Goal: Task Accomplishment & Management: Use online tool/utility

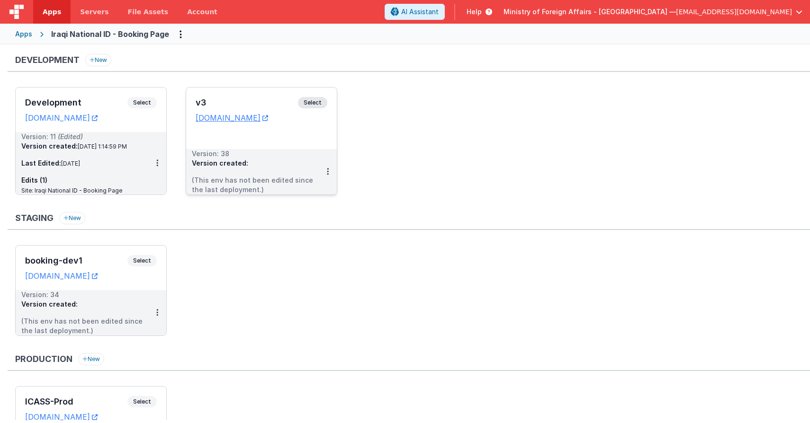
click at [307, 101] on span "Select" at bounding box center [312, 102] width 29 height 11
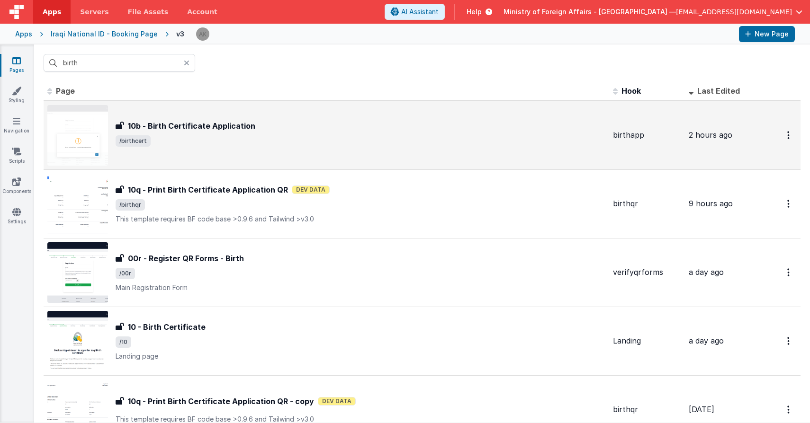
click at [89, 128] on img at bounding box center [77, 135] width 61 height 61
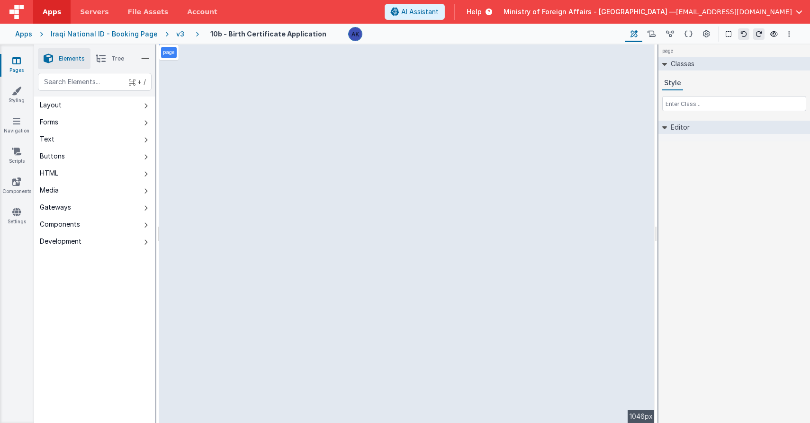
select select "regexp"
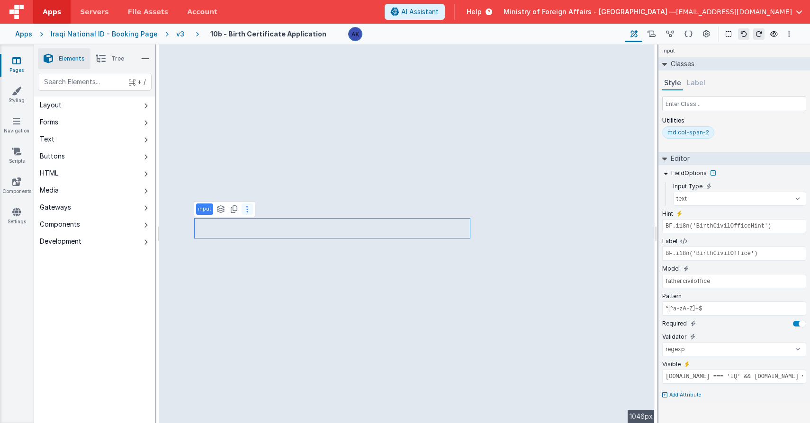
click at [248, 213] on button at bounding box center [246, 209] width 11 height 11
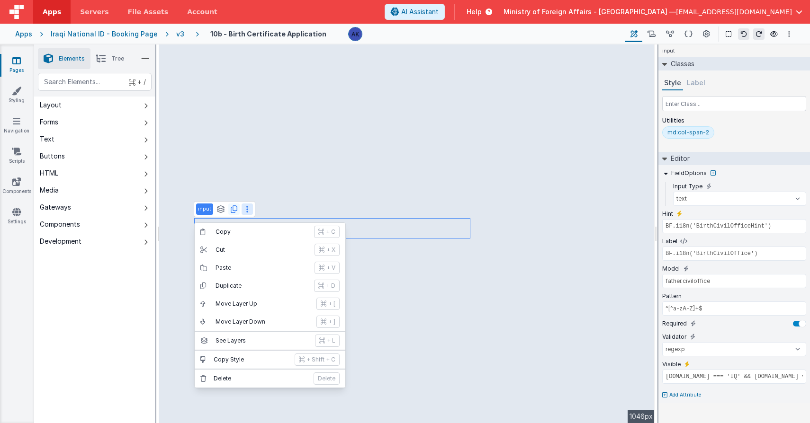
click at [236, 209] on button at bounding box center [233, 209] width 11 height 11
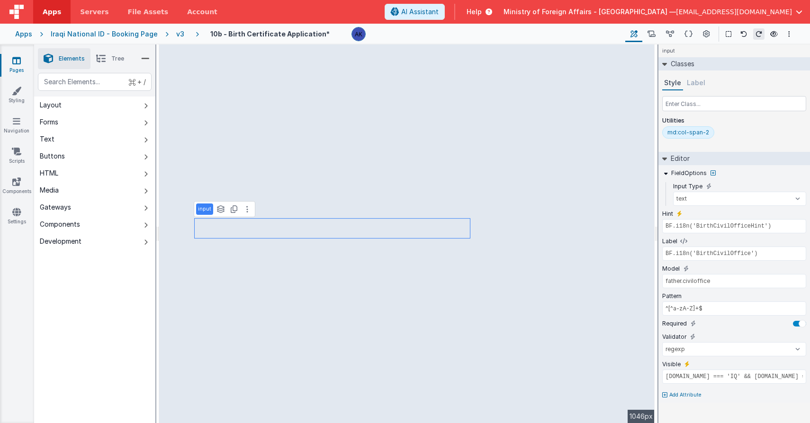
type input "app.i18n.langSelected == 'ar' || app.i18n.langSelected == 'kr' ? 'name_ar' : 'n…"
type input "id"
select select "required"
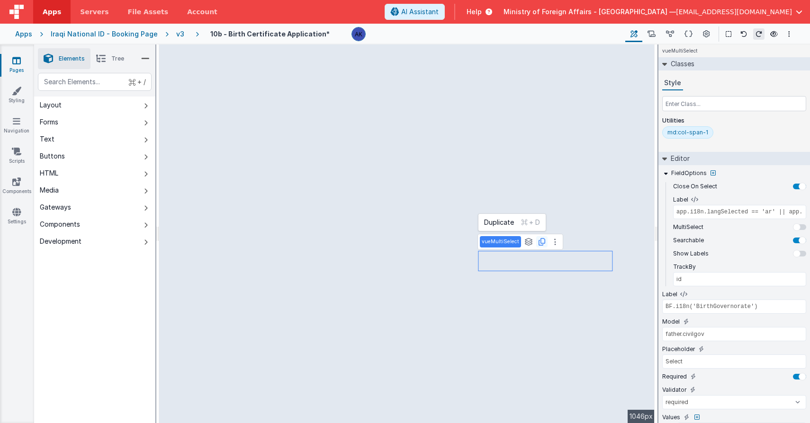
click at [538, 242] on icon at bounding box center [541, 242] width 7 height 8
type input "BF.i18n('BirthCivilOfficeHint')"
type input "^[^a-zA-Z]+$"
select select "regexp"
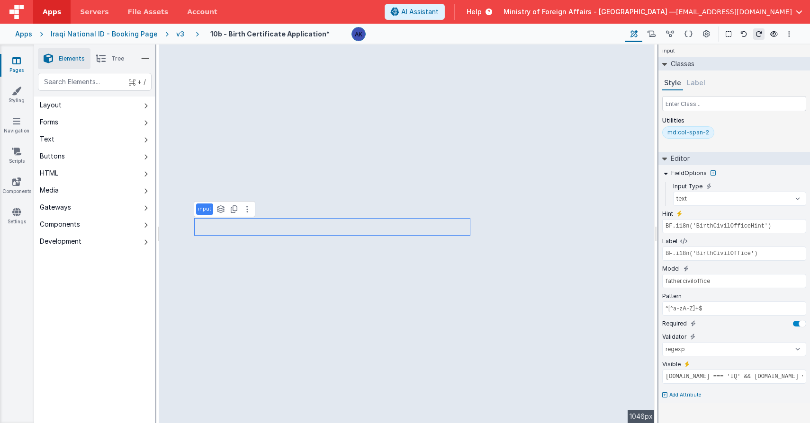
type input "app.i18n.langSelected == 'ar' || app.i18n.langSelected == 'kr' ? 'name_ar' : 'n…"
type input "id"
select select "required"
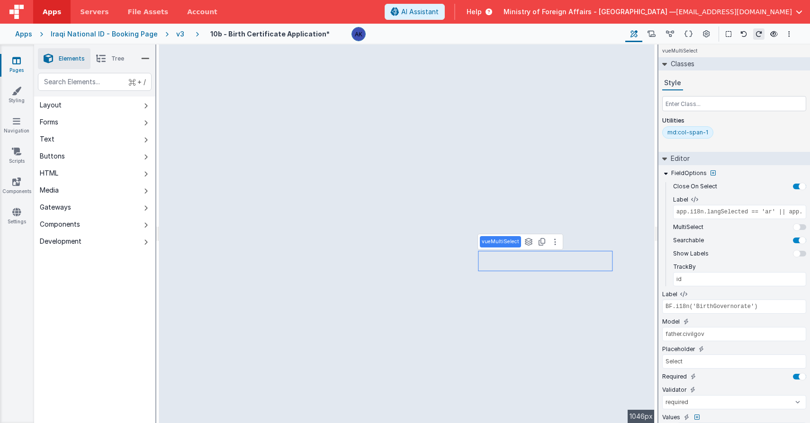
type input "BF.i18n('BirthCivilOfficeHint')"
type input "^[^a-zA-Z]+$"
select select "regexp"
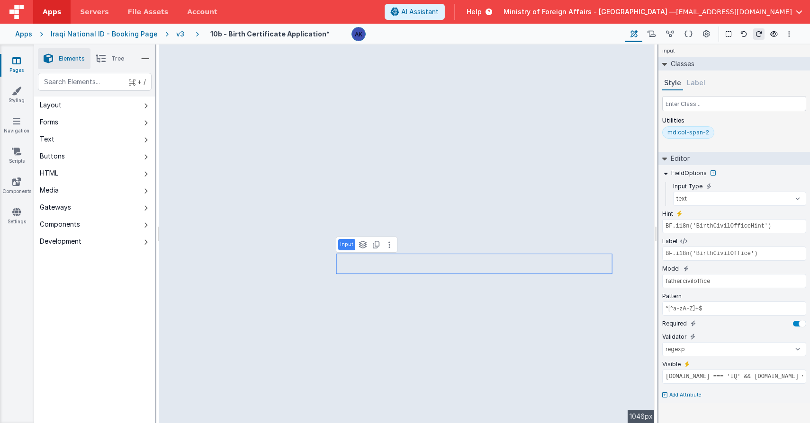
type input "Number must be exactly 12 digits"
type input "BF.i18n('BirthNationalIraqiIDNumber')"
type input "father.nidno"
type input "\d{12}"
type input "[DOMAIN_NAME] === 'IQ' && [DOMAIN_NAME] === '01'"
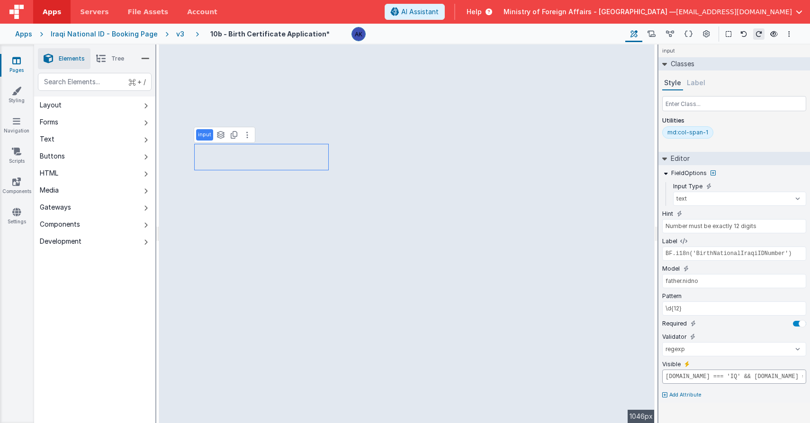
click at [756, 378] on input "[DOMAIN_NAME] === 'IQ' && [DOMAIN_NAME] === '01'" at bounding box center [734, 377] width 144 height 14
click at [753, 380] on input "[DOMAIN_NAME] === 'IQ' && [DOMAIN_NAME] === '01'" at bounding box center [734, 377] width 144 height 14
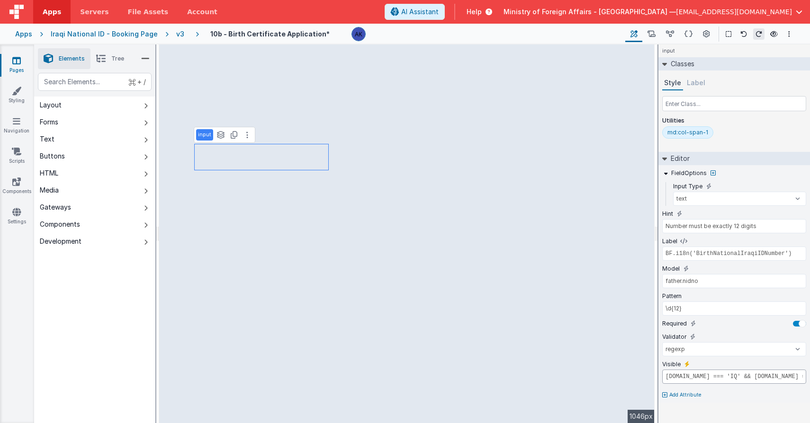
click at [753, 380] on input "[DOMAIN_NAME] === 'IQ' && [DOMAIN_NAME] === '01'" at bounding box center [734, 377] width 144 height 14
type input "BF.i18n('BirthCivilOfficeHint')"
type input "BF.i18n('BirthCivilOffice')"
type input "father.civiloffice"
type input "^[^a-zA-Z]+$"
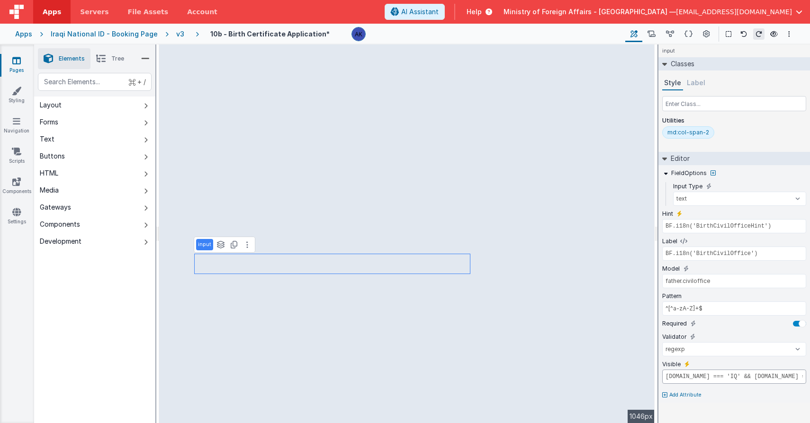
click at [761, 376] on input "[DOMAIN_NAME] === 'IQ' && [DOMAIN_NAME] === '02'" at bounding box center [734, 377] width 144 height 14
paste input "1"
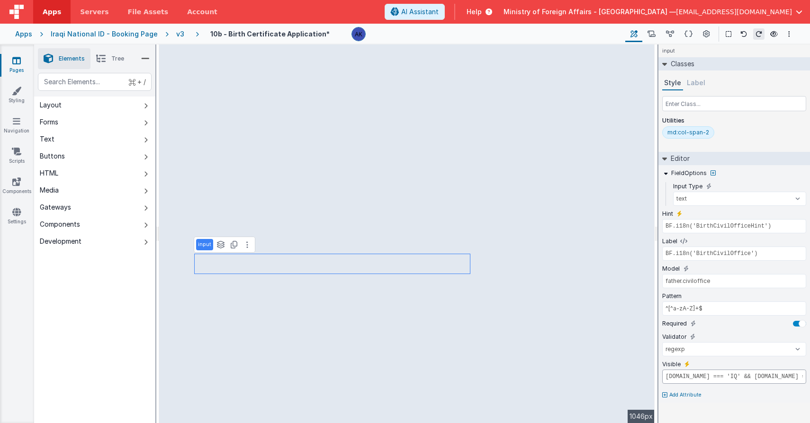
type input "[DOMAIN_NAME] === 'IQ' && [DOMAIN_NAME] === '01'"
type input "app.i18n.langSelected == 'ar' || app.i18n.langSelected == 'kr' ? 'name_ar' : 'n…"
type input "id"
select select "required"
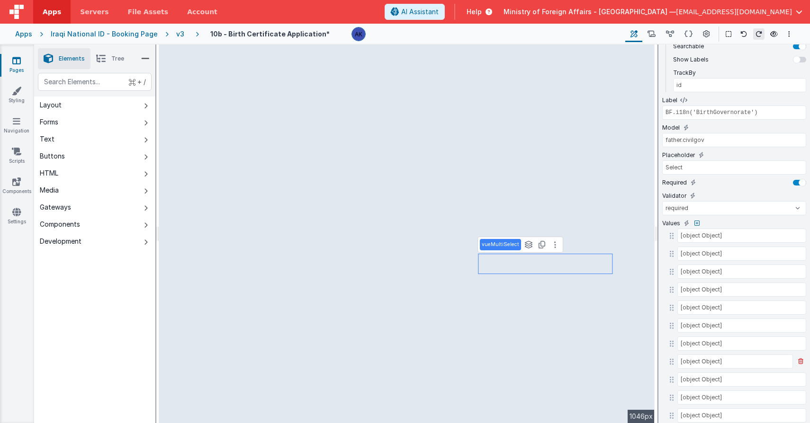
scroll to position [374, 0]
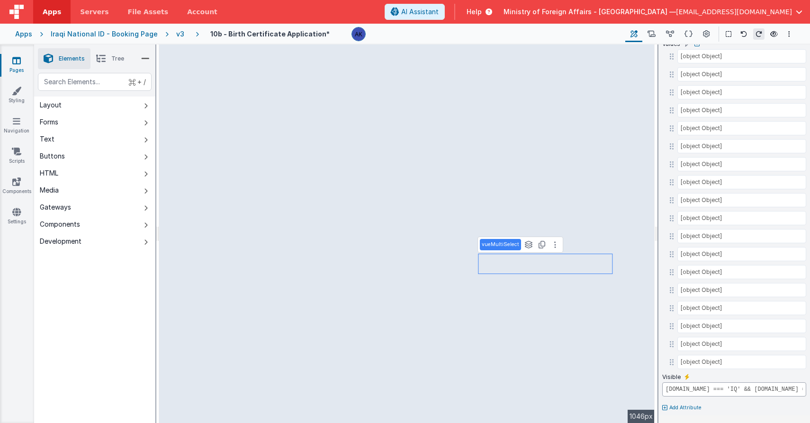
click at [709, 391] on input "[DOMAIN_NAME] === 'IQ' && [DOMAIN_NAME] === '02'" at bounding box center [734, 390] width 144 height 14
paste input "1"
type input "[DOMAIN_NAME] === 'IQ' && [DOMAIN_NAME] === '01'"
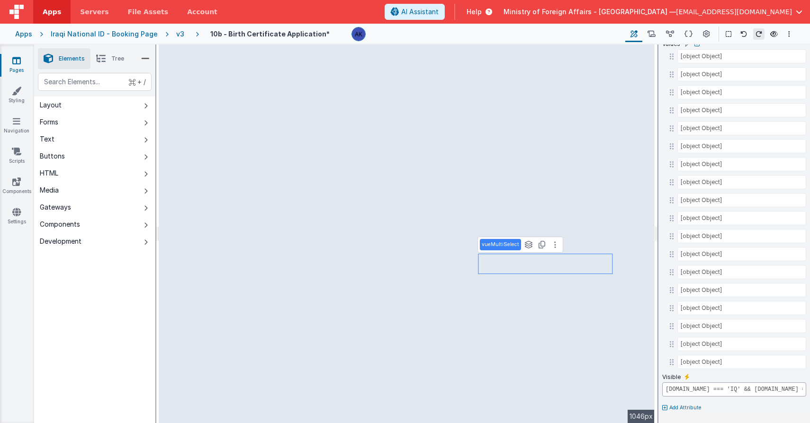
scroll to position [0, 109]
type input "BF.i18n('BirthIssueDate')"
type input "father.nidiss"
type input "^(0[1-9]|[12][0-9]|3[01])/(0[1-9]|1[0-2])/([0-9]{4})$"
select select "regexp"
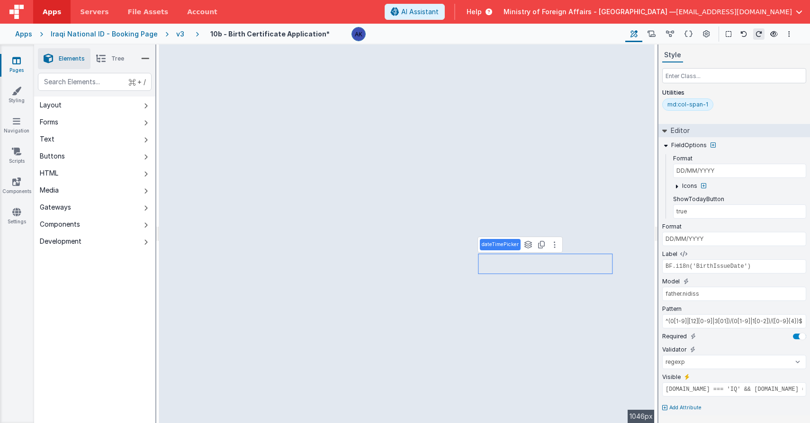
scroll to position [0, 0]
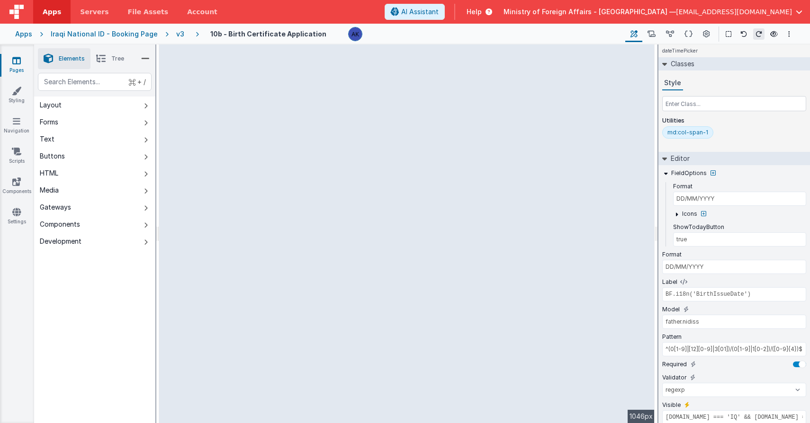
select select "regexp"
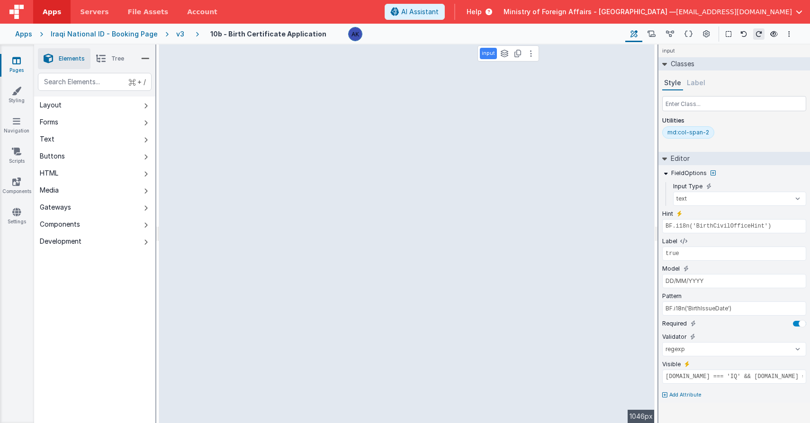
type input "BF.i18n('BirthCivilOffice')"
type input "mother.civiloffice"
type input "^[^a-zA-Z]+$"
click at [236, 160] on button at bounding box center [233, 158] width 11 height 11
type input "BF.i18n('BirthGovernorate')"
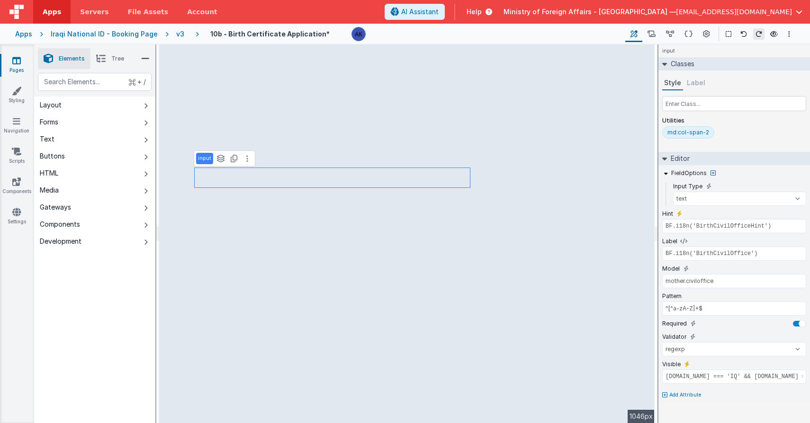
type input "mother.civilgov"
select select "required"
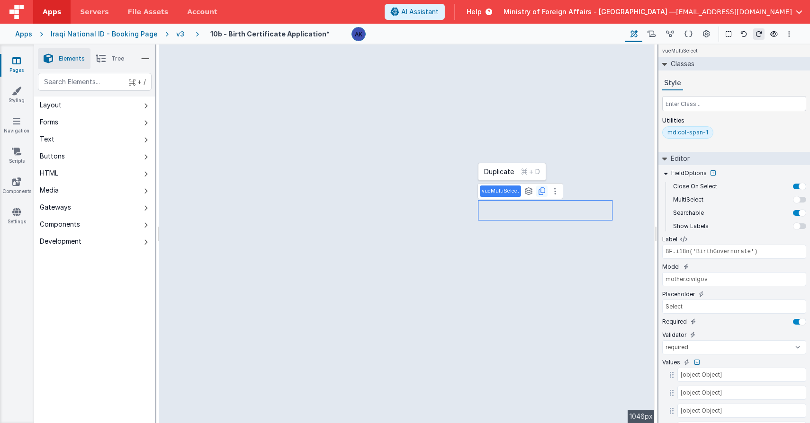
click at [541, 190] on icon at bounding box center [541, 191] width 7 height 8
select select "regexp"
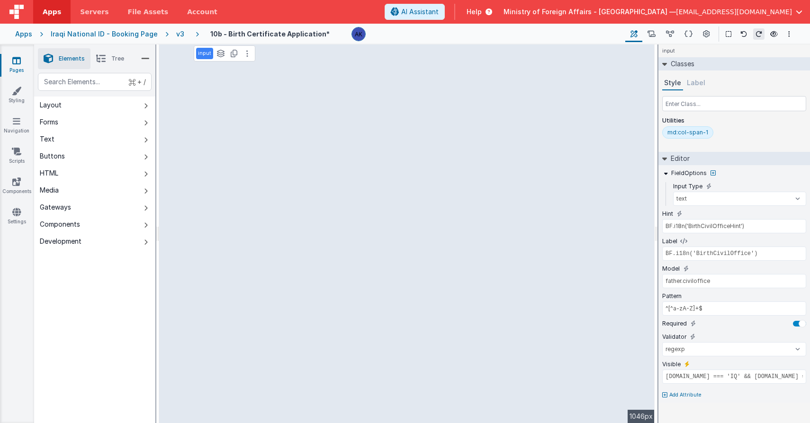
type input "BF.i18n('BirthNationalIraqiIDNumber')"
type input "mother.nidno"
type input "\d{12}"
type input "[DOMAIN_NAME] === 'IQ' && [DOMAIN_NAME] === '01'"
type input "Number must be exactly 12 digits"
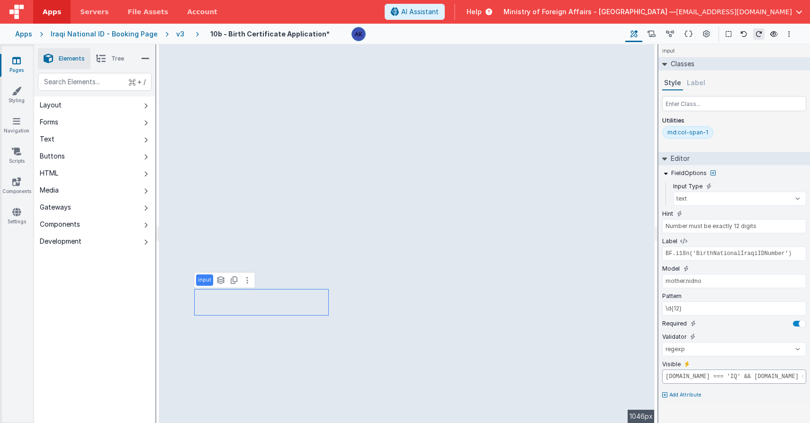
click at [707, 376] on input "[DOMAIN_NAME] === 'IQ' && [DOMAIN_NAME] === '01'" at bounding box center [734, 377] width 144 height 14
type input "BF.i18n('BirthNIDFamilyNumber')"
type input "mother.nidfamilyno"
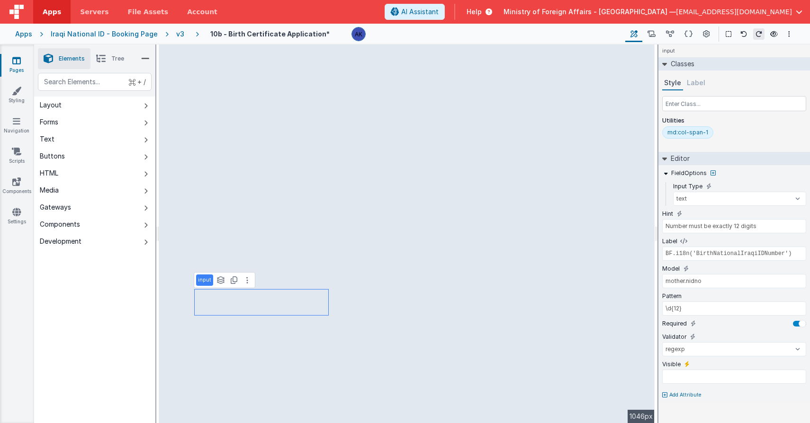
type input "^[a-zA-Z0-9]{18}$"
type input "[DOMAIN_NAME] === 'IQ' && [DOMAIN_NAME] === '01'"
type input "Number/Letters must be exactly 18 characters"
click at [719, 373] on input "[DOMAIN_NAME] === 'IQ' && [DOMAIN_NAME] === '01'" at bounding box center [734, 377] width 144 height 14
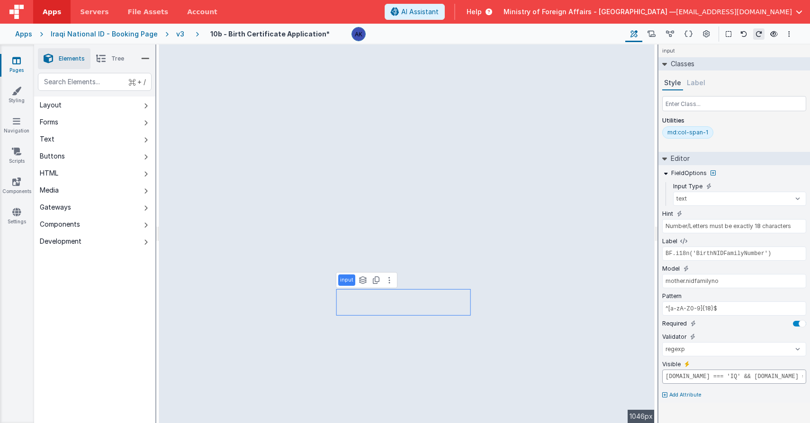
click at [719, 373] on input "[DOMAIN_NAME] === 'IQ' && [DOMAIN_NAME] === '01'" at bounding box center [734, 377] width 144 height 14
type input "BF.i18n('BirthNationalIraqiIDNumber')"
type input "mother.nidno"
type input "\d{12}"
type input "Number must be exactly 12 digits"
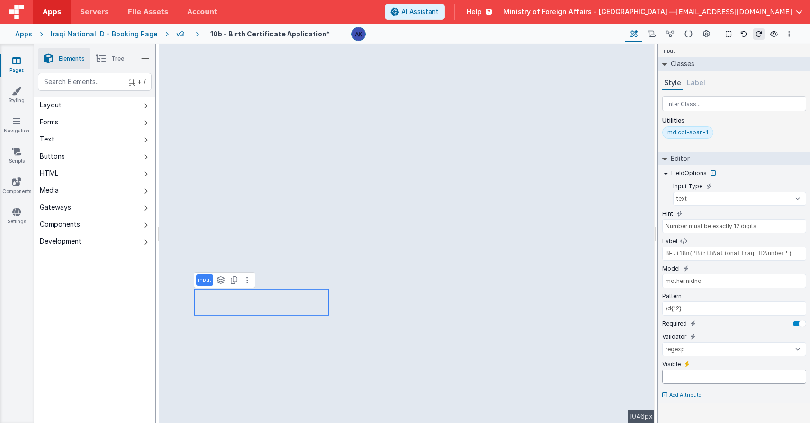
click at [675, 376] on input "text" at bounding box center [734, 377] width 144 height 14
paste input "[DOMAIN_NAME] === 'IQ' && [DOMAIN_NAME] === '01'"
type input "[DOMAIN_NAME] === 'IQ' && [DOMAIN_NAME] === '01'"
type input "BF.i18n('BirthNIDFamilyNumber')"
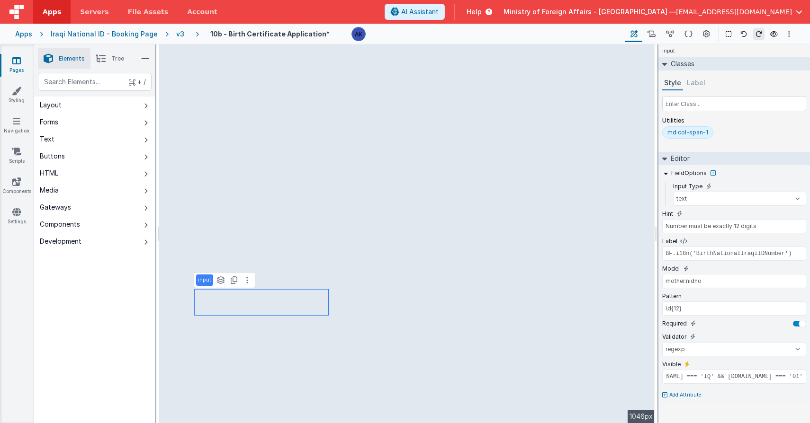
type input "mother.nidfamilyno"
type input "^[a-zA-Z0-9]{18}$"
type input "[DOMAIN_NAME] === 'IQ' && [DOMAIN_NAME] === '01'"
type input "Number/Letters must be exactly 18 characters"
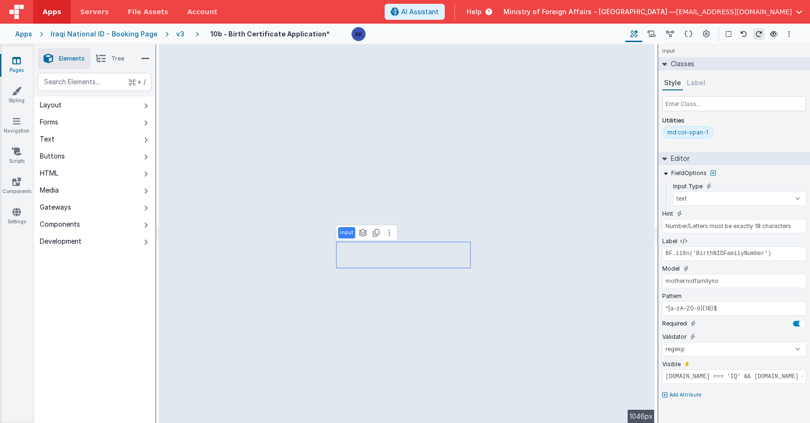
type input "BF.i18n('BirthCivilOffice')"
type input "mother.civiloffice"
type input "^[^a-zA-Z]+$"
type input "[DOMAIN_NAME] === 'IQ' && [DOMAIN_NAME] === '02'"
type input "BF.i18n('BirthCivilOfficeHint')"
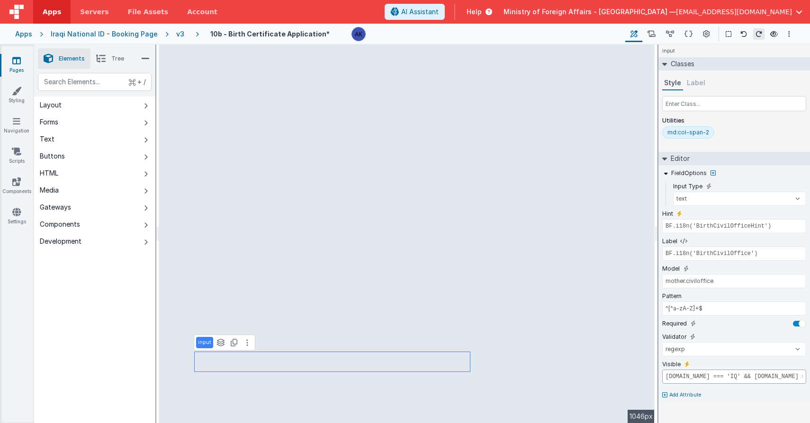
click at [673, 374] on input "[DOMAIN_NAME] === 'IQ' && [DOMAIN_NAME] === '02'" at bounding box center [734, 377] width 144 height 14
click at [672, 374] on input "[DOMAIN_NAME] === 'IQ' && [DOMAIN_NAME] === '02'" at bounding box center [734, 377] width 144 height 14
paste input "[DOMAIN_NAME] === 'IQ' && [DOMAIN_NAME] === '01'"
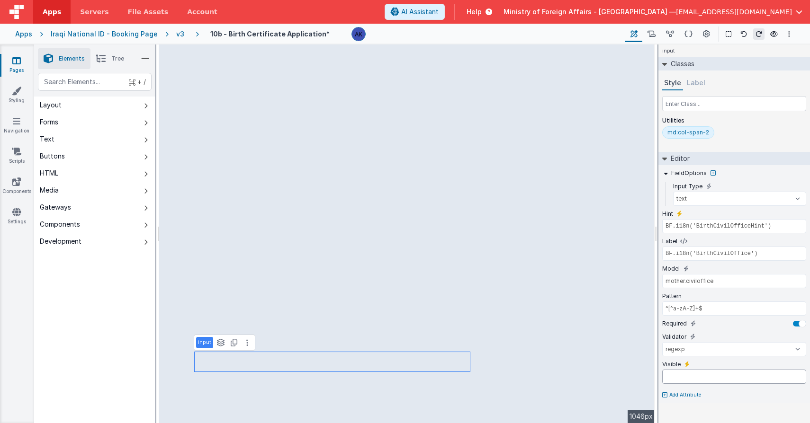
type input "[DOMAIN_NAME] === 'IQ' && [DOMAIN_NAME] === '01'"
type input "BF.i18n('BirthGovernorate')"
type input "mother.civilgov"
select select "required"
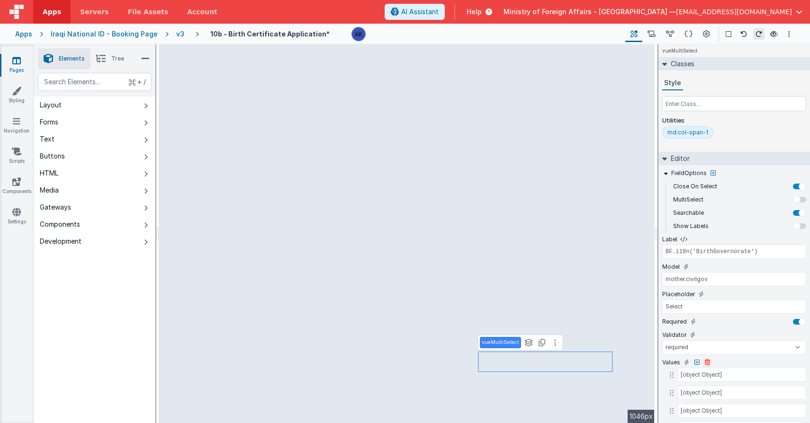
scroll to position [319, 0]
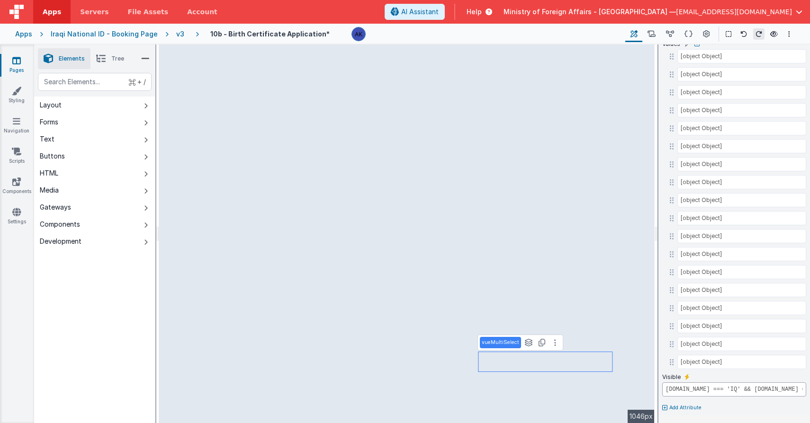
click at [709, 392] on input "[DOMAIN_NAME] === 'IQ' && [DOMAIN_NAME] === '02'" at bounding box center [734, 390] width 144 height 14
paste input "[DOMAIN_NAME] === 'IQ' && [DOMAIN_NAME] === '01'"
type input "[DOMAIN_NAME] === 'IQ' && [DOMAIN_NAME] === '01'"
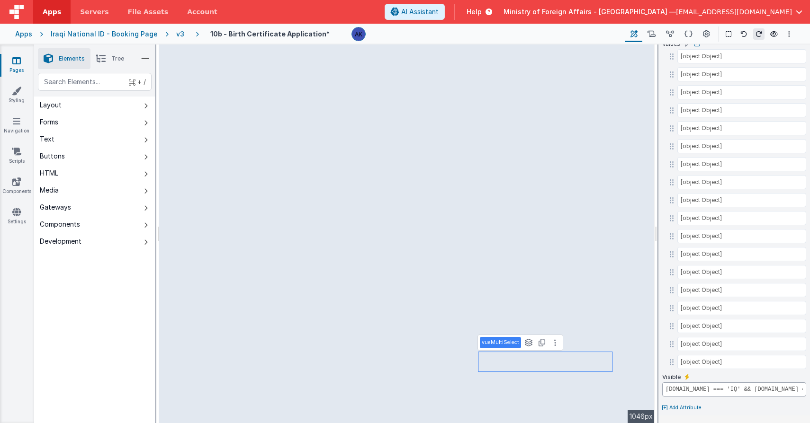
scroll to position [0, 109]
select select "string"
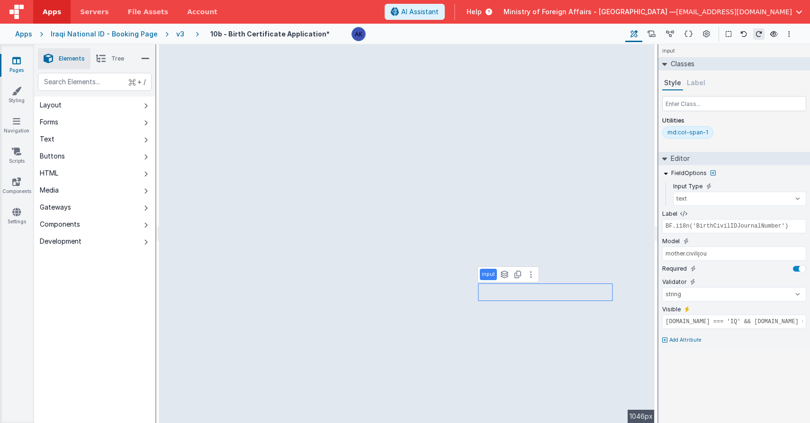
scroll to position [0, 0]
click at [113, 35] on div "Iraqi National ID - Booking Page" at bounding box center [104, 33] width 107 height 9
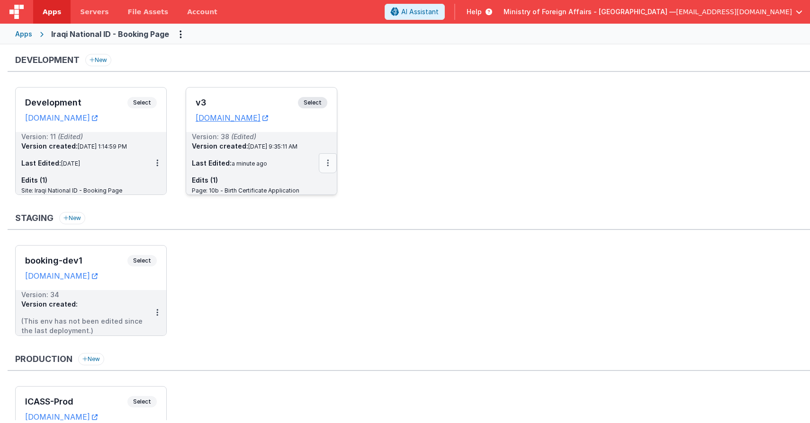
click at [330, 165] on button at bounding box center [328, 163] width 18 height 20
click at [309, 212] on link "Deploy..." at bounding box center [294, 218] width 83 height 17
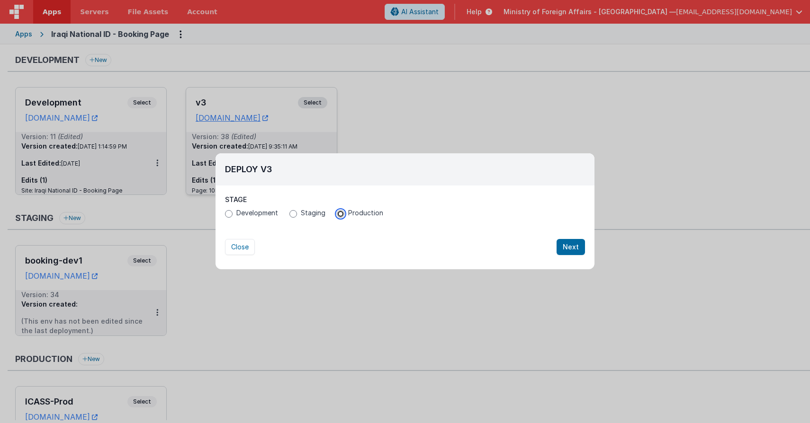
click at [342, 215] on input "Production" at bounding box center [341, 214] width 8 height 8
radio input "true"
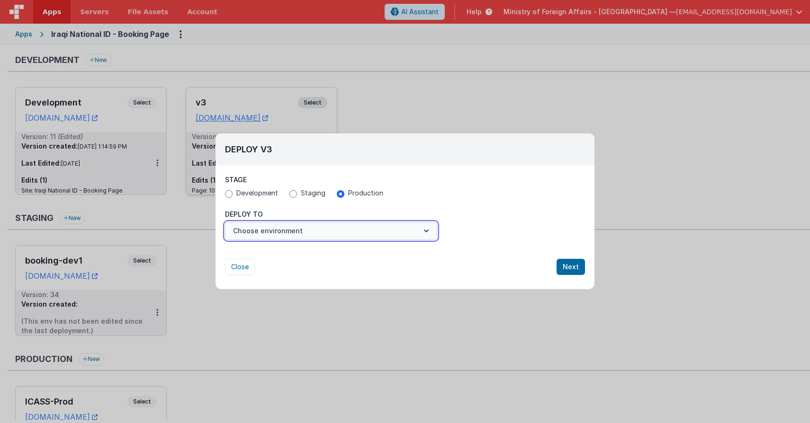
click at [317, 225] on button "Choose environment" at bounding box center [331, 231] width 212 height 18
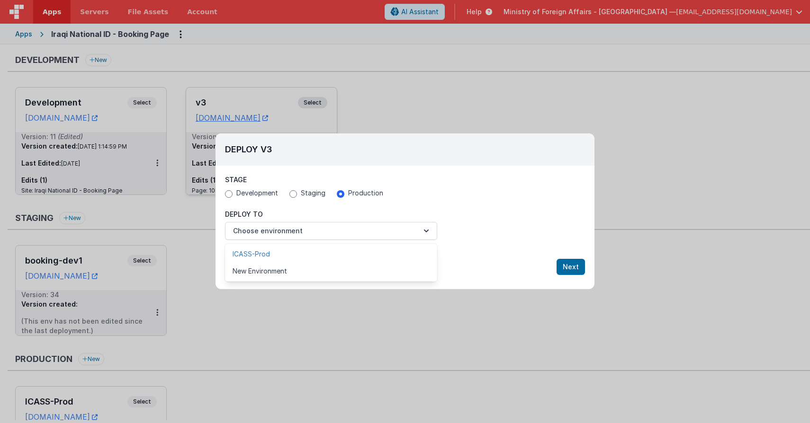
click at [296, 253] on link "ICASS-Prod" at bounding box center [331, 254] width 212 height 17
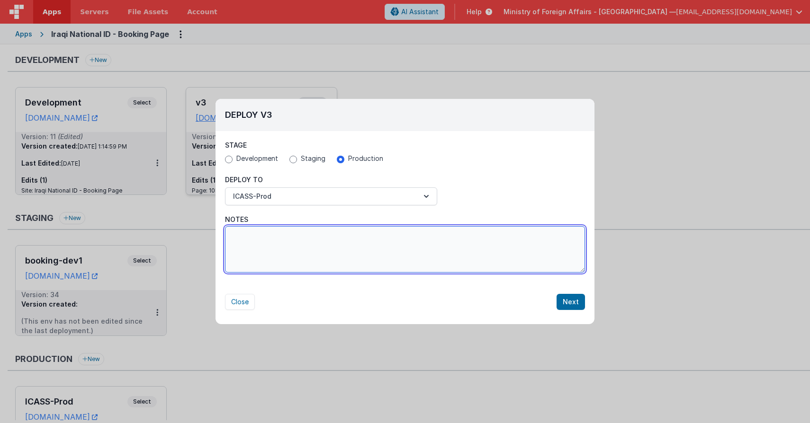
click at [296, 250] on textarea "Notes" at bounding box center [405, 249] width 360 height 46
type textarea "fixed extra fields on birth app"
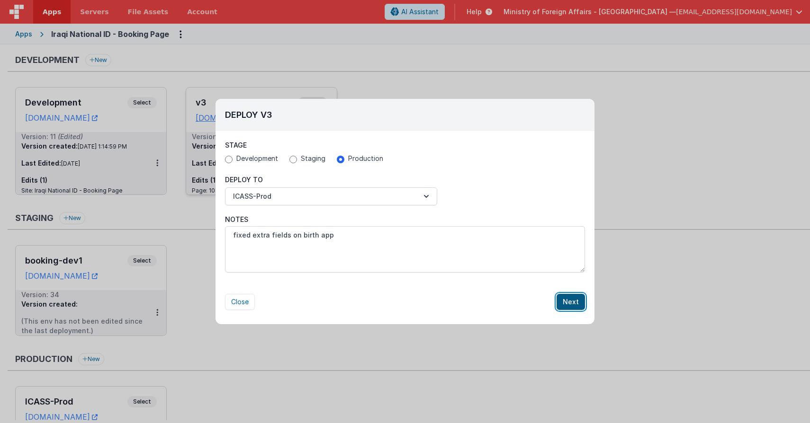
click at [566, 302] on button "Next" at bounding box center [570, 302] width 28 height 16
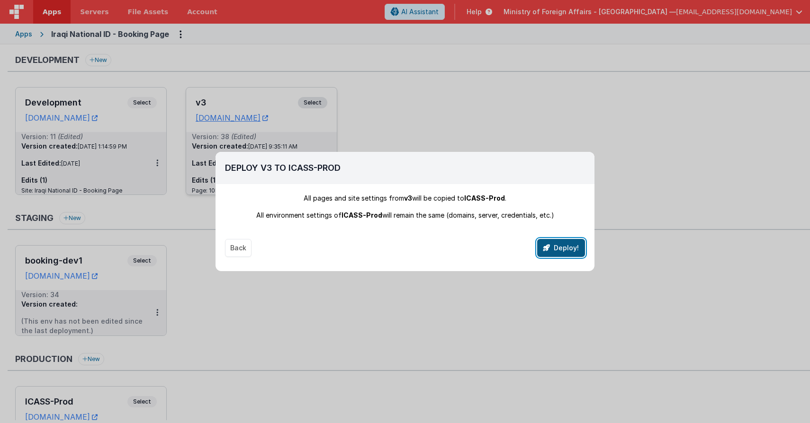
click at [556, 249] on button "Deploy!" at bounding box center [561, 248] width 48 height 18
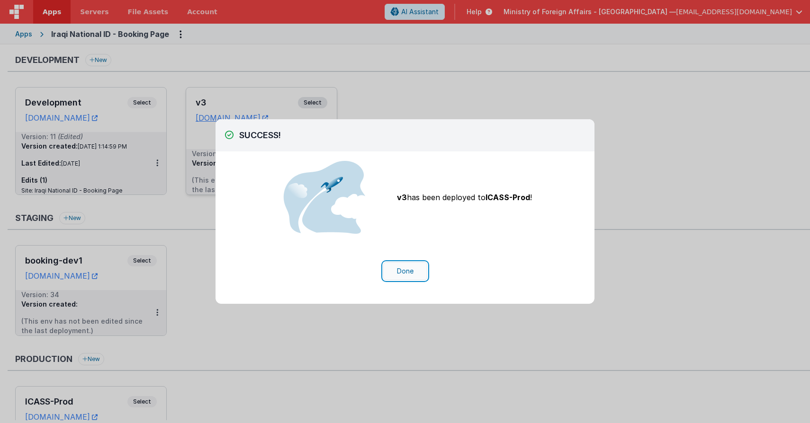
click at [406, 275] on button "Done" at bounding box center [405, 271] width 44 height 18
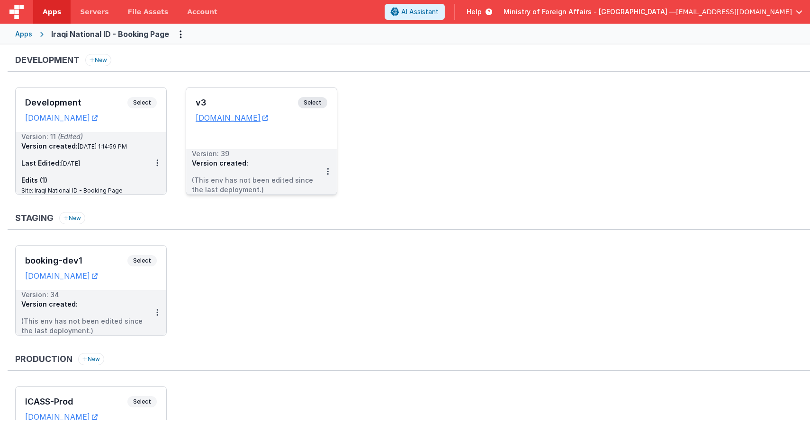
click at [305, 98] on span "Select" at bounding box center [312, 102] width 29 height 11
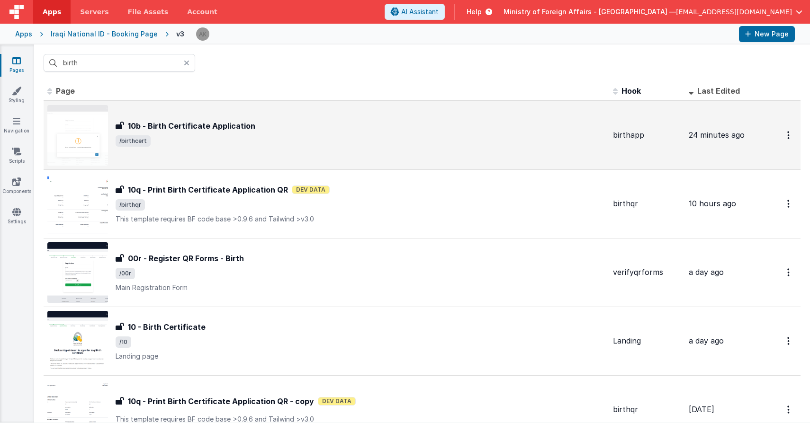
click at [198, 116] on div "10b - Birth Certificate Application 10b - Birth Certificate Application /birthc…" at bounding box center [326, 135] width 558 height 61
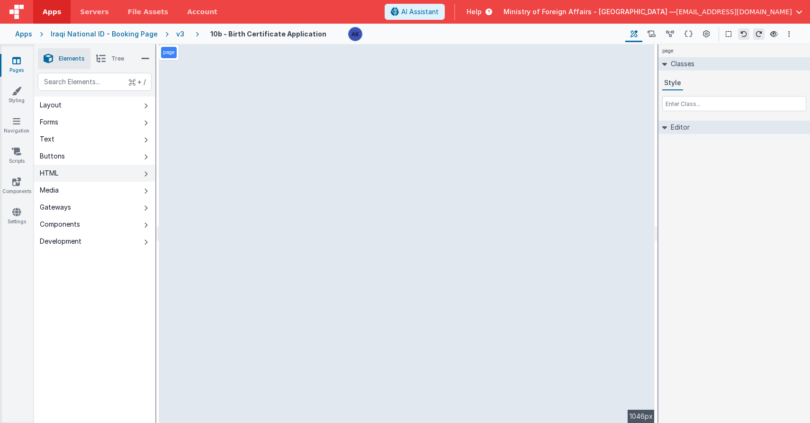
click at [65, 177] on button "HTML" at bounding box center [94, 173] width 121 height 17
click at [246, 277] on button at bounding box center [244, 277] width 11 height 11
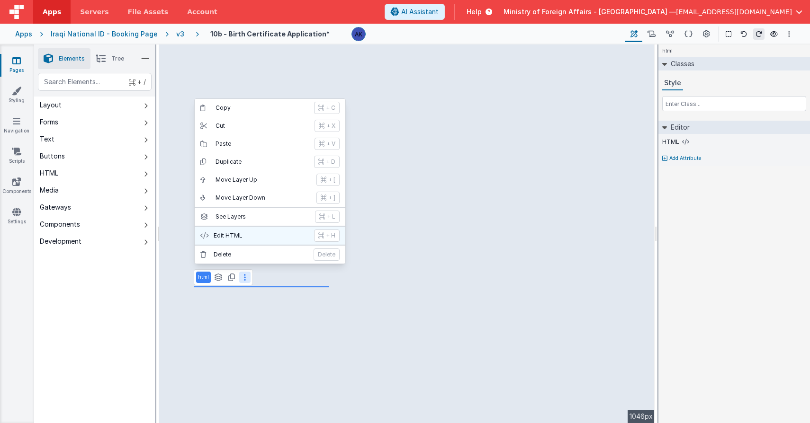
click at [246, 242] on button "Edit HTML + H" at bounding box center [270, 236] width 151 height 18
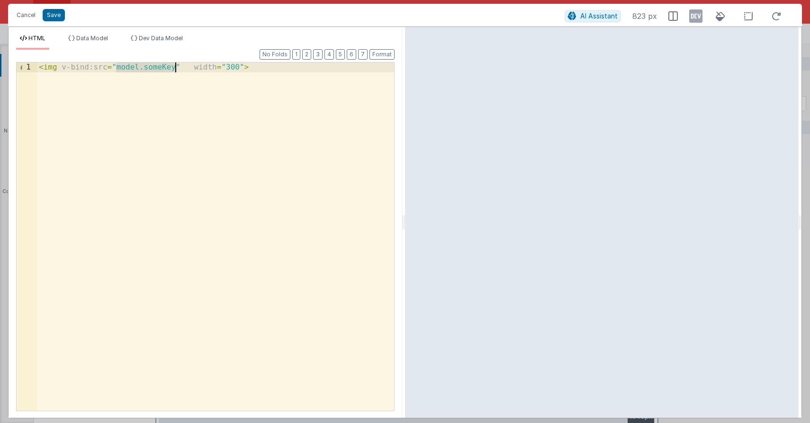
drag, startPoint x: 115, startPoint y: 68, endPoint x: 176, endPoint y: 71, distance: 61.6
click at [176, 71] on div "< img v-bind:src = "model.someKey" width = "300" >" at bounding box center [215, 246] width 357 height 368
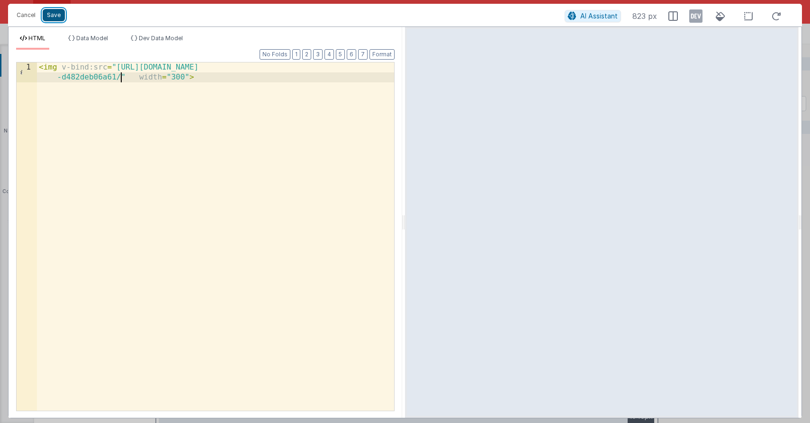
click at [61, 15] on button "Save" at bounding box center [54, 15] width 22 height 12
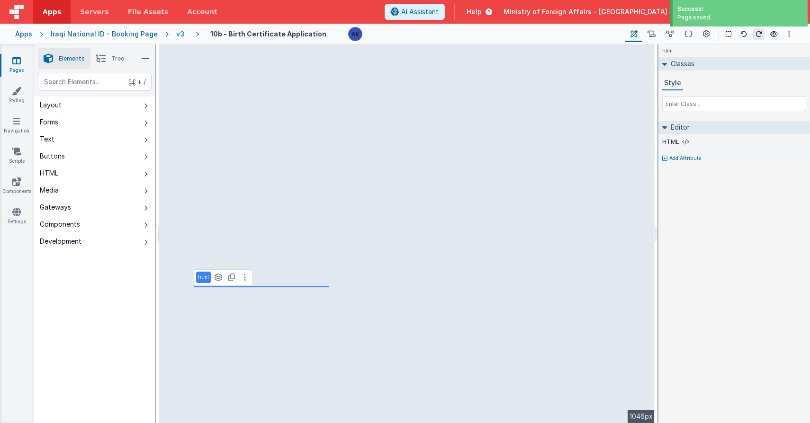
click at [177, 33] on div "v3" at bounding box center [182, 33] width 12 height 9
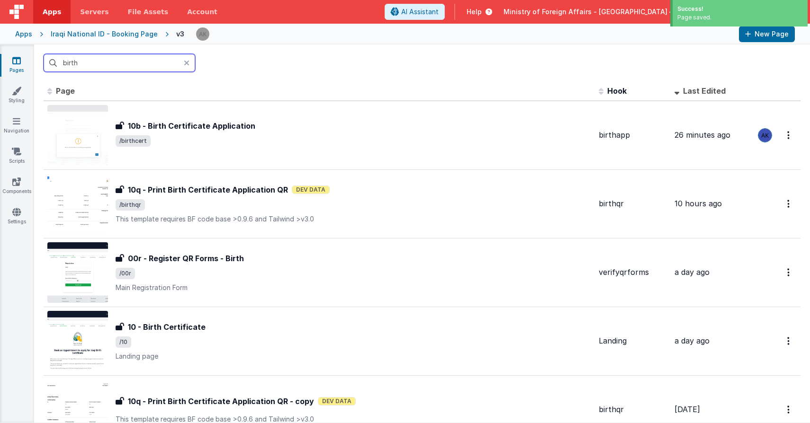
click at [153, 61] on input "birth" at bounding box center [120, 63] width 152 height 18
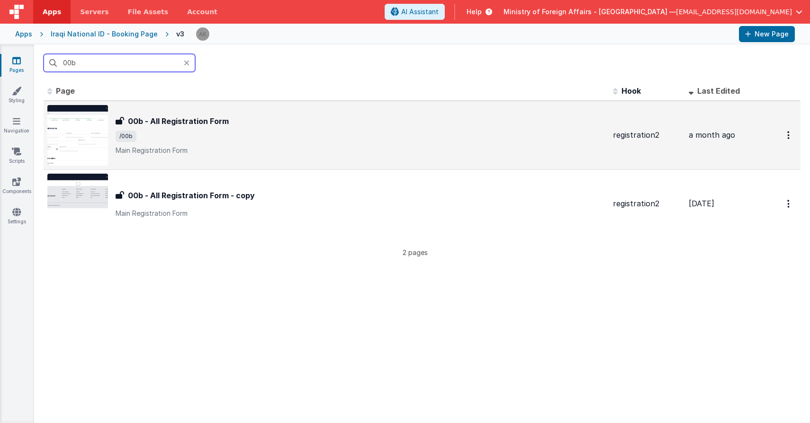
type input "00b"
click at [80, 131] on img at bounding box center [77, 135] width 61 height 61
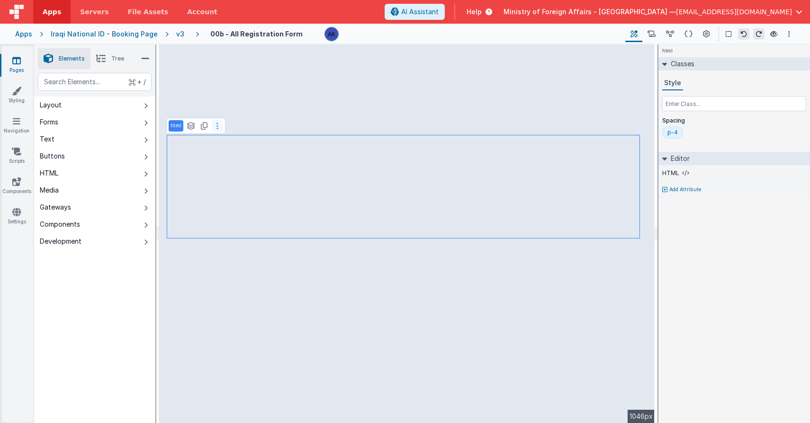
click at [218, 129] on button at bounding box center [217, 125] width 11 height 11
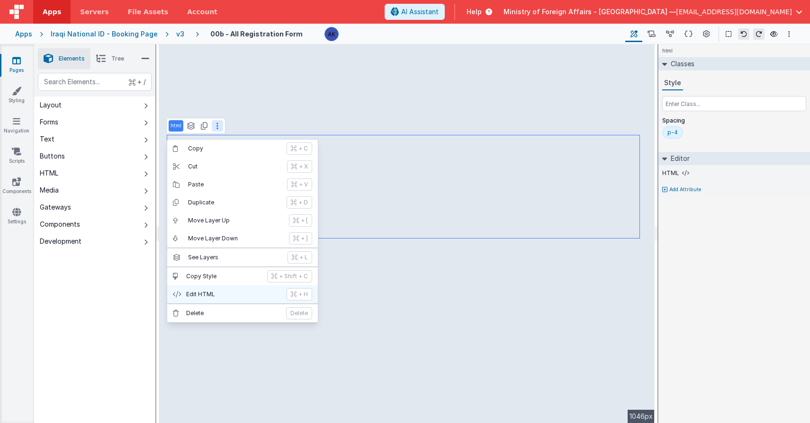
click at [212, 290] on button "Edit HTML + H" at bounding box center [242, 294] width 151 height 18
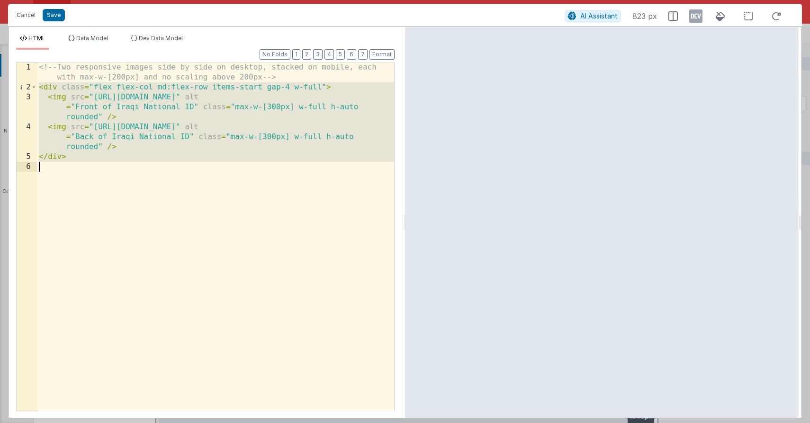
drag, startPoint x: 39, startPoint y: 86, endPoint x: 120, endPoint y: 175, distance: 120.7
click at [120, 175] on div "<!-- Two responsive images side by side on desktop, stacked on mobile, each wit…" at bounding box center [215, 251] width 357 height 378
click at [31, 16] on button "Cancel" at bounding box center [26, 15] width 28 height 13
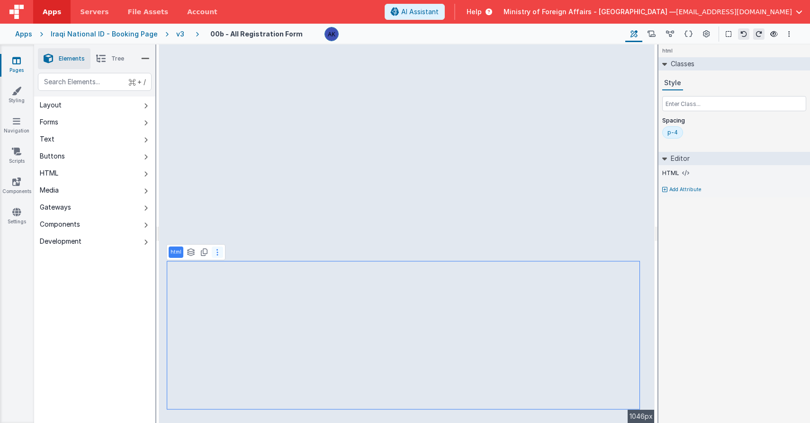
click at [216, 255] on icon at bounding box center [217, 253] width 2 height 8
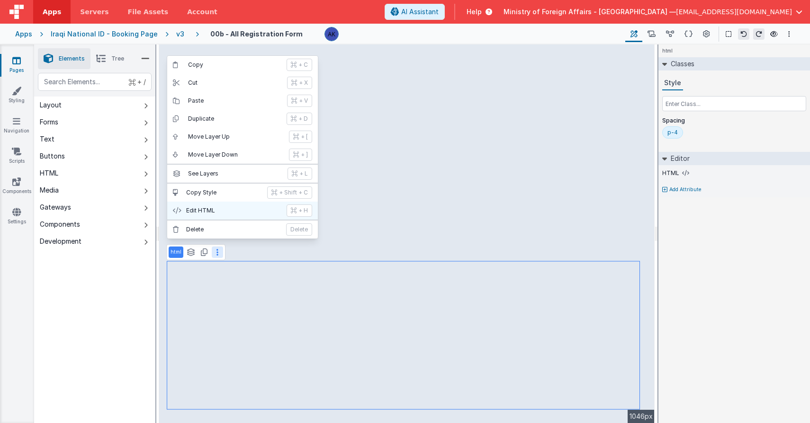
click at [208, 214] on button "Edit HTML + H" at bounding box center [242, 211] width 151 height 18
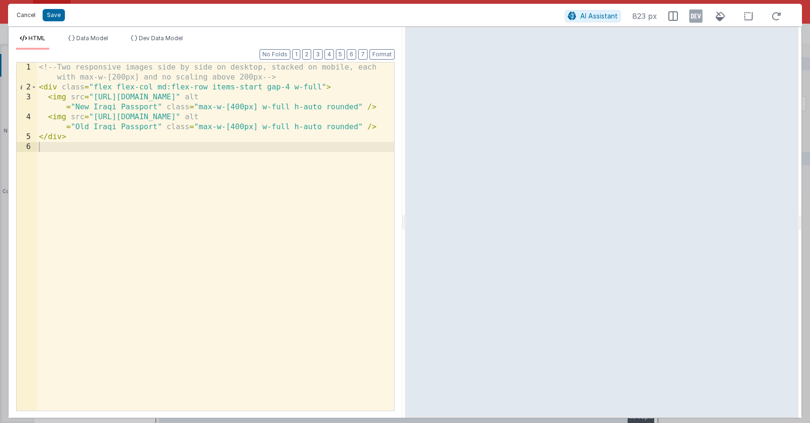
click at [34, 18] on button "Cancel" at bounding box center [26, 15] width 28 height 13
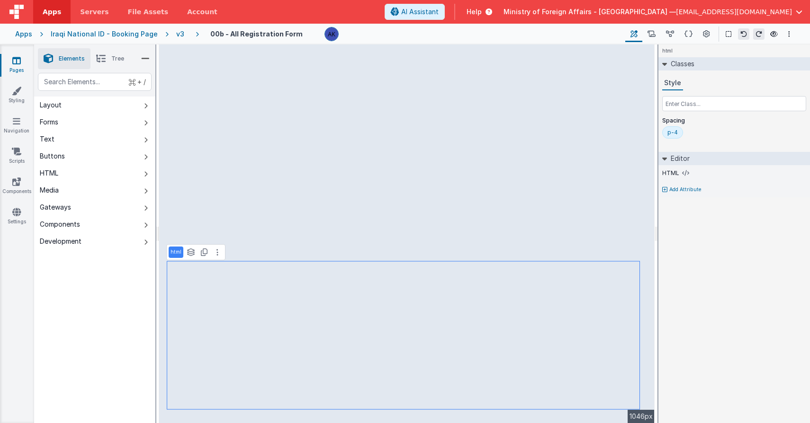
click at [176, 36] on div "v3" at bounding box center [182, 33] width 12 height 9
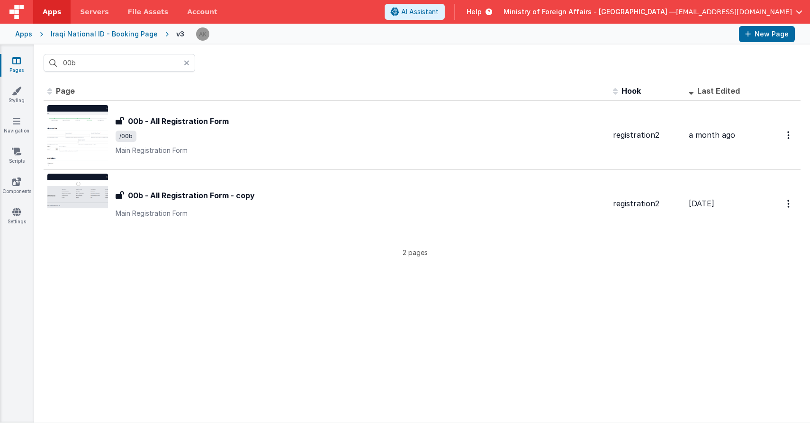
click at [189, 62] on icon at bounding box center [187, 63] width 6 height 8
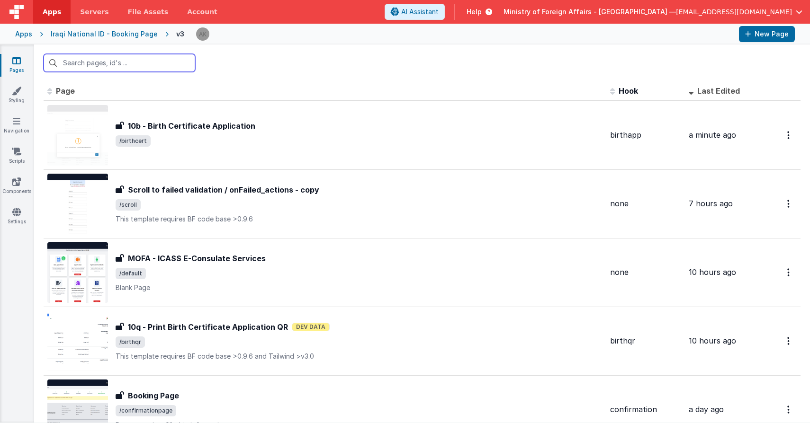
click at [173, 64] on input "text" at bounding box center [120, 63] width 152 height 18
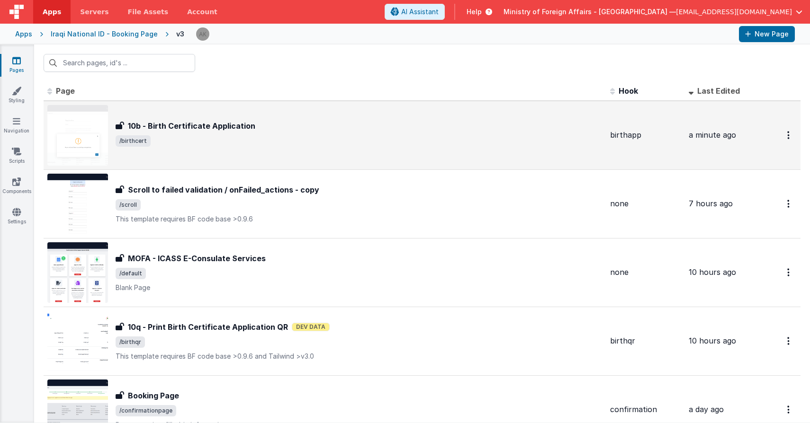
click at [79, 152] on img at bounding box center [77, 135] width 61 height 61
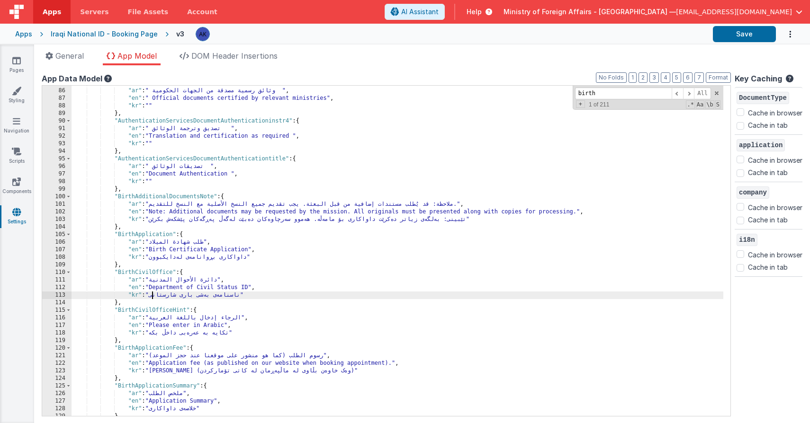
scroll to position [456, 0]
click at [136, 18] on link "File Assets" at bounding box center [148, 12] width 60 height 24
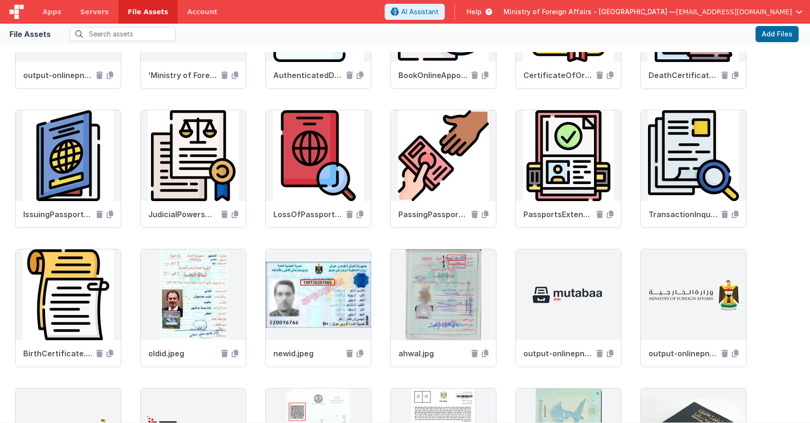
scroll to position [262, 0]
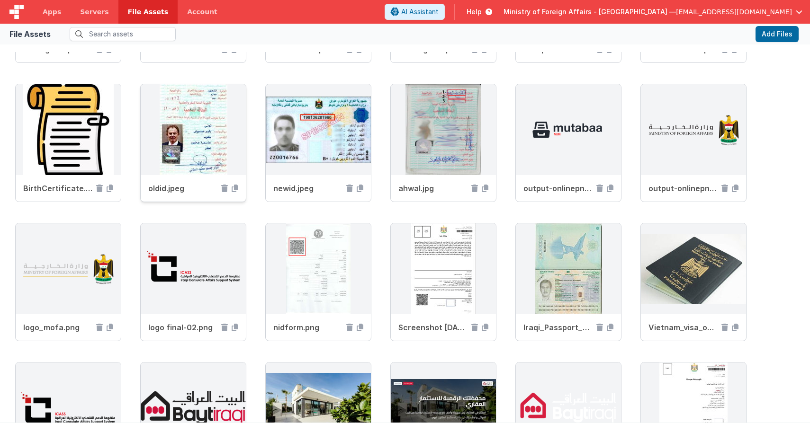
click at [183, 117] on img at bounding box center [193, 129] width 105 height 91
click at [232, 187] on icon at bounding box center [235, 189] width 7 height 8
click at [485, 189] on icon at bounding box center [484, 189] width 7 height 8
click at [224, 100] on img at bounding box center [193, 129] width 105 height 91
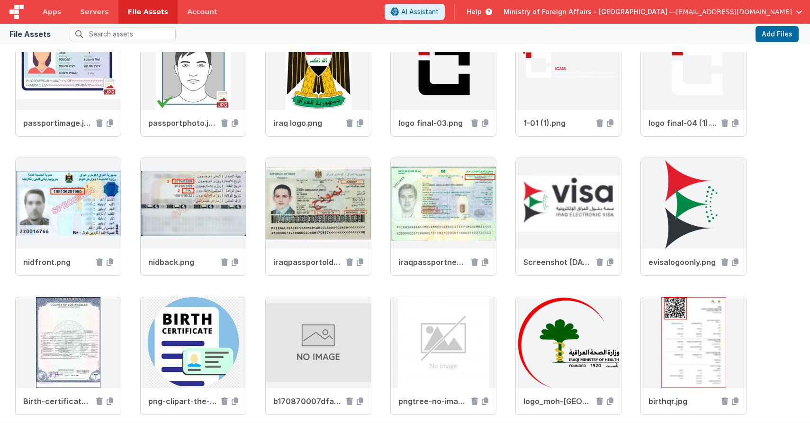
scroll to position [811, 0]
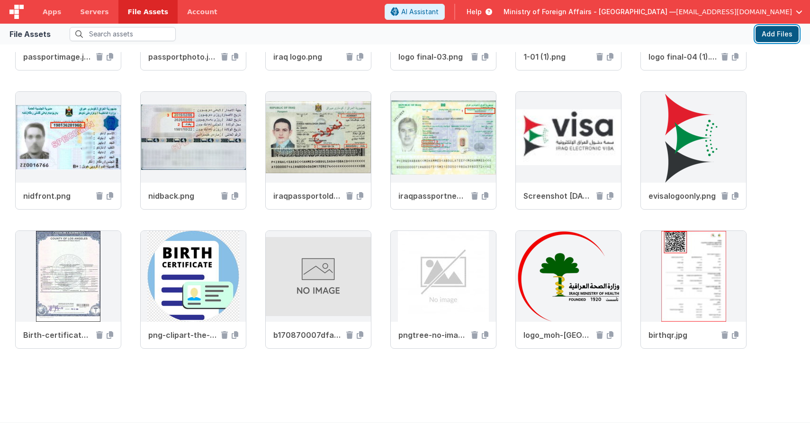
click at [785, 31] on button "Add Files" at bounding box center [776, 34] width 43 height 16
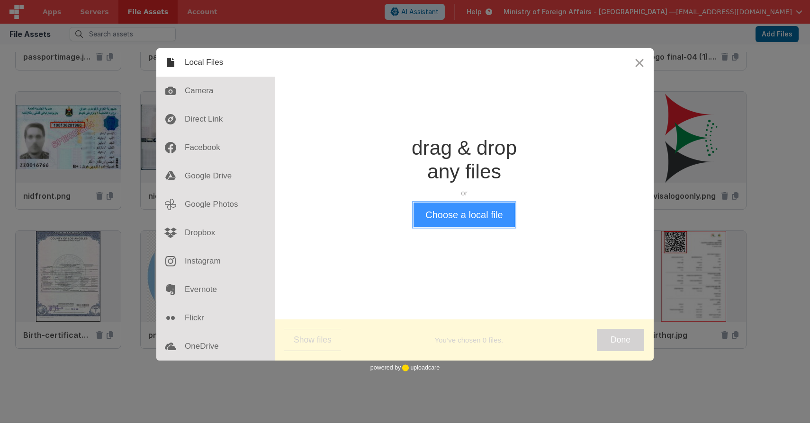
click at [471, 209] on button "Choose a local file" at bounding box center [463, 215] width 101 height 25
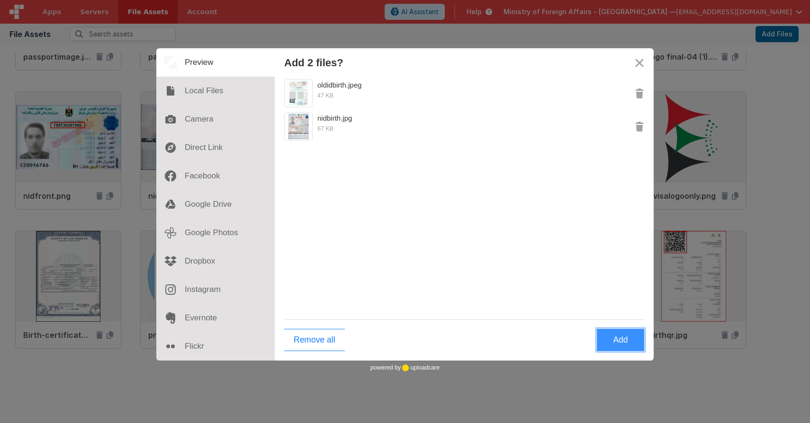
click at [630, 339] on button "Add" at bounding box center [620, 340] width 47 height 22
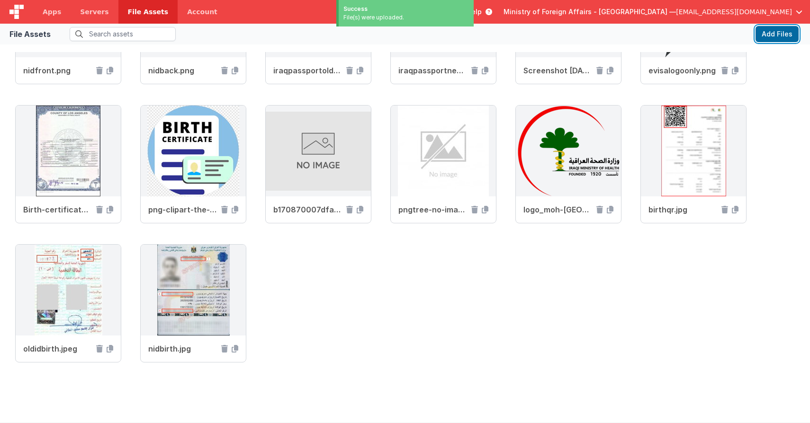
scroll to position [950, 0]
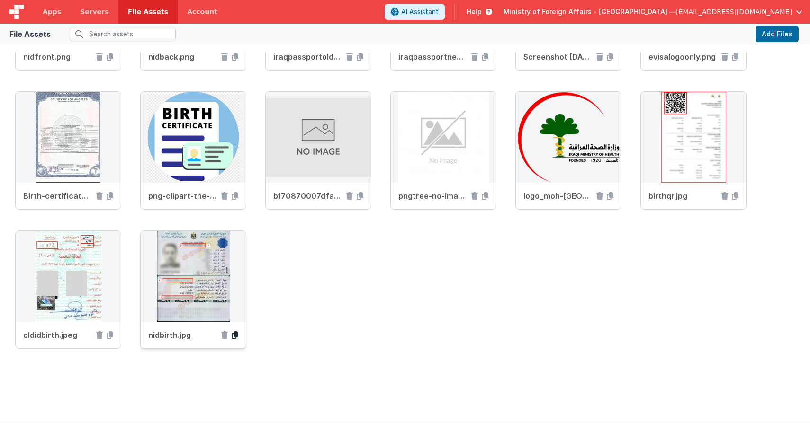
click at [232, 332] on icon at bounding box center [235, 335] width 7 height 8
click at [112, 334] on icon at bounding box center [110, 335] width 7 height 8
click at [40, 14] on link "Apps" at bounding box center [51, 12] width 37 height 24
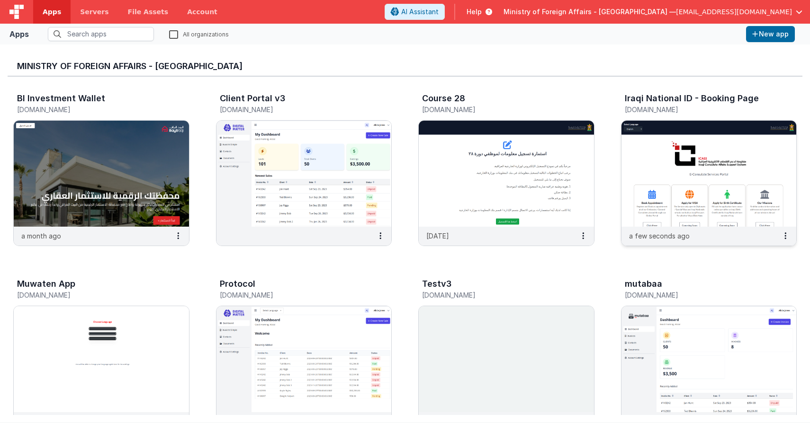
click at [645, 152] on img at bounding box center [708, 174] width 175 height 106
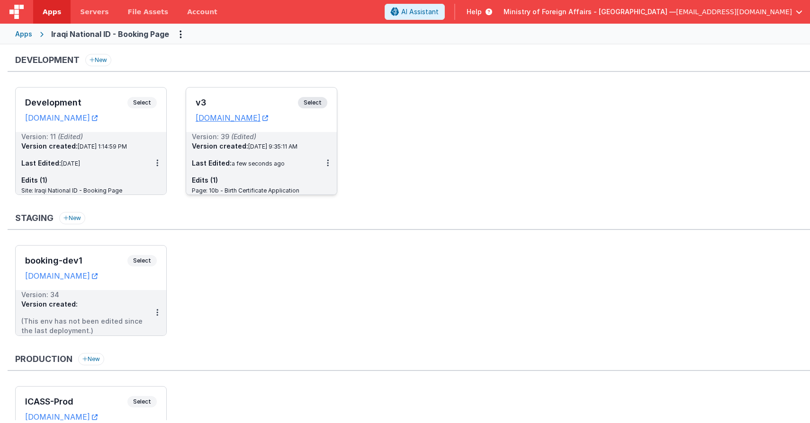
click at [312, 104] on span "Select" at bounding box center [312, 102] width 29 height 11
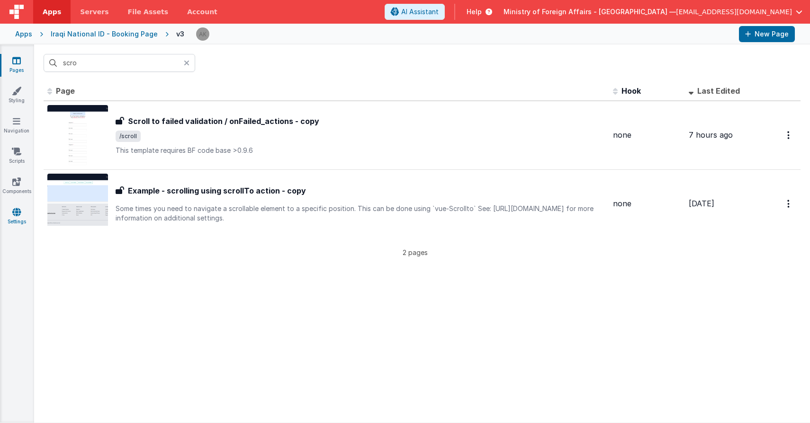
click at [16, 208] on icon at bounding box center [16, 211] width 9 height 9
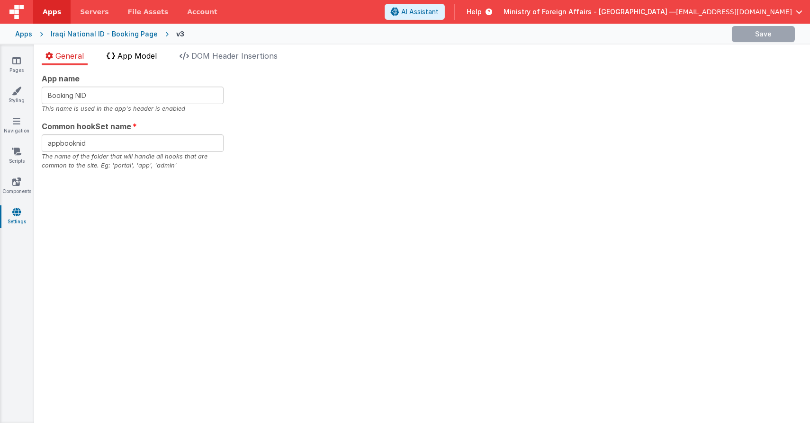
click at [144, 58] on span "App Model" at bounding box center [136, 55] width 39 height 9
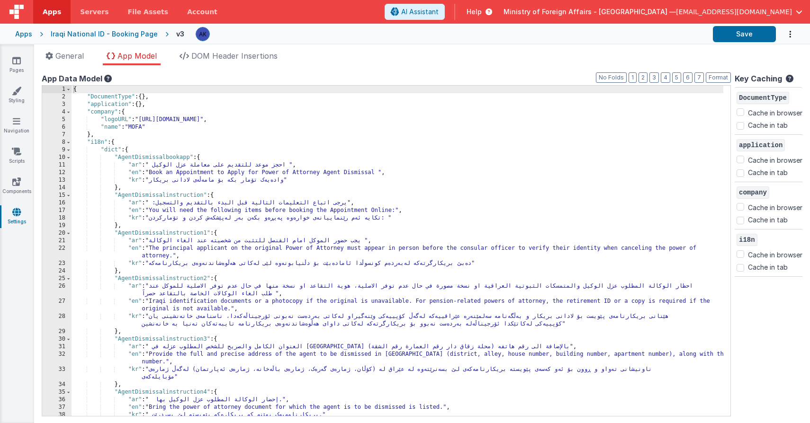
click at [458, 134] on div "{ "DocumentType" : { } , "application" : { } , "company" : { "logoURL" : "https…" at bounding box center [396, 259] width 651 height 346
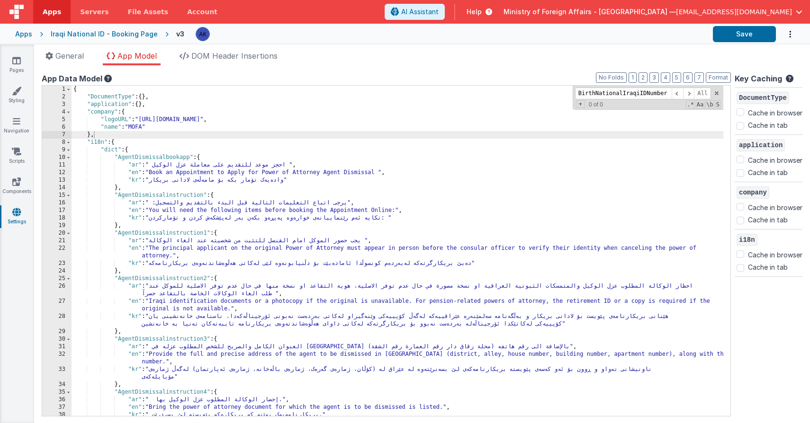
scroll to position [1499, 0]
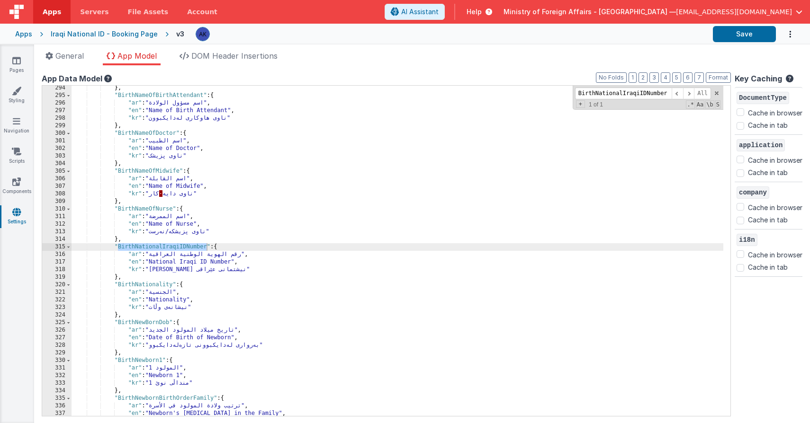
type input "BirthNationalIraqiIDNumber"
click at [232, 261] on div "} , "BirthNameOfBirthAttendant" : { "ar" : "اسم مسؤول الولادة" , "en" : "Name o…" at bounding box center [396, 257] width 651 height 346
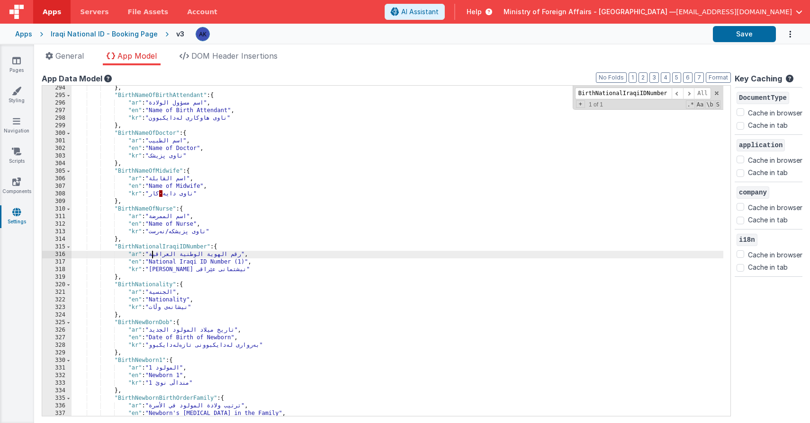
click at [152, 256] on div "} , "BirthNameOfBirthAttendant" : { "ar" : "اسم مسؤول الولادة" , "en" : "Name o…" at bounding box center [396, 257] width 651 height 346
drag, startPoint x: 238, startPoint y: 262, endPoint x: 247, endPoint y: 262, distance: 8.5
click at [247, 262] on div "} , "BirthNameOfBirthAttendant" : { "ar" : "اسم مسؤول الولادة" , "en" : "Name o…" at bounding box center [396, 257] width 651 height 346
click at [153, 254] on div "} , "BirthNameOfBirthAttendant" : { "ar" : "اسم مسؤول الولادة" , "en" : "Name o…" at bounding box center [396, 257] width 651 height 346
paste textarea
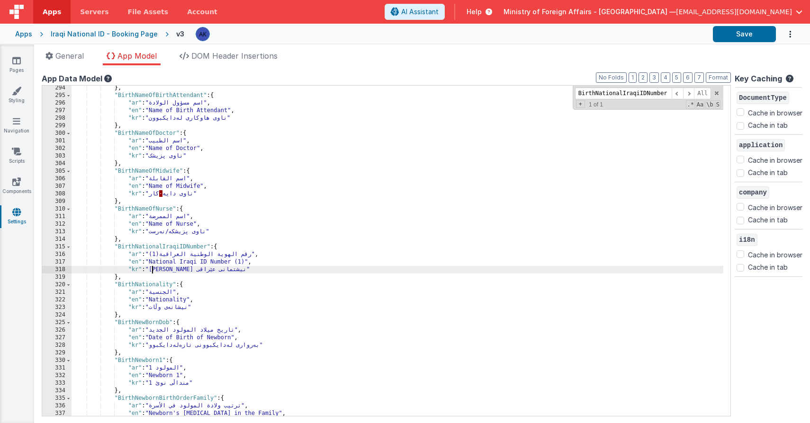
click at [152, 271] on div "} , "BirthNameOfBirthAttendant" : { "ar" : "اسم مسؤول الولادة" , "en" : "Name o…" at bounding box center [396, 257] width 651 height 346
click at [646, 95] on input "BirthNationalIraqiIDNumber" at bounding box center [623, 94] width 97 height 12
click at [646, 94] on input "BirthNationalIraqiIDNumber" at bounding box center [623, 94] width 97 height 12
paste input "IDFamily"
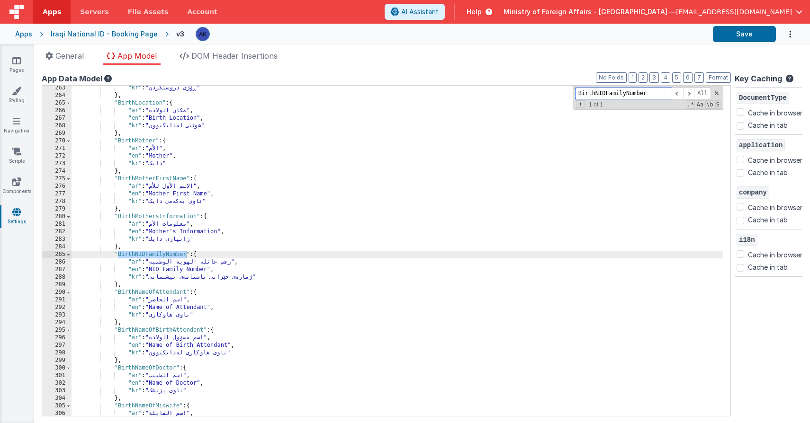
type input "BirthNIDFamilyNumber"
click at [208, 270] on div ""kr" : "ڕۆژی دروستکردن" } , "BirthLocation" : { "ar" : "مكان الولادة" , "en" : …" at bounding box center [396, 257] width 651 height 346
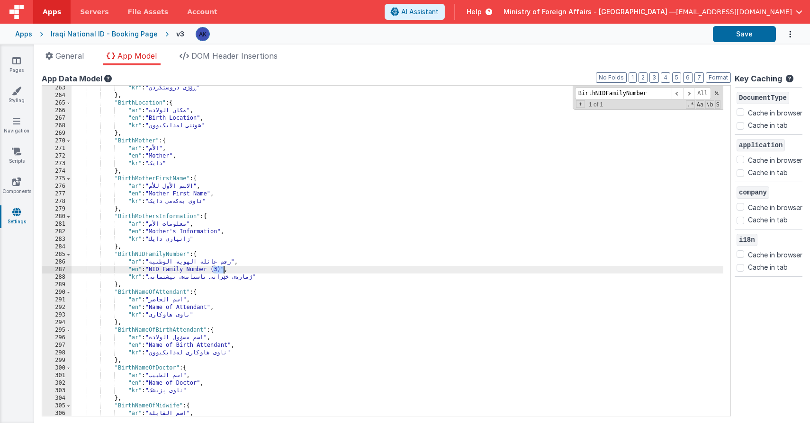
drag, startPoint x: 212, startPoint y: 270, endPoint x: 223, endPoint y: 269, distance: 10.4
click at [223, 269] on div ""kr" : "ڕۆژی دروستکردن" } , "BirthLocation" : { "ar" : "مكان الولادة" , "en" : …" at bounding box center [396, 257] width 651 height 346
click at [152, 264] on div ""kr" : "ڕۆژی دروستکردن" } , "BirthLocation" : { "ar" : "مكان الولادة" , "en" : …" at bounding box center [396, 257] width 651 height 346
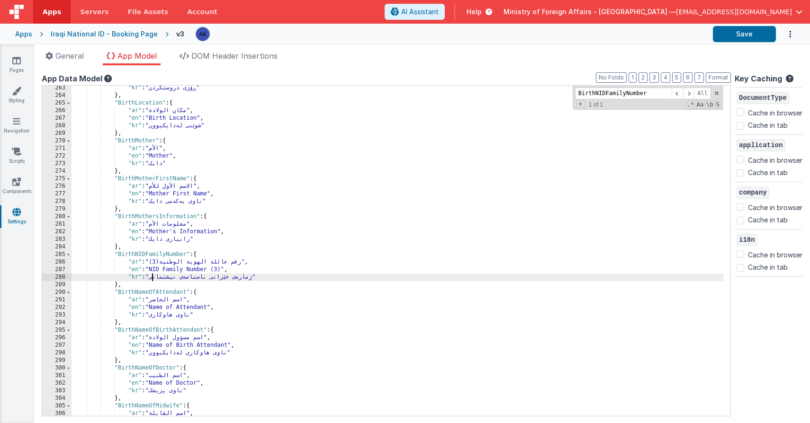
click at [152, 278] on div ""kr" : "ڕۆژی دروستکردن" } , "BirthLocation" : { "ar" : "مكان الولادة" , "en" : …" at bounding box center [396, 257] width 651 height 346
click at [615, 90] on input "BirthNIDFamilyNumber" at bounding box center [623, 94] width 97 height 12
paste input "CivilOffice"
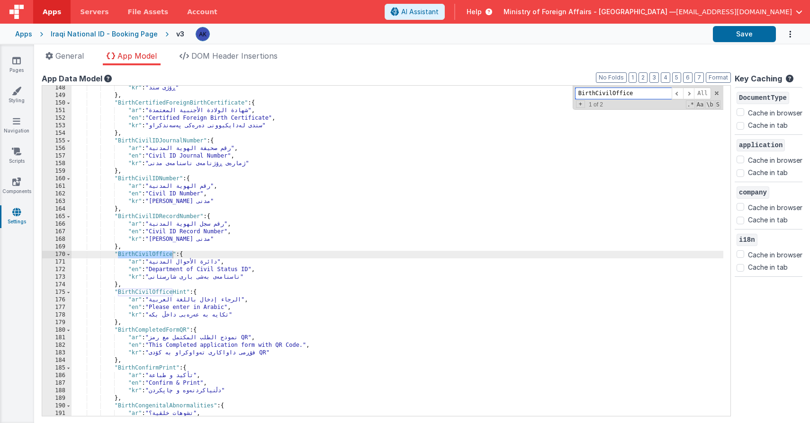
type input "BirthCivilOffice"
click at [112, 255] on div ""kr" : "ڕۆژی سند" } , "BirthCertifiedForeignBirthCertificate" : { "ar" : "شهادة…" at bounding box center [396, 257] width 651 height 346
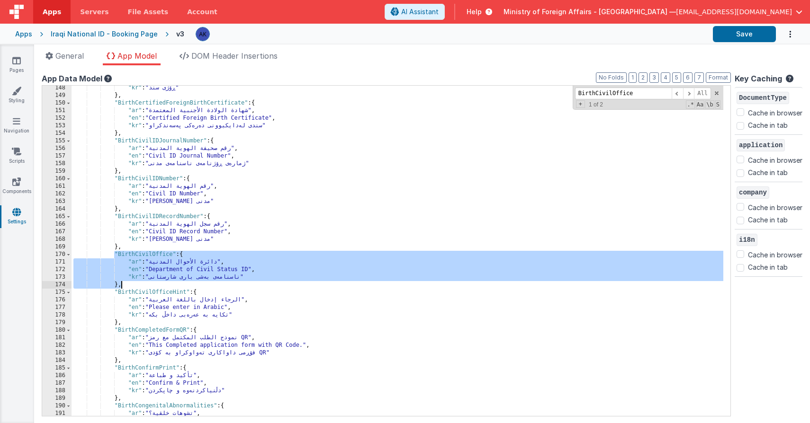
drag, startPoint x: 114, startPoint y: 255, endPoint x: 137, endPoint y: 281, distance: 35.2
click at [137, 281] on div ""kr" : "ڕۆژی سند" } , "BirthCertifiedForeignBirthCertificate" : { "ar" : "شهادة…" at bounding box center [396, 257] width 651 height 346
click at [135, 284] on div ""kr" : "ڕۆژی سند" } , "BirthCertifiedForeignBirthCertificate" : { "ar" : "شهادة…" at bounding box center [396, 257] width 651 height 346
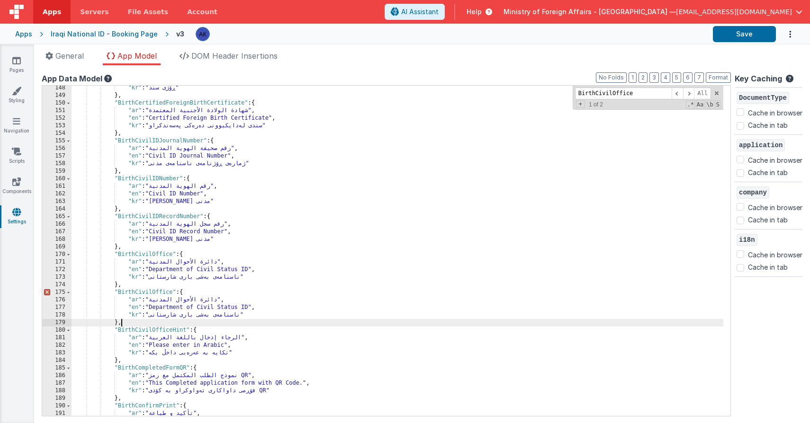
click at [172, 291] on div ""kr" : "ڕۆژی سند" } , "BirthCertifiedForeignBirthCertificate" : { "ar" : "شهادة…" at bounding box center [396, 257] width 651 height 346
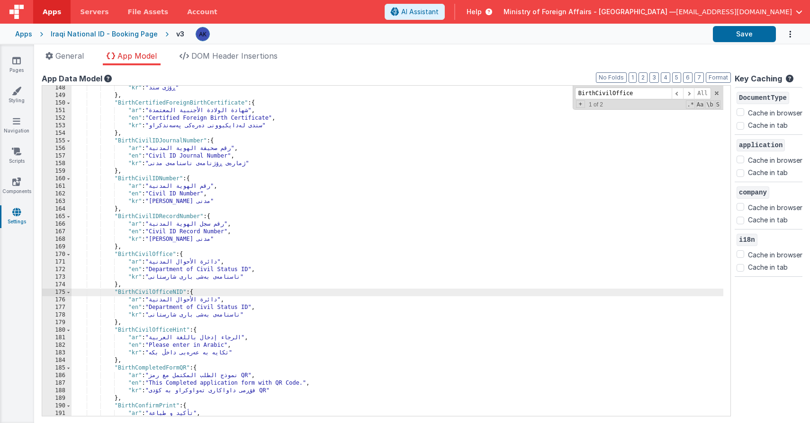
click at [252, 308] on div ""kr" : "ڕۆژی سند" } , "BirthCertifiedForeignBirthCertificate" : { "ar" : "شهادة…" at bounding box center [396, 257] width 651 height 346
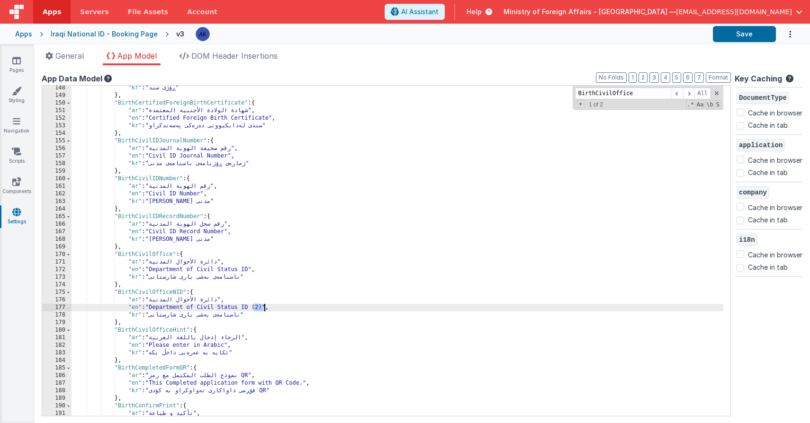
drag, startPoint x: 253, startPoint y: 308, endPoint x: 264, endPoint y: 307, distance: 10.9
click at [264, 307] on div ""kr" : "ڕۆژی سند" } , "BirthCertifiedForeignBirthCertificate" : { "ar" : "شهادة…" at bounding box center [396, 257] width 651 height 346
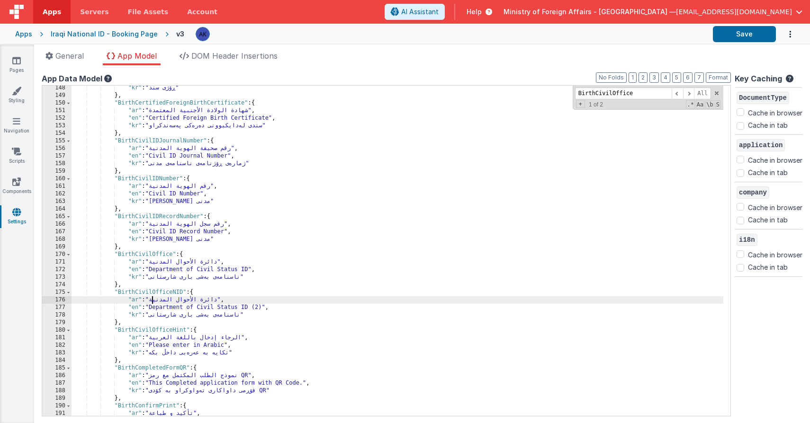
click at [152, 300] on div ""kr" : "ڕۆژی سند" } , "BirthCertifiedForeignBirthCertificate" : { "ar" : "شهادة…" at bounding box center [396, 257] width 651 height 346
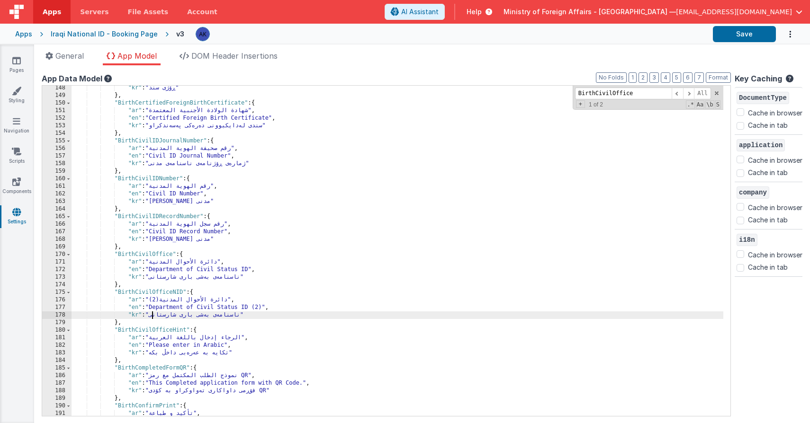
click at [153, 317] on div ""kr" : "ڕۆژی سند" } , "BirthCertifiedForeignBirthCertificate" : { "ar" : "شهادة…" at bounding box center [396, 257] width 651 height 346
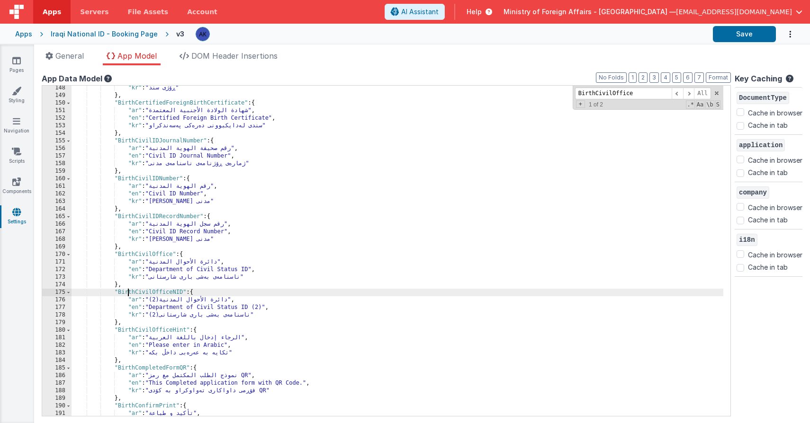
click at [127, 293] on div ""kr" : "ڕۆژی سند" } , "BirthCertifiedForeignBirthCertificate" : { "ar" : "شهادة…" at bounding box center [396, 257] width 651 height 346
click at [610, 94] on input "BirthCivilOffice" at bounding box center [623, 94] width 97 height 12
paste input "IDNumber"
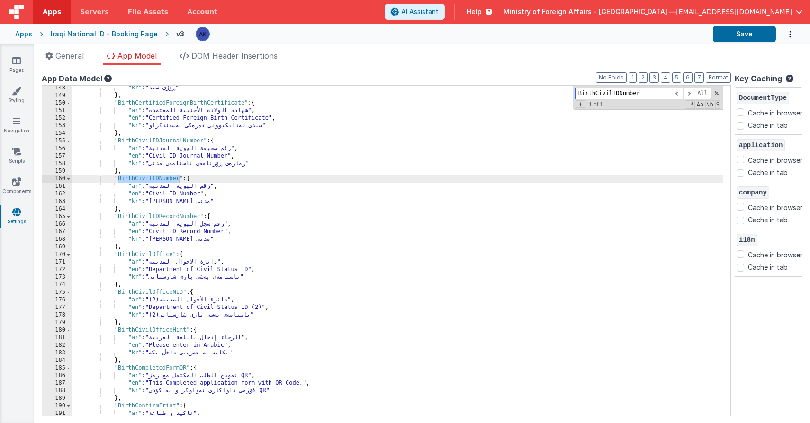
type input "BirthCivilIDNumber"
click at [203, 192] on div ""kr" : "ڕۆژی سند" } , "BirthCertifiedForeignBirthCertificate" : { "ar" : "شهادة…" at bounding box center [396, 257] width 651 height 346
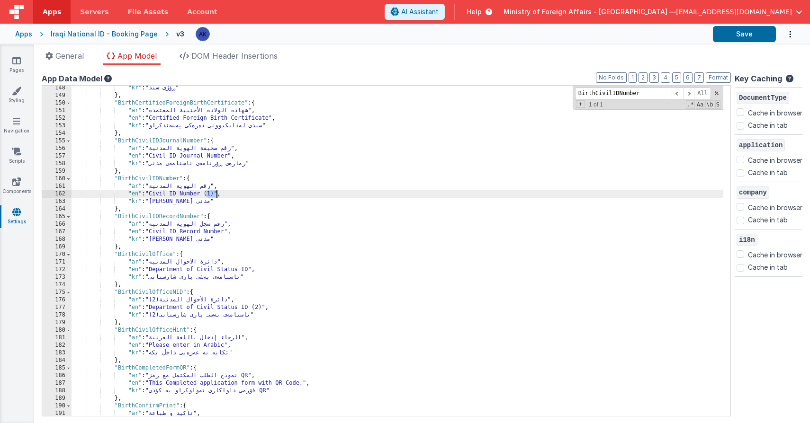
drag, startPoint x: 206, startPoint y: 194, endPoint x: 216, endPoint y: 194, distance: 9.9
click at [216, 194] on div ""kr" : "ڕۆژی سند" } , "BirthCertifiedForeignBirthCertificate" : { "ar" : "شهادة…" at bounding box center [396, 257] width 651 height 346
click at [152, 187] on div ""kr" : "ڕۆژی سند" } , "BirthCertifiedForeignBirthCertificate" : { "ar" : "شهادة…" at bounding box center [396, 257] width 651 height 346
click at [152, 203] on div ""kr" : "ڕۆژی سند" } , "BirthCertifiedForeignBirthCertificate" : { "ar" : "شهادة…" at bounding box center [396, 257] width 651 height 346
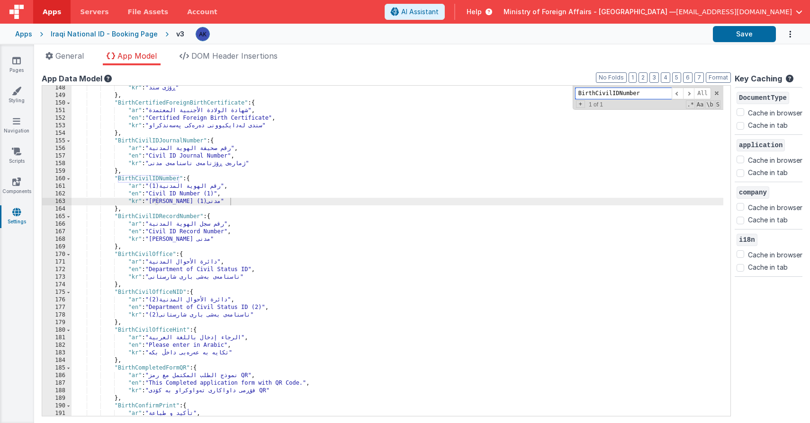
click at [592, 95] on input "BirthCivilIDNumber" at bounding box center [623, 94] width 97 height 12
paste input "Record"
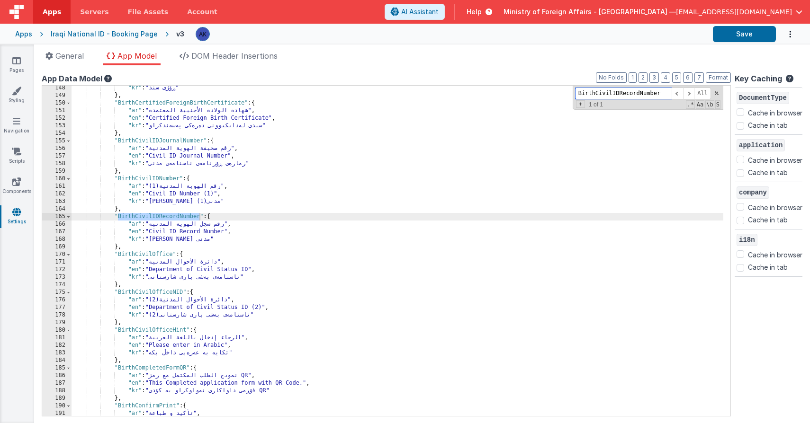
type input "BirthCivilIDRecordNumber"
click at [225, 230] on div ""kr" : "ڕۆژی سند" } , "BirthCertifiedForeignBirthCertificate" : { "ar" : "شهادة…" at bounding box center [396, 257] width 651 height 346
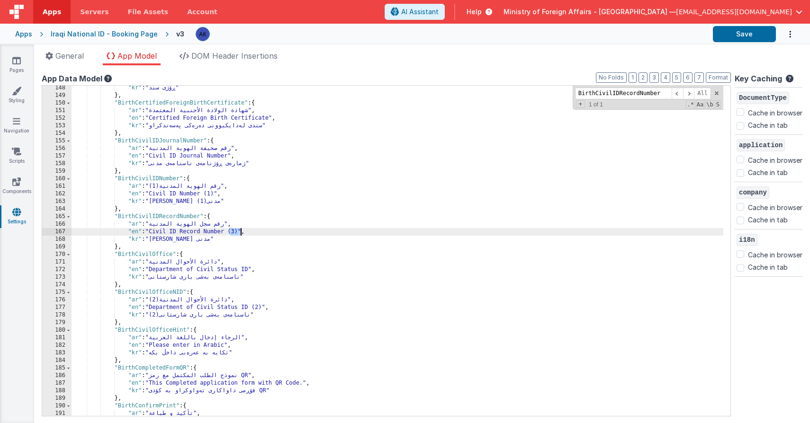
drag, startPoint x: 230, startPoint y: 232, endPoint x: 241, endPoint y: 232, distance: 10.5
click at [241, 232] on div ""kr" : "ڕۆژی سند" } , "BirthCertifiedForeignBirthCertificate" : { "ar" : "شهادة…" at bounding box center [396, 257] width 651 height 346
click at [152, 224] on div ""kr" : "ڕۆژی سند" } , "BirthCertifiedForeignBirthCertificate" : { "ar" : "شهادة…" at bounding box center [396, 257] width 651 height 346
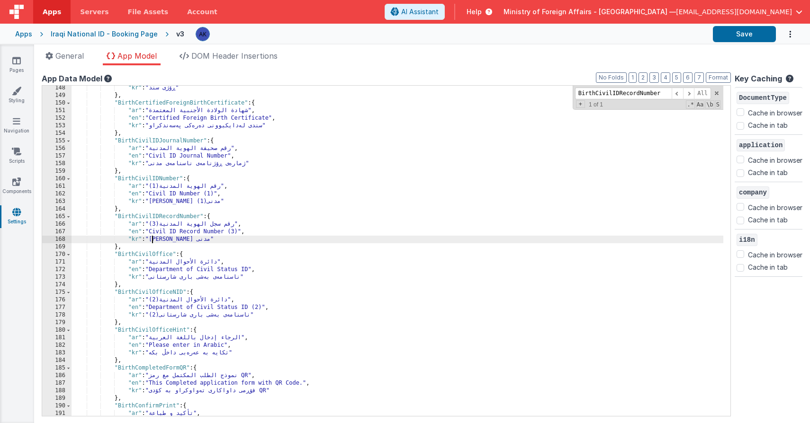
click at [153, 241] on div ""kr" : "ڕۆژی سند" } , "BirthCertifiedForeignBirthCertificate" : { "ar" : "شهادة…" at bounding box center [396, 257] width 651 height 346
click at [629, 92] on input "BirthCivilIDRecordNumber" at bounding box center [623, 94] width 97 height 12
paste input "Journal"
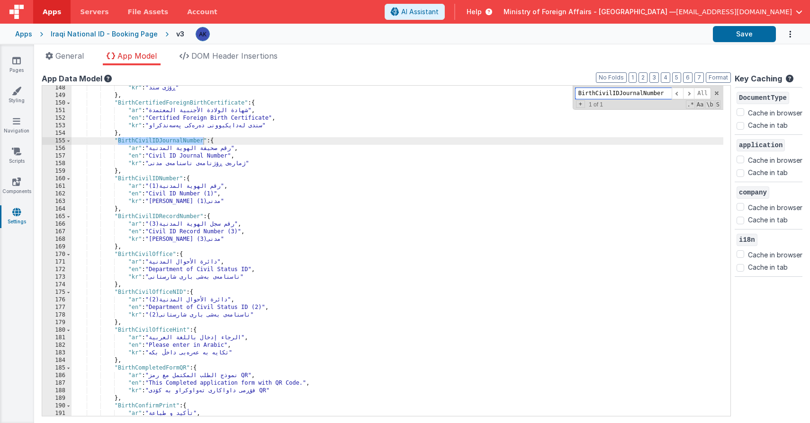
type input "BirthCivilIDJournalNumber"
click at [231, 155] on div ""kr" : "ڕۆژی سند" } , "BirthCertifiedForeignBirthCertificate" : { "ar" : "شهادة…" at bounding box center [396, 257] width 651 height 346
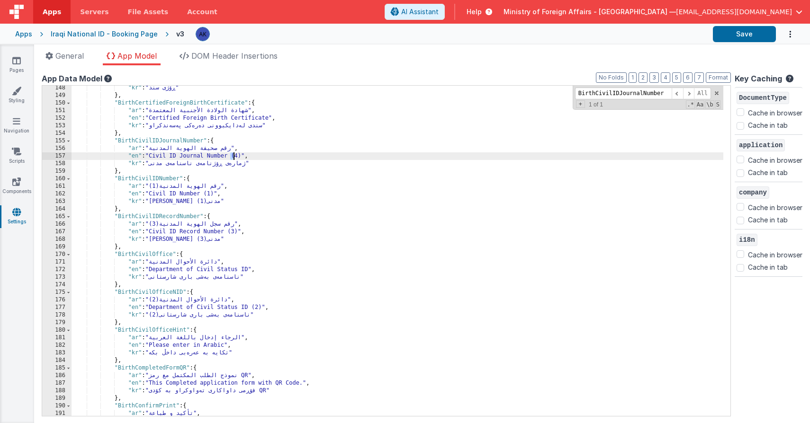
drag, startPoint x: 232, startPoint y: 155, endPoint x: 237, endPoint y: 155, distance: 5.2
click at [237, 155] on div ""kr" : "ڕۆژی سند" } , "BirthCertifiedForeignBirthCertificate" : { "ar" : "شهادة…" at bounding box center [396, 257] width 651 height 346
click at [234, 156] on div ""kr" : "ڕۆژی سند" } , "BirthCertifiedForeignBirthCertificate" : { "ar" : "شهادة…" at bounding box center [396, 257] width 651 height 346
drag, startPoint x: 234, startPoint y: 156, endPoint x: 244, endPoint y: 156, distance: 10.4
click at [244, 156] on div ""kr" : "ڕۆژی سند" } , "BirthCertifiedForeignBirthCertificate" : { "ar" : "شهادة…" at bounding box center [396, 257] width 651 height 346
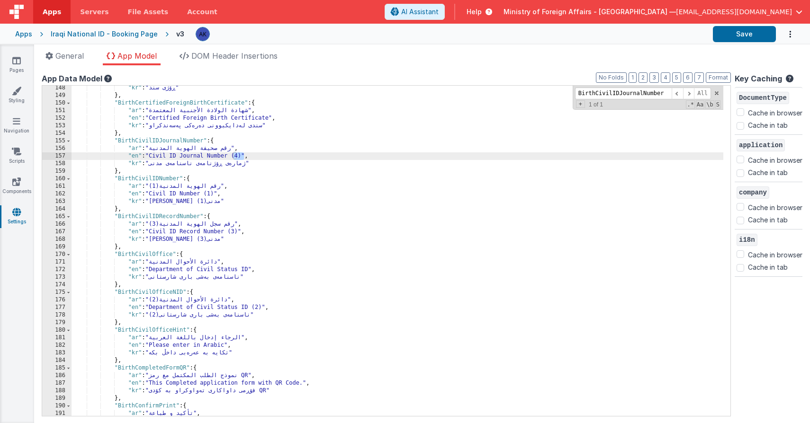
click at [152, 150] on div ""kr" : "ڕۆژی سند" } , "BirthCertifiedForeignBirthCertificate" : { "ar" : "شهادة…" at bounding box center [396, 257] width 651 height 346
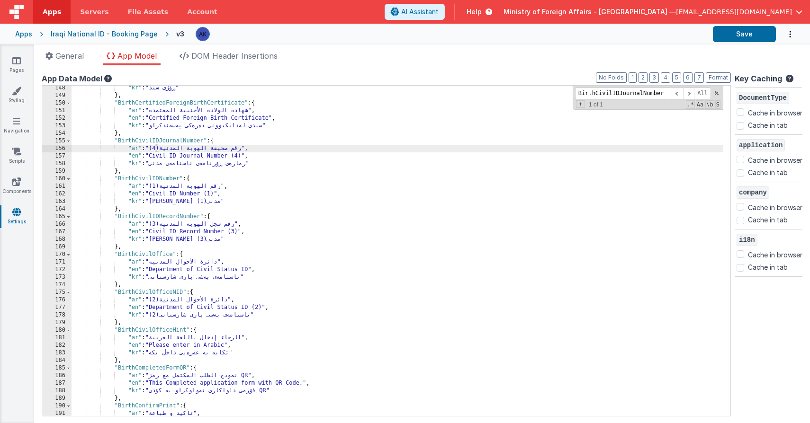
click at [152, 165] on div ""kr" : "ڕۆژی سند" } , "BirthCertifiedForeignBirthCertificate" : { "ar" : "شهادة…" at bounding box center [396, 257] width 651 height 346
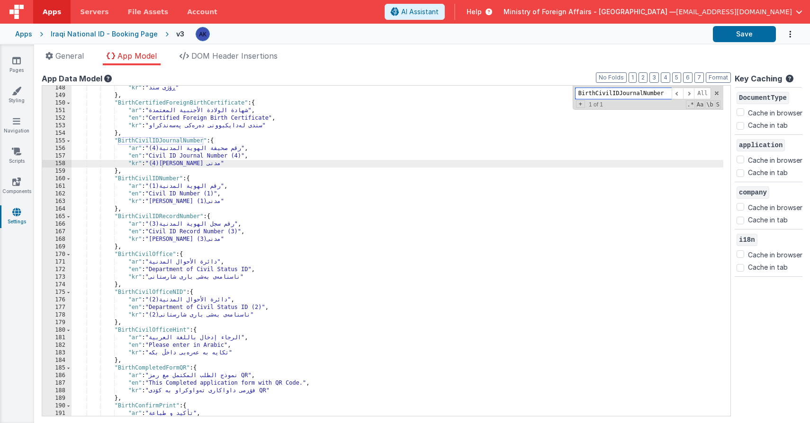
click at [602, 96] on input "BirthCivilIDJournalNumber" at bounding box center [623, 94] width 97 height 12
paste input "Office"
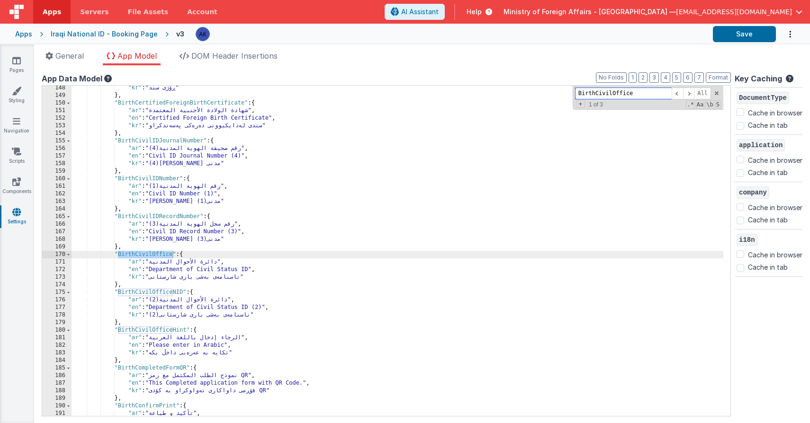
type input "BirthCivilOffice"
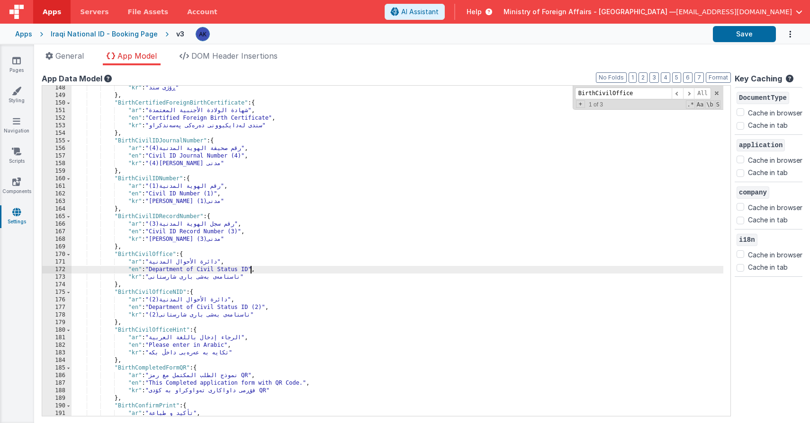
click at [250, 269] on div ""kr" : "ڕۆژی سند" } , "BirthCertifiedForeignBirthCertificate" : { "ar" : "شهادة…" at bounding box center [396, 257] width 651 height 346
drag, startPoint x: 253, startPoint y: 271, endPoint x: 263, endPoint y: 270, distance: 9.5
click at [263, 270] on div ""kr" : "ڕۆژی سند" } , "BirthCertifiedForeignBirthCertificate" : { "ar" : "شهادة…" at bounding box center [396, 257] width 651 height 346
click at [151, 262] on div ""kr" : "ڕۆژی سند" } , "BirthCertifiedForeignBirthCertificate" : { "ar" : "شهادة…" at bounding box center [396, 257] width 651 height 346
click at [152, 279] on div ""kr" : "ڕۆژی سند" } , "BirthCertifiedForeignBirthCertificate" : { "ar" : "شهادة…" at bounding box center [396, 257] width 651 height 346
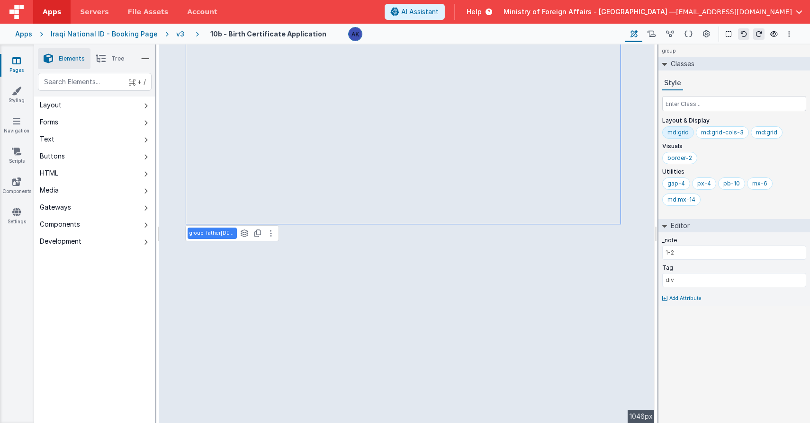
click at [116, 57] on span "Tree" at bounding box center [117, 59] width 13 height 8
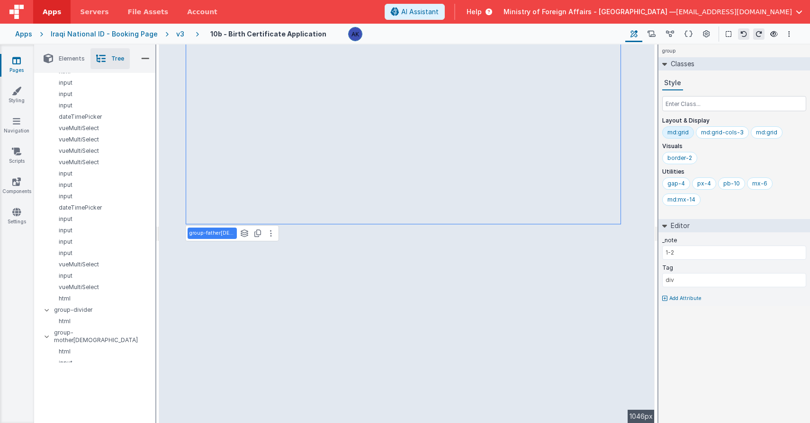
scroll to position [656, 0]
click at [89, 294] on p "html" at bounding box center [102, 298] width 106 height 8
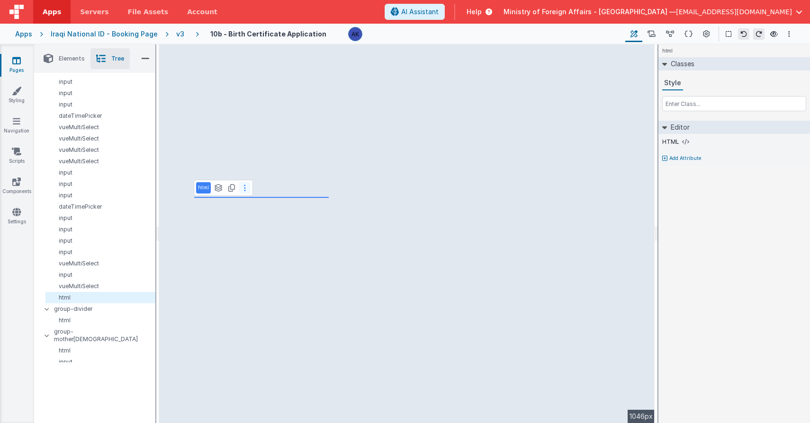
click at [244, 192] on button at bounding box center [244, 187] width 11 height 11
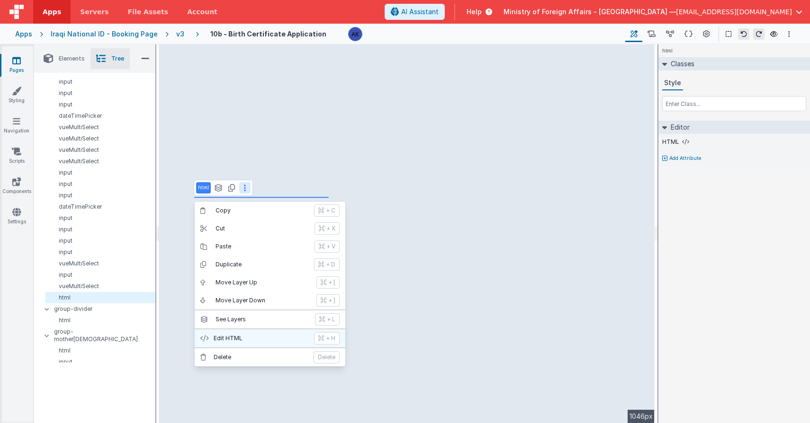
click at [243, 334] on button "Edit HTML + H" at bounding box center [270, 339] width 151 height 18
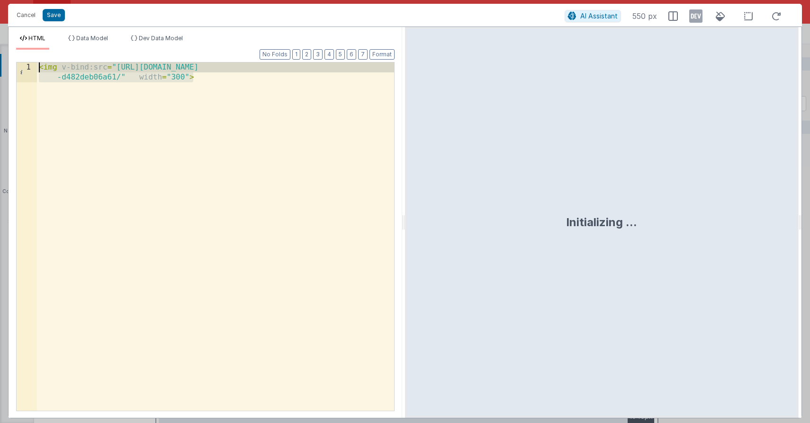
drag, startPoint x: 226, startPoint y: 76, endPoint x: 49, endPoint y: 49, distance: 178.6
click at [49, 50] on div "Format 7 6 5 4 3 2 1 No Folds 1 < img v-bind:src = "https://5t61ut5p19.ucarecd.…" at bounding box center [205, 230] width 378 height 361
click at [41, 65] on div "< img v-bind:src = "https://5t61ut5p19.ucarecd.net/aa8b6e51-33dc-400d-9093 -d48…" at bounding box center [215, 256] width 357 height 388
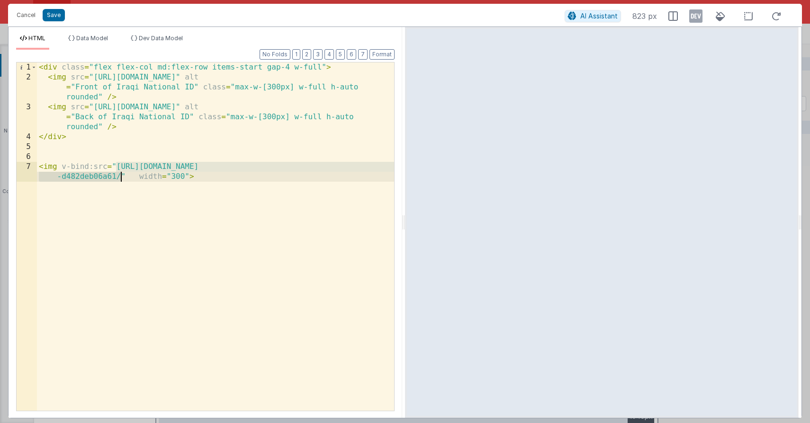
drag, startPoint x: 117, startPoint y: 165, endPoint x: 121, endPoint y: 177, distance: 12.1
click at [121, 177] on div "< div class = "flex flex-col md:flex-row items-start gap-4 w-full" > < img src …" at bounding box center [215, 251] width 357 height 378
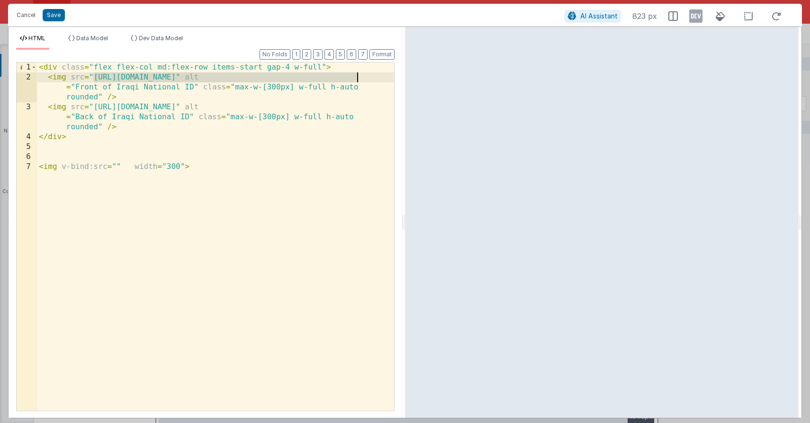
drag, startPoint x: 93, startPoint y: 76, endPoint x: 357, endPoint y: 80, distance: 264.2
click at [357, 80] on div "< div class = "flex flex-col md:flex-row items-start gap-4 w-full" > < img src …" at bounding box center [215, 246] width 357 height 368
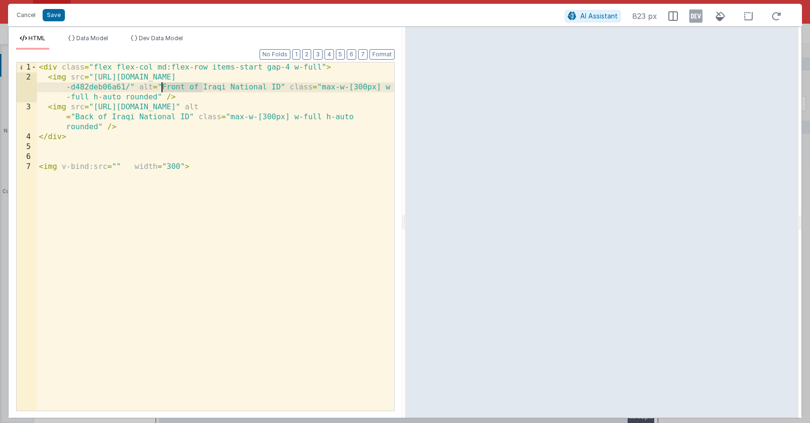
drag, startPoint x: 204, startPoint y: 89, endPoint x: 160, endPoint y: 90, distance: 44.1
click at [160, 90] on div "< div class = "flex flex-col md:flex-row items-start gap-4 w-full" > < img src …" at bounding box center [215, 246] width 357 height 368
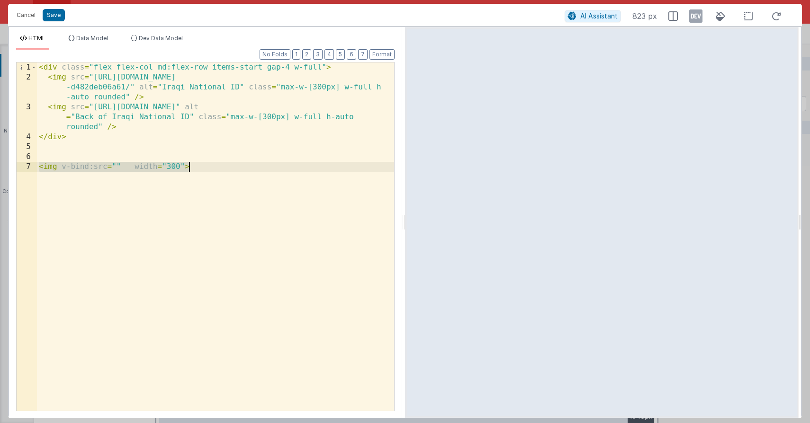
drag, startPoint x: 40, startPoint y: 169, endPoint x: 244, endPoint y: 178, distance: 204.3
click at [244, 178] on div "< div class = "flex flex-col md:flex-row items-start gap-4 w-full" > < img src …" at bounding box center [215, 246] width 357 height 368
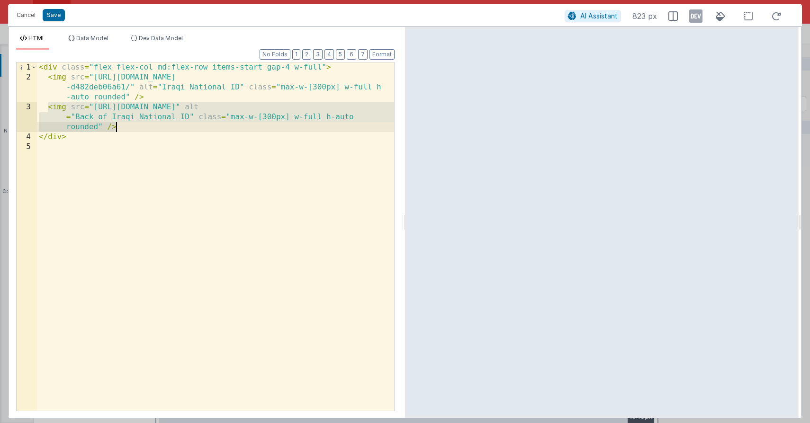
drag, startPoint x: 47, startPoint y: 106, endPoint x: 131, endPoint y: 124, distance: 85.3
click at [131, 124] on div "< div class = "flex flex-col md:flex-row items-start gap-4 w-full" > < img src …" at bounding box center [215, 246] width 357 height 368
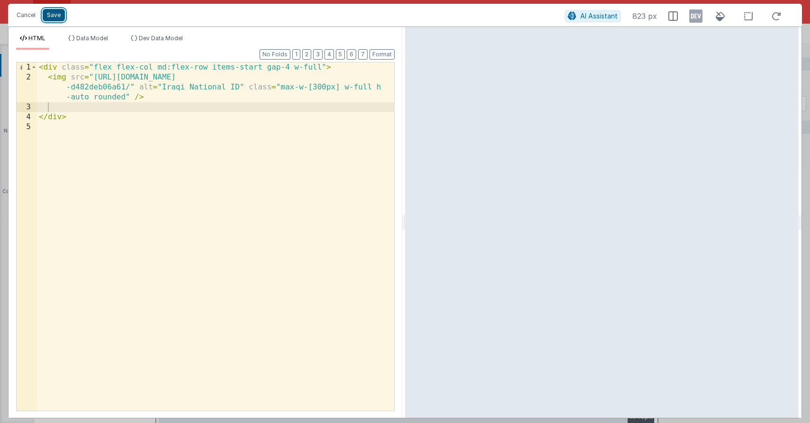
click at [52, 12] on button "Save" at bounding box center [54, 15] width 22 height 12
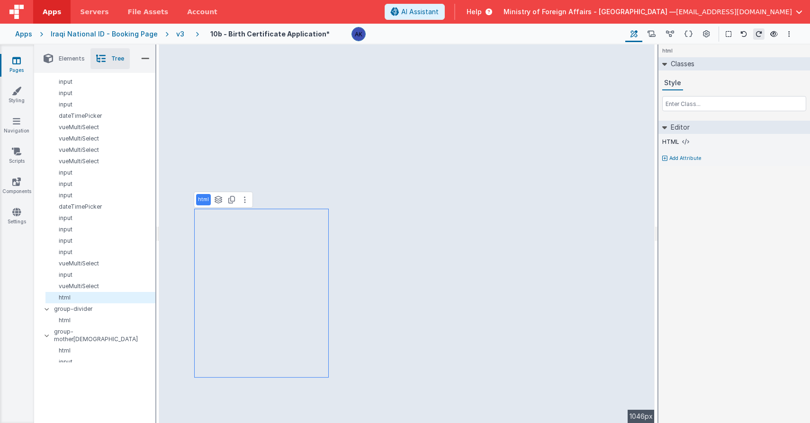
select select "regexp"
click at [233, 202] on icon at bounding box center [231, 200] width 7 height 8
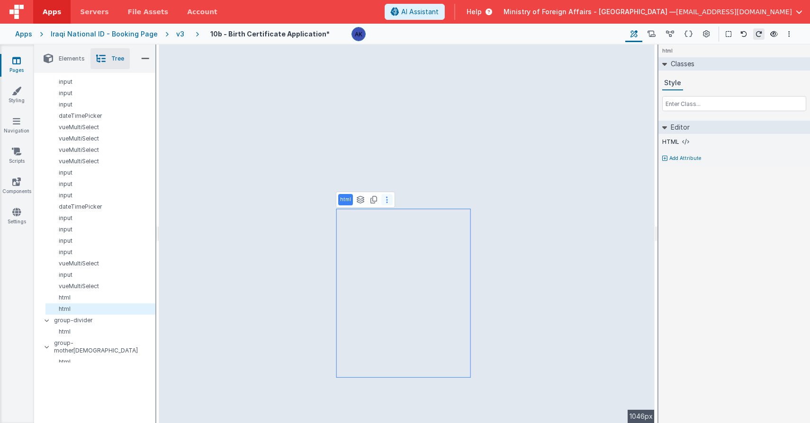
click at [387, 196] on button at bounding box center [386, 199] width 11 height 11
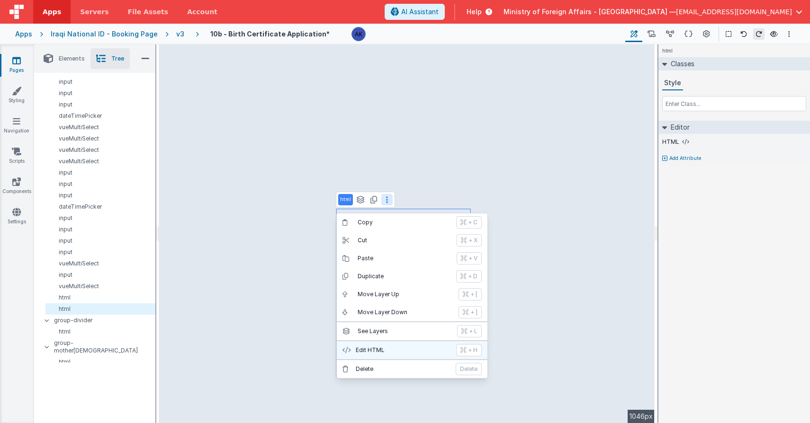
click at [384, 345] on button "Edit HTML + H" at bounding box center [412, 350] width 151 height 18
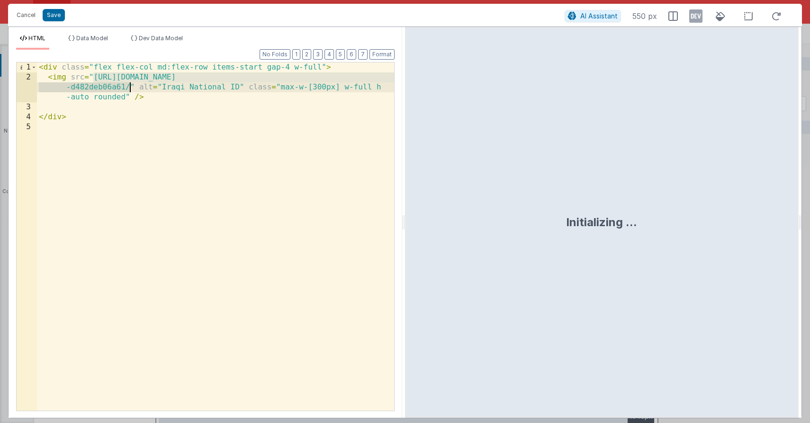
drag, startPoint x: 94, startPoint y: 77, endPoint x: 129, endPoint y: 87, distance: 36.6
click at [129, 87] on div "< div class = "flex flex-col md:flex-row items-start gap-4 w-full" > < img src …" at bounding box center [215, 246] width 357 height 368
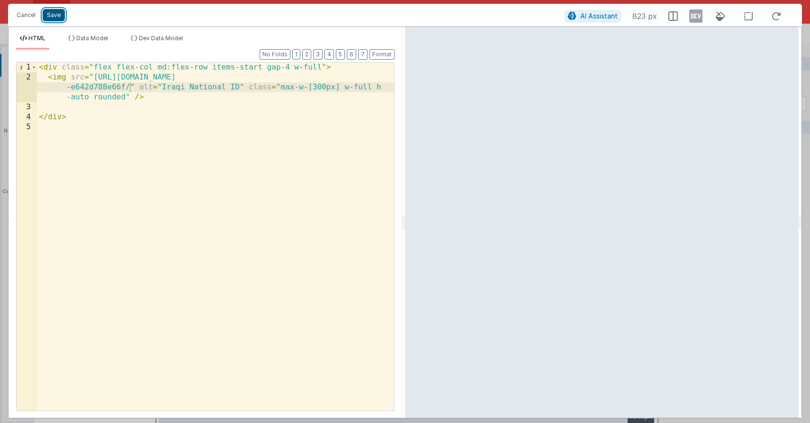
click at [61, 16] on button "Save" at bounding box center [54, 15] width 22 height 12
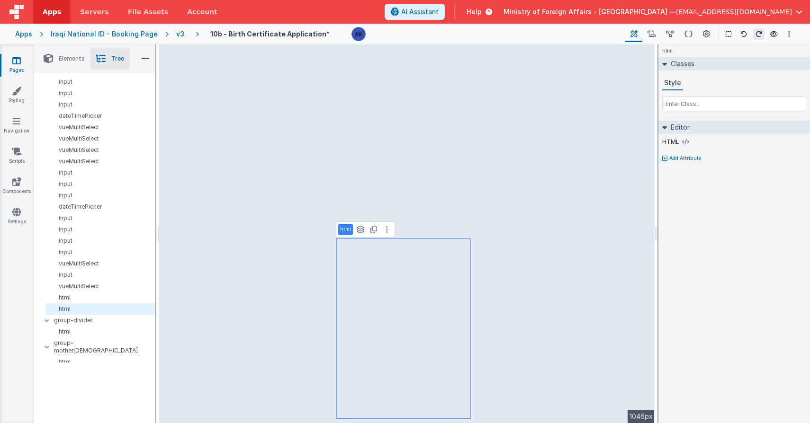
select select "regexp"
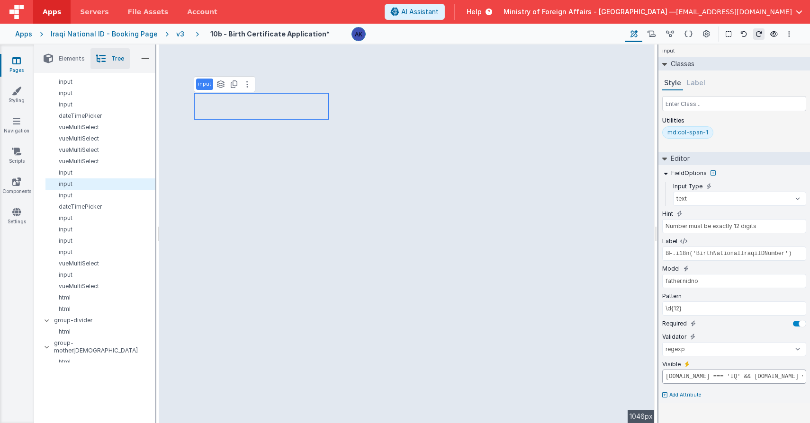
click at [721, 374] on input "[DOMAIN_NAME] === 'IQ' && [DOMAIN_NAME] === '01'" at bounding box center [734, 377] width 144 height 14
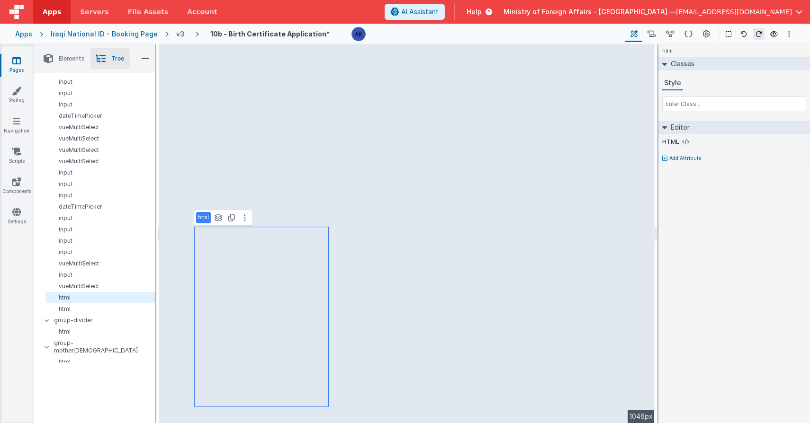
click at [677, 158] on p "Add Attribute" at bounding box center [685, 159] width 32 height 8
click at [685, 156] on icon at bounding box center [686, 156] width 5 height 8
click at [683, 163] on input "false" at bounding box center [734, 167] width 144 height 14
paste input "[DOMAIN_NAME] === 'IQ' && [DOMAIN_NAME] === '01'"
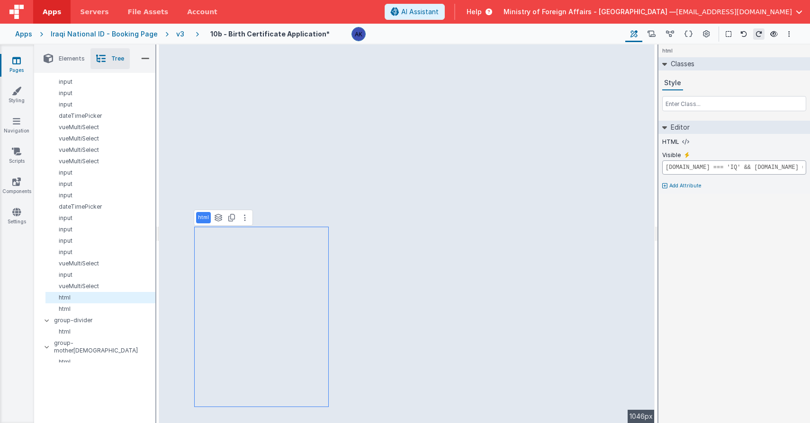
scroll to position [0, 109]
type input "BF.i18n('BirthCivilIDRecordNumber')"
select select "string"
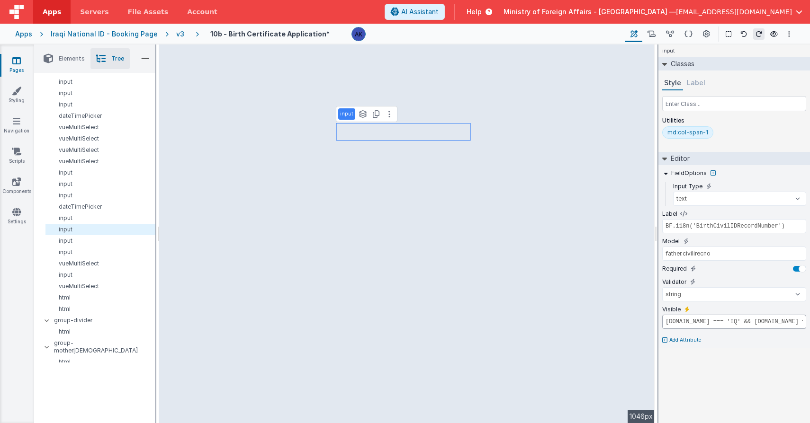
click at [752, 325] on input "[DOMAIN_NAME] === 'IQ' && [DOMAIN_NAME] === '02'" at bounding box center [734, 322] width 144 height 14
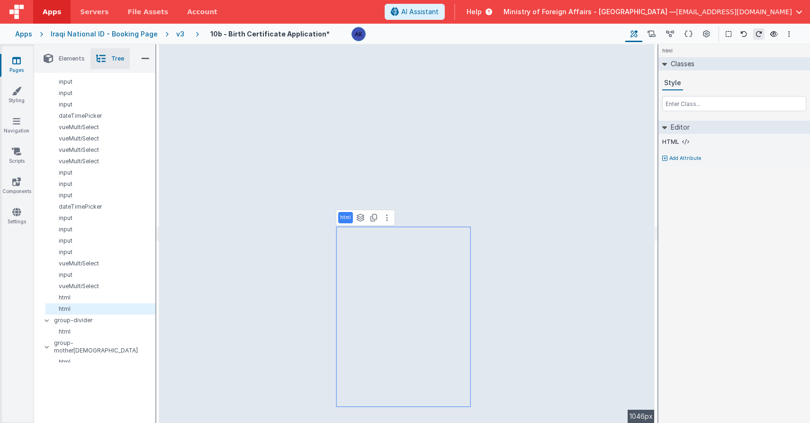
click at [669, 156] on p "Add Attribute" at bounding box center [685, 159] width 32 height 8
click at [684, 152] on icon at bounding box center [686, 156] width 5 height 8
click at [680, 165] on input "false" at bounding box center [734, 167] width 144 height 14
paste input "[DOMAIN_NAME] === 'IQ' && [DOMAIN_NAME] === '02'"
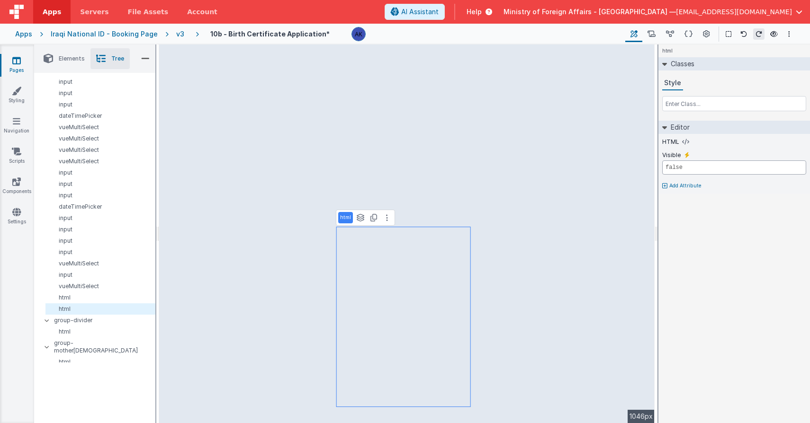
type input "[DOMAIN_NAME] === 'IQ' && [DOMAIN_NAME] === '02'"
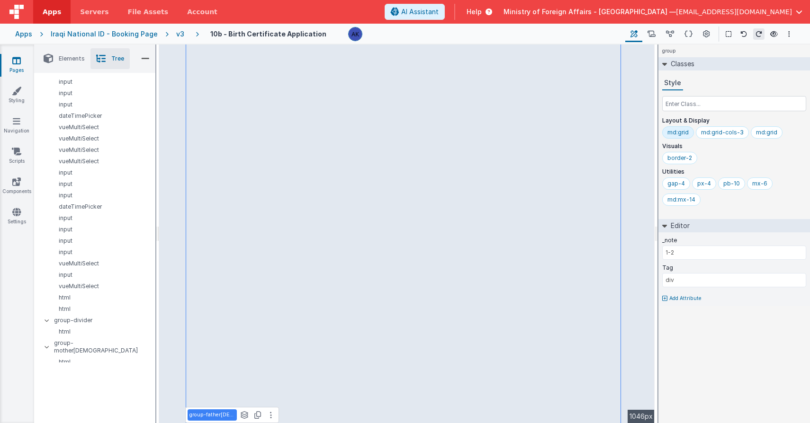
select select "regexp"
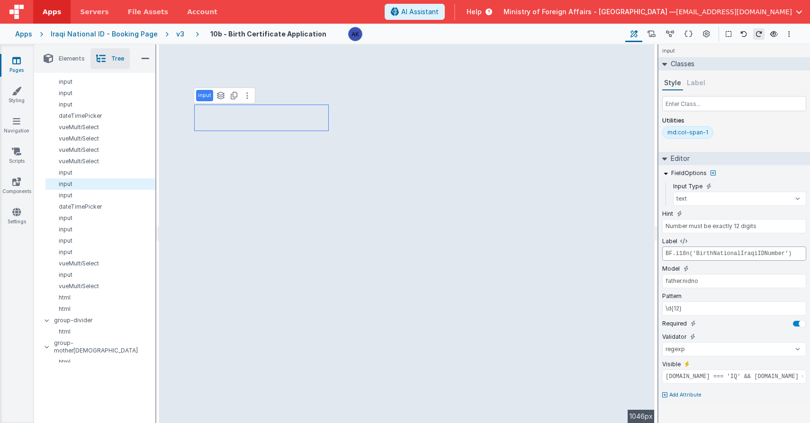
click at [722, 255] on input "BF.i18n('BirthNationalIraqiIDNumber')" at bounding box center [734, 254] width 144 height 14
type input "Number/Letters must be exactly 18 characters"
type input "BF.i18n('BirthNIDFamilyNumber')"
type input "father.nidfamilyno"
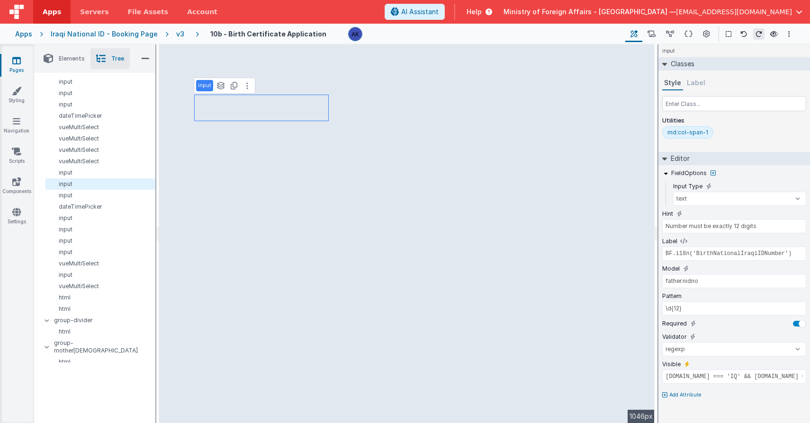
type input "^[a-zA-Z0-9]{18}$"
click at [746, 253] on input "BF.i18n('BirthNIDFamilyNumber')" at bounding box center [734, 254] width 144 height 14
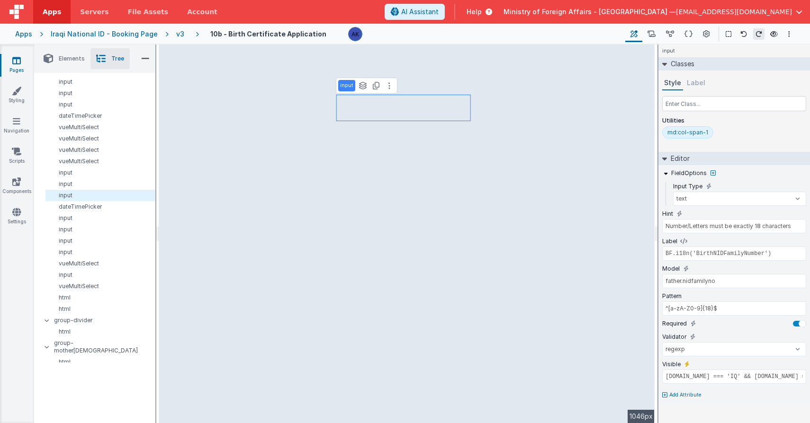
type input "BF.i18n('BirthCivilOfficeHint')"
type input "BF.i18n('BirthCivilOffice')"
type input "father.civiloffice"
type input "^[^a-zA-Z]+$"
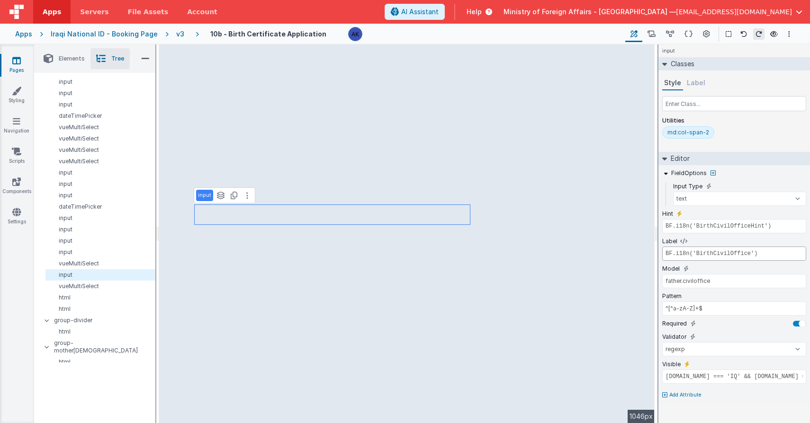
click at [721, 251] on input "BF.i18n('BirthCivilOffice')" at bounding box center [734, 254] width 144 height 14
paste input "NID"
type input "BF.i18n('BirthCivilOffice')"
type input "mother.civiloffice"
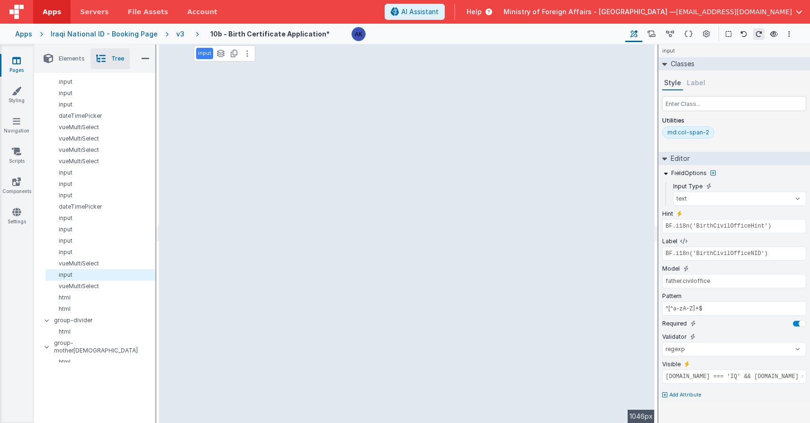
type input "[DOMAIN_NAME] === 'IQ' && [DOMAIN_NAME] === '01'"
click at [726, 250] on input "BF.i18n('BirthCivilOffice')" at bounding box center [734, 254] width 144 height 14
paste input "NID"
type input "father.civilidnumber"
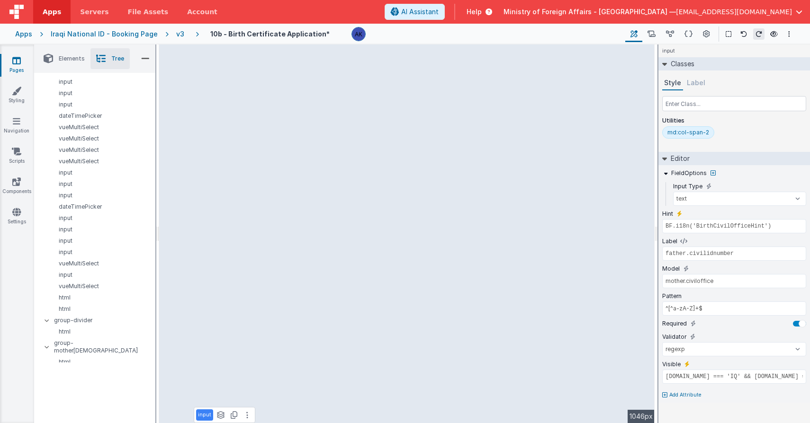
select select "string"
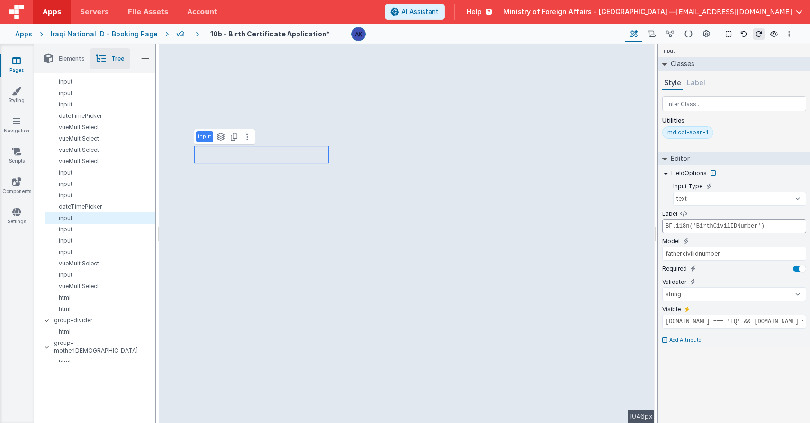
click at [715, 229] on input "BF.i18n('BirthCivilIDNumber')" at bounding box center [734, 226] width 144 height 14
type input "BF.i18n('BirthCivilIDRecordNumber')"
type input "father.civilirecno"
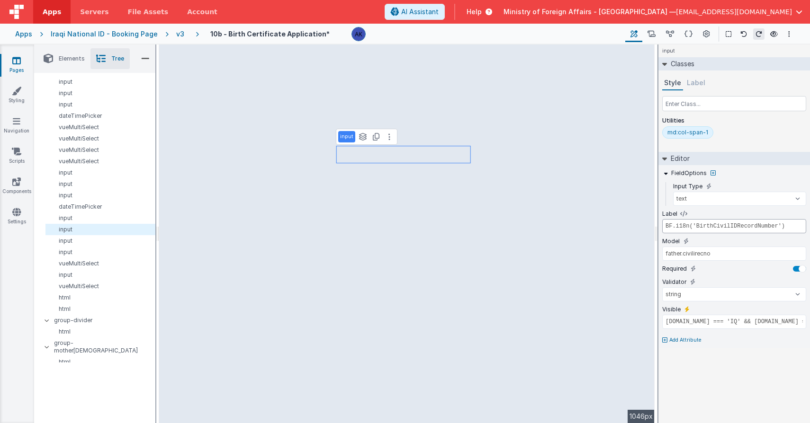
click at [759, 223] on input "BF.i18n('BirthCivilIDRecordNumber')" at bounding box center [734, 226] width 144 height 14
type input "BF.i18n('BirthCivilIDJournalNumber')"
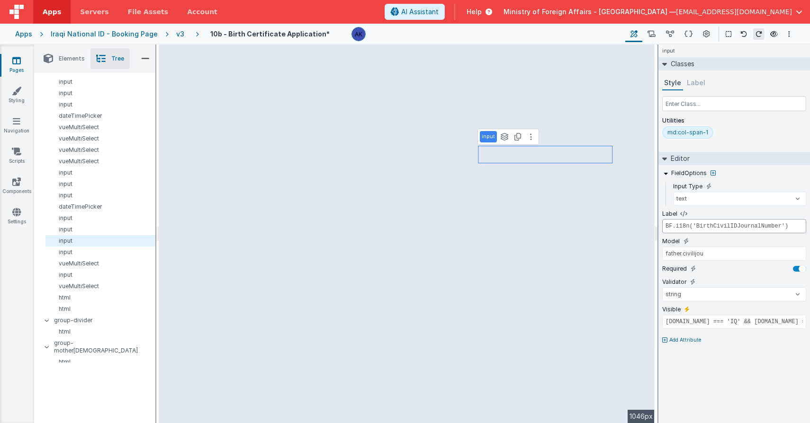
click at [732, 227] on input "BF.i18n('BirthCivilIDJournalNumber')" at bounding box center [734, 226] width 144 height 14
type input "BF.i18n('BirthCivilOffice')"
select select "regexp"
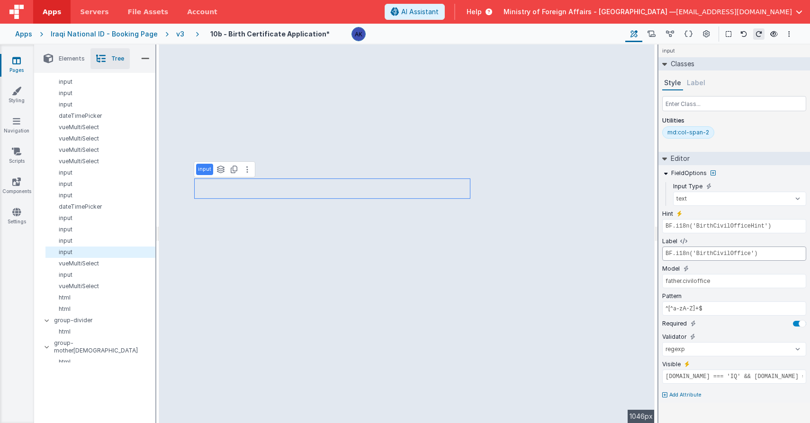
click at [719, 253] on input "BF.i18n('BirthCivilOffice')" at bounding box center [734, 254] width 144 height 14
click at [56, 54] on li "Elements" at bounding box center [64, 58] width 53 height 21
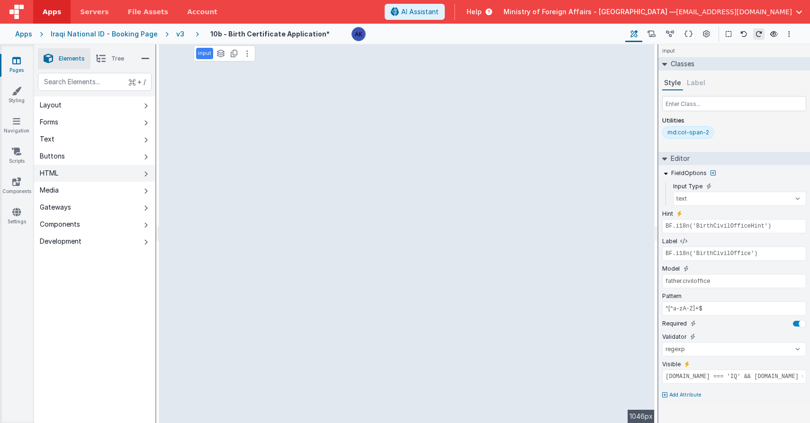
click at [69, 176] on button "HTML" at bounding box center [94, 173] width 121 height 17
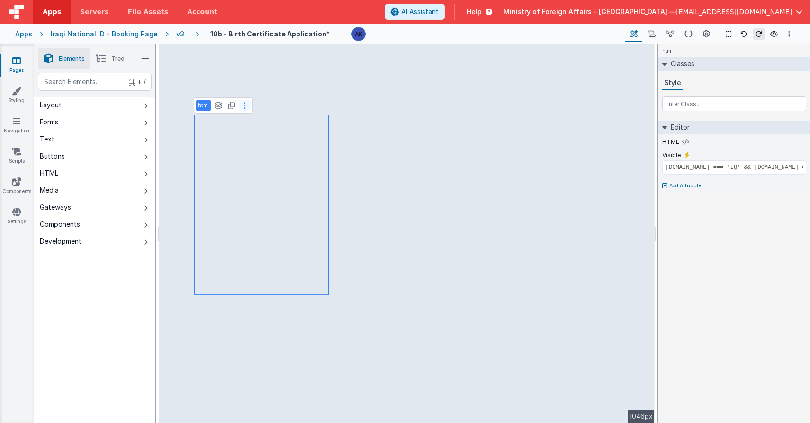
click at [243, 109] on button at bounding box center [244, 105] width 11 height 11
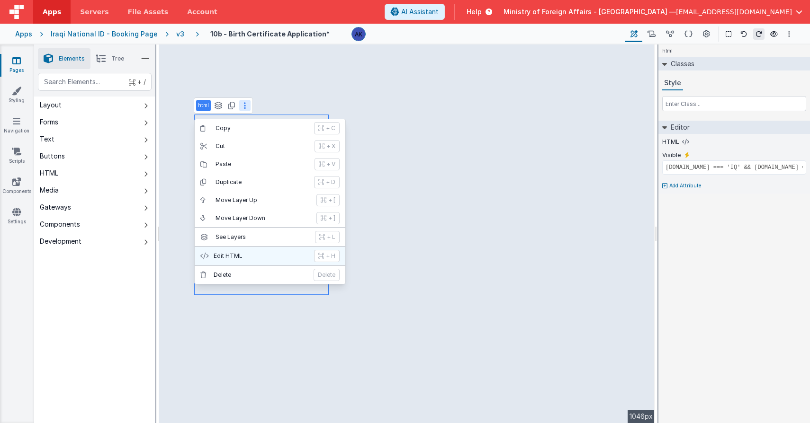
click at [239, 259] on p "Edit HTML" at bounding box center [261, 256] width 95 height 8
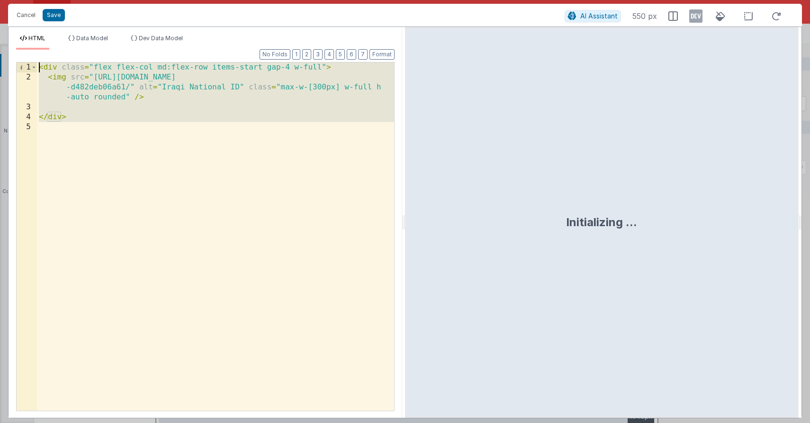
drag, startPoint x: 128, startPoint y: 129, endPoint x: 46, endPoint y: 52, distance: 113.2
click at [46, 52] on div "Format 7 6 5 4 3 2 1 No Folds 1 2 3 4 5 < div class = "flex flex-col md:flex-ro…" at bounding box center [205, 230] width 378 height 361
click at [20, 11] on button "Cancel" at bounding box center [26, 15] width 28 height 13
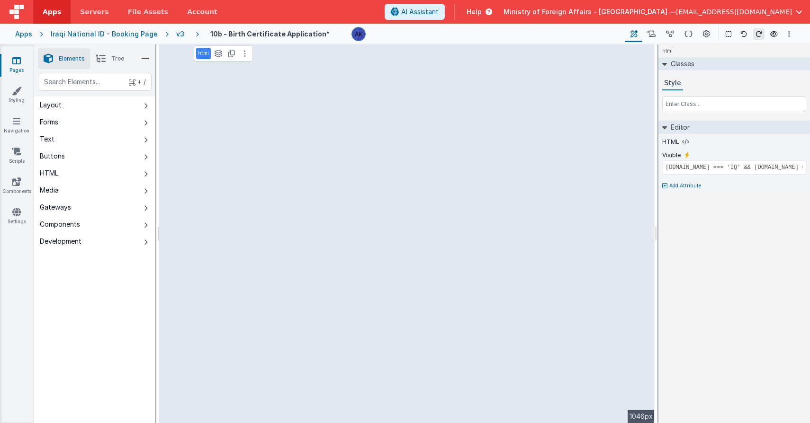
click at [105, 62] on icon at bounding box center [100, 58] width 9 height 13
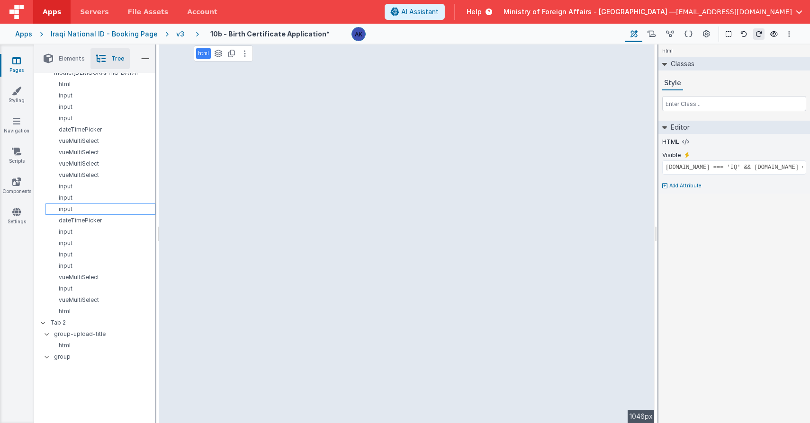
scroll to position [941, 0]
click at [86, 300] on p "html" at bounding box center [102, 304] width 106 height 8
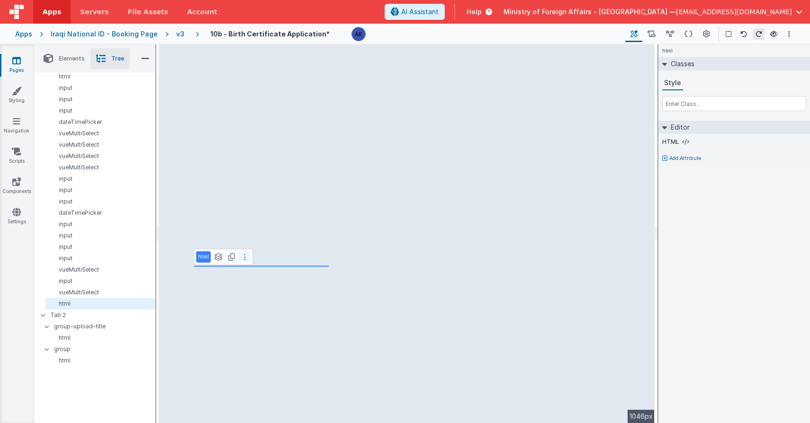
click at [240, 254] on button at bounding box center [244, 256] width 11 height 11
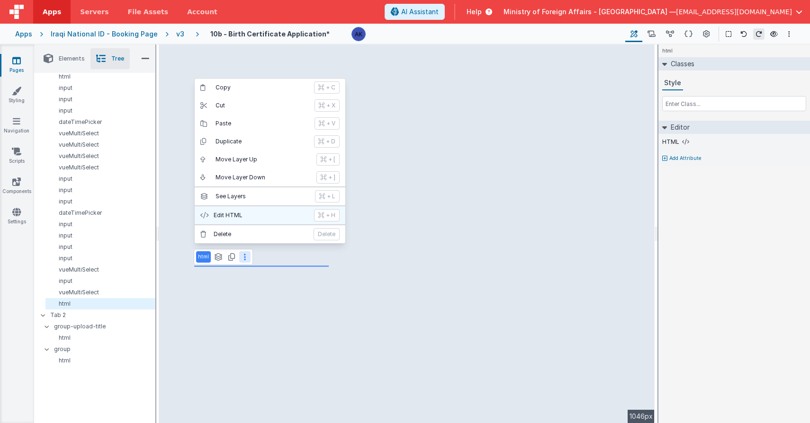
click at [238, 221] on button "Edit HTML + H" at bounding box center [270, 215] width 151 height 18
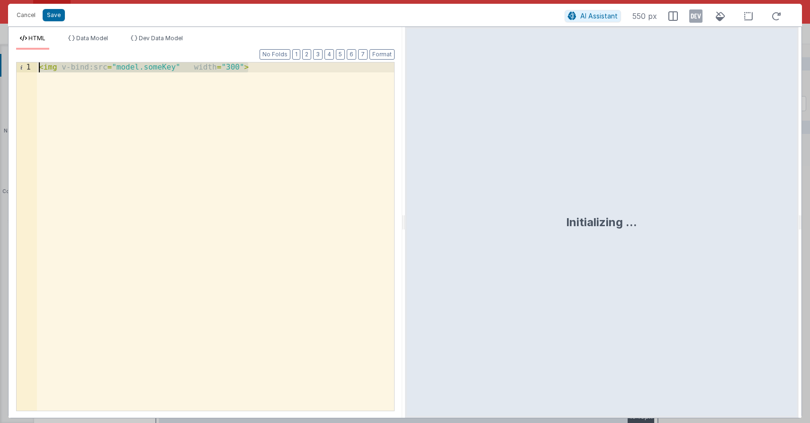
drag, startPoint x: 265, startPoint y: 67, endPoint x: 34, endPoint y: 53, distance: 231.4
click at [34, 53] on div "Format 7 6 5 4 3 2 1 No Folds 1 < img v-bind:src = "model.someKey" width = "300…" at bounding box center [205, 230] width 378 height 361
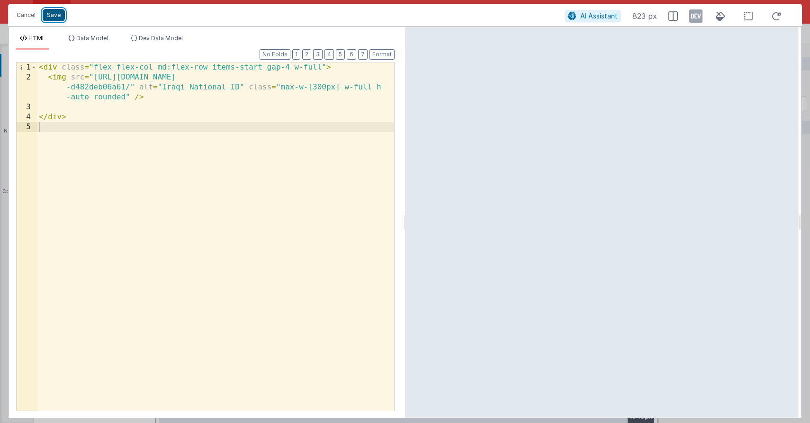
click at [56, 16] on button "Save" at bounding box center [54, 15] width 22 height 12
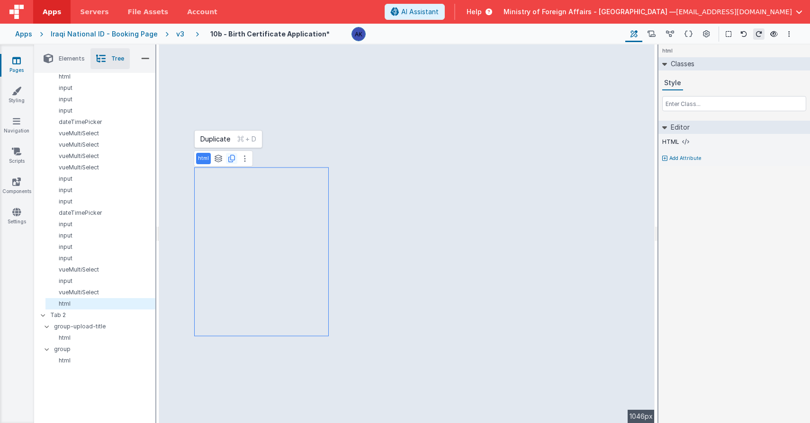
click at [230, 161] on icon at bounding box center [231, 159] width 7 height 8
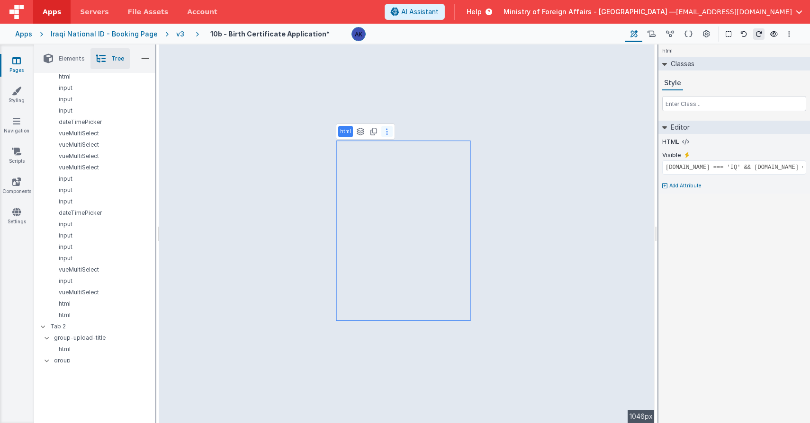
click at [386, 133] on icon at bounding box center [387, 132] width 2 height 8
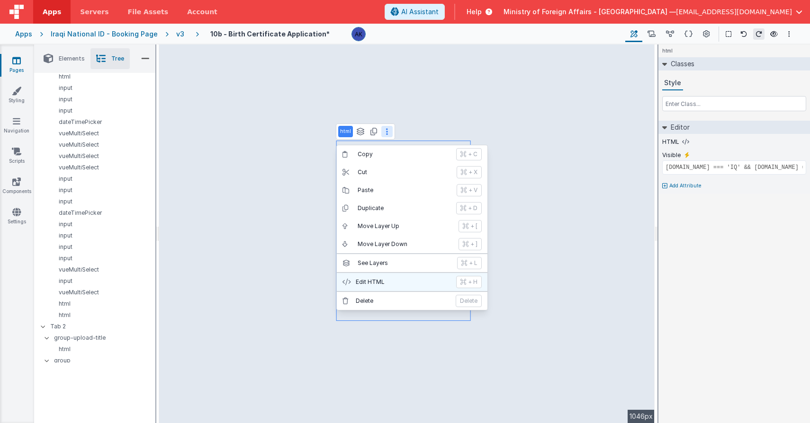
click at [371, 280] on p "Edit HTML" at bounding box center [403, 282] width 95 height 8
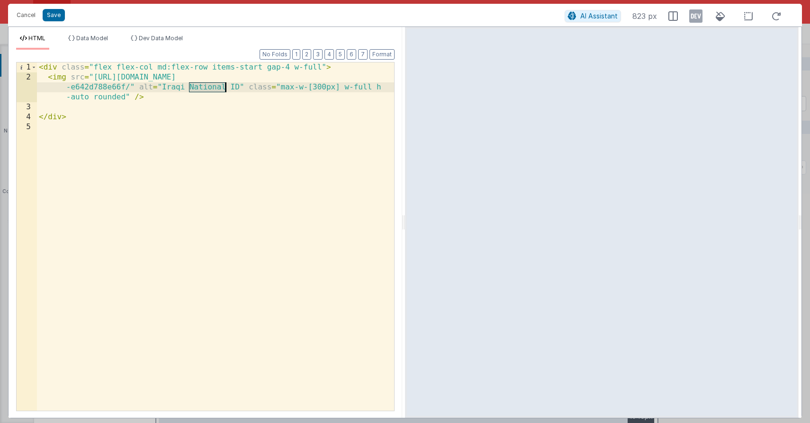
drag, startPoint x: 189, startPoint y: 87, endPoint x: 224, endPoint y: 88, distance: 35.1
click at [224, 88] on div "< div class = "flex flex-col md:flex-row items-start gap-4 w-full" > < img src …" at bounding box center [215, 246] width 357 height 368
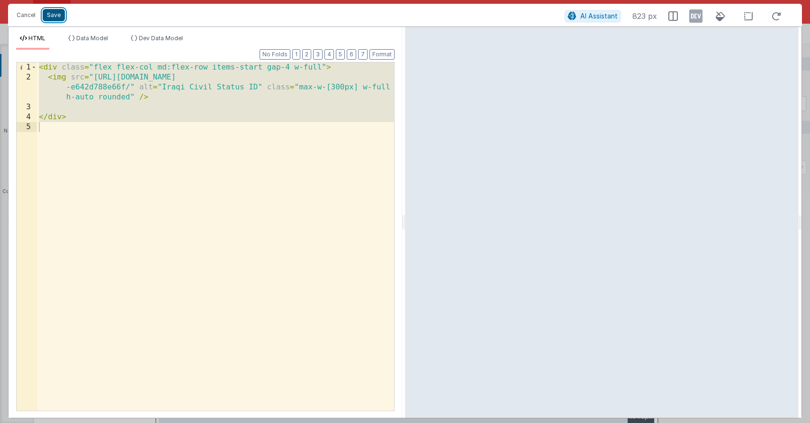
click at [59, 11] on button "Save" at bounding box center [54, 15] width 22 height 12
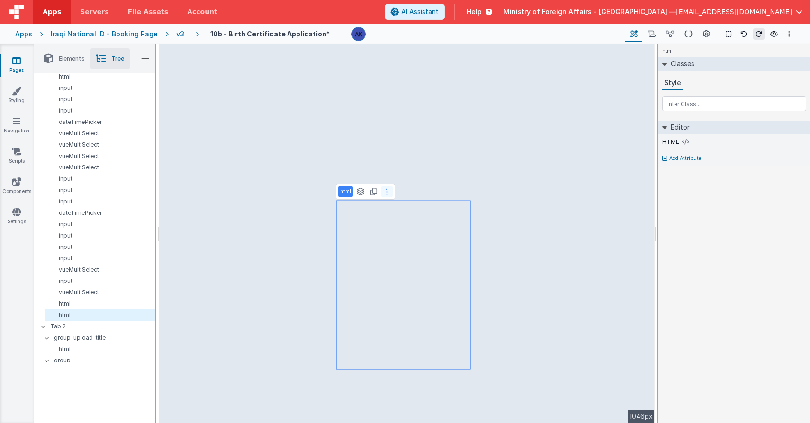
click at [387, 191] on button at bounding box center [386, 191] width 11 height 11
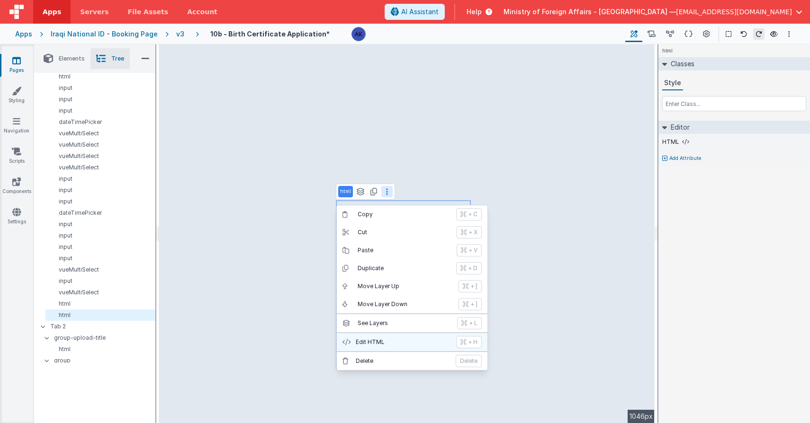
click at [402, 342] on p "Edit HTML" at bounding box center [403, 343] width 95 height 8
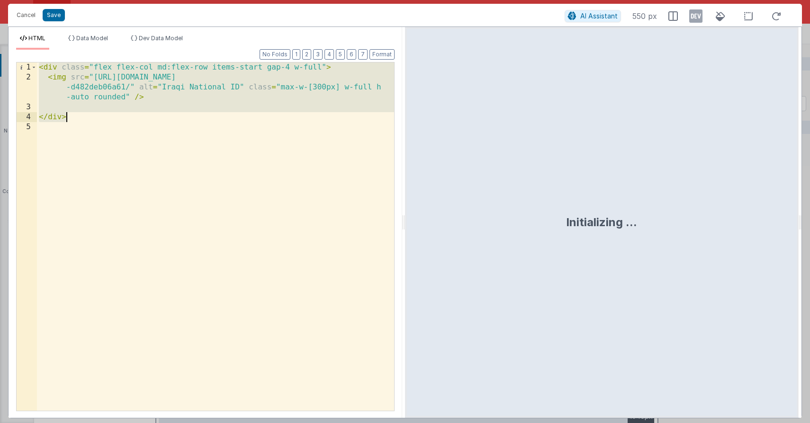
drag, startPoint x: 39, startPoint y: 67, endPoint x: 102, endPoint y: 144, distance: 99.6
click at [102, 144] on div "< div class = "flex flex-col md:flex-row items-start gap-4 w-full" > < img src …" at bounding box center [215, 246] width 357 height 368
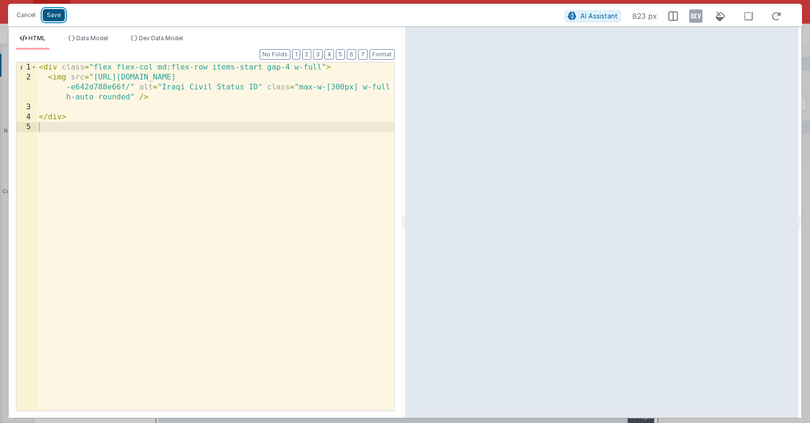
click at [55, 16] on button "Save" at bounding box center [54, 15] width 22 height 12
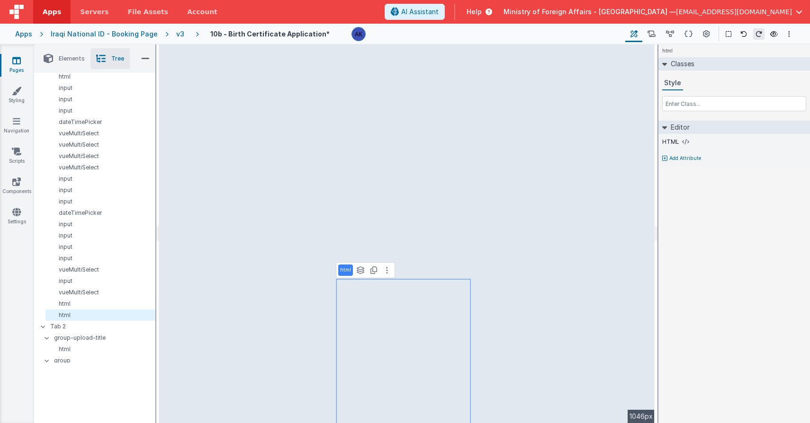
select select "regexp"
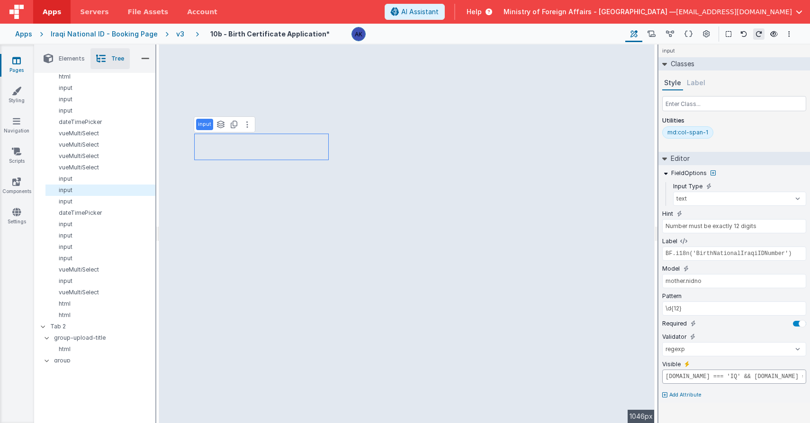
click at [733, 378] on input "[DOMAIN_NAME] === 'IQ' && [DOMAIN_NAME] === '01'" at bounding box center [734, 377] width 144 height 14
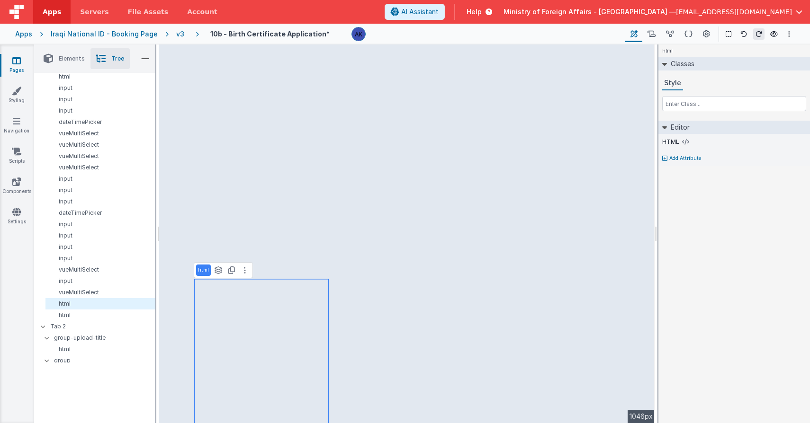
click at [684, 158] on p "Add Attribute" at bounding box center [685, 159] width 32 height 8
click at [688, 155] on button at bounding box center [686, 155] width 9 height 9
click at [681, 166] on input "false" at bounding box center [734, 167] width 144 height 14
paste input "[DOMAIN_NAME] === 'IQ' && [DOMAIN_NAME] === '01'"
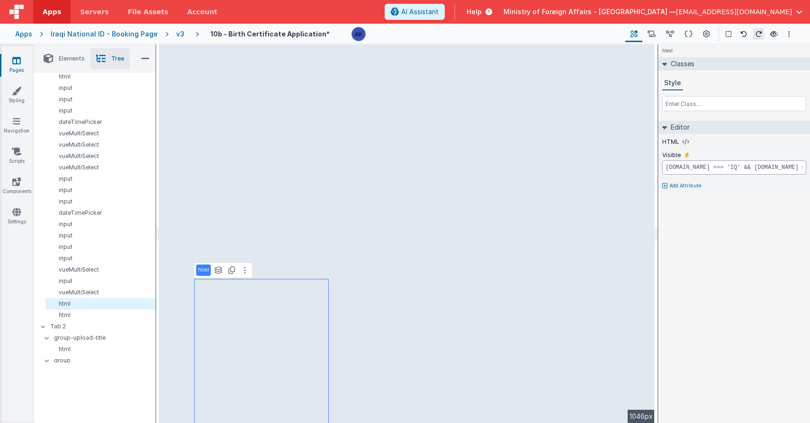
scroll to position [0, 112]
type input "BF.i18n('BirthCivilIDNumber')"
select select "string"
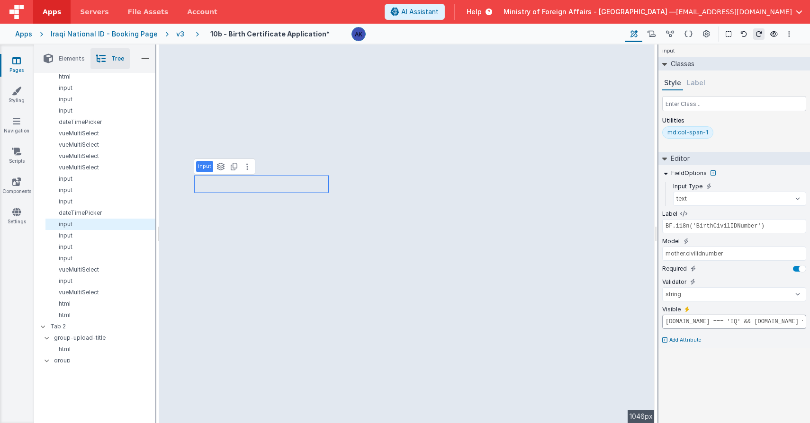
click at [738, 321] on input "[DOMAIN_NAME] === 'IQ' && [DOMAIN_NAME] === '02'" at bounding box center [734, 322] width 144 height 14
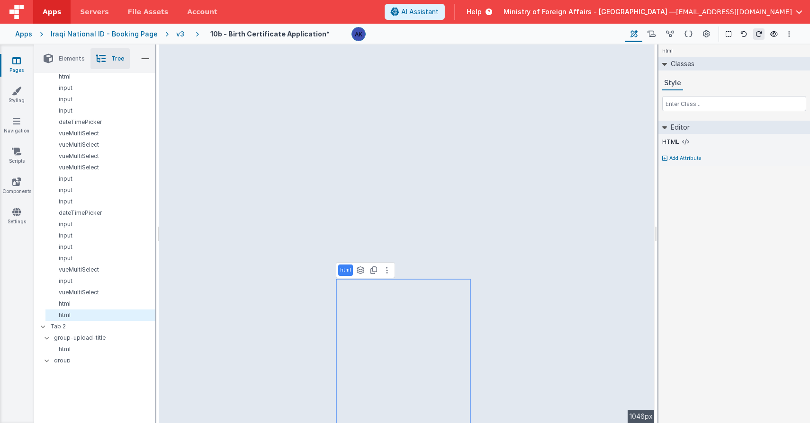
click at [675, 160] on p "Add Attribute" at bounding box center [685, 159] width 32 height 8
click at [685, 155] on icon at bounding box center [686, 156] width 5 height 8
click at [675, 166] on input "false" at bounding box center [734, 167] width 144 height 14
paste input "[DOMAIN_NAME] === 'IQ' && [DOMAIN_NAME] === '02'"
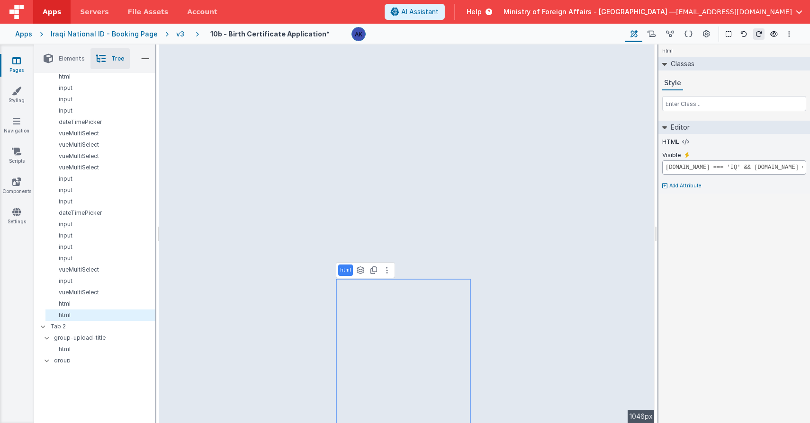
scroll to position [0, 109]
type input "[DOMAIN_NAME] === 'IQ' && [DOMAIN_NAME] === '02'"
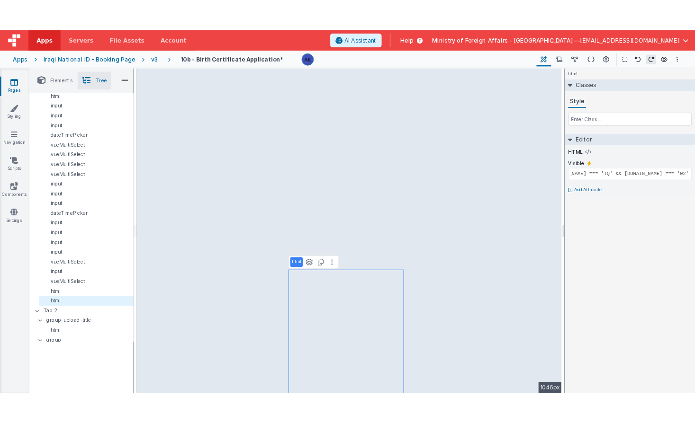
scroll to position [0, 0]
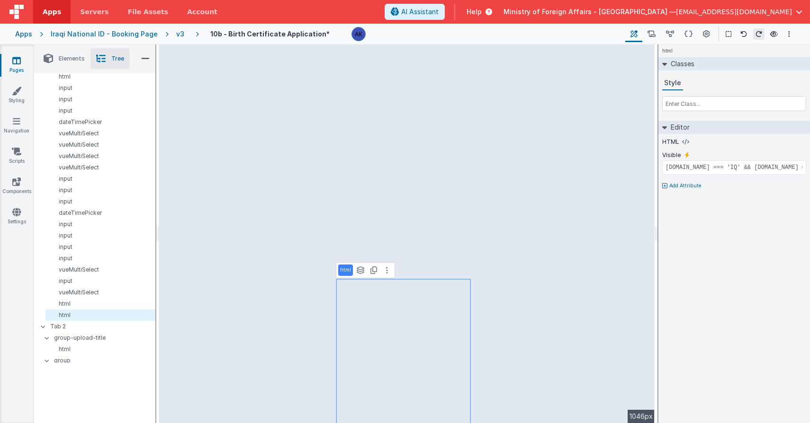
click at [691, 225] on div "html Classes Style Editor HTML Visible model.mother.nationality.id === 'IQ' && …" at bounding box center [734, 234] width 152 height 379
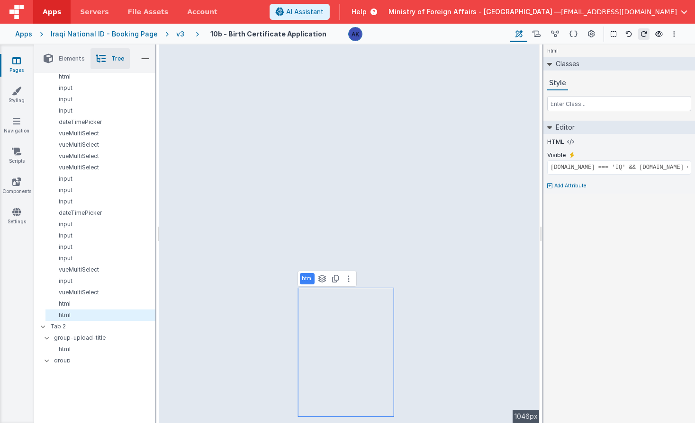
click at [124, 34] on div "Iraqi National ID - Booking Page" at bounding box center [104, 33] width 107 height 9
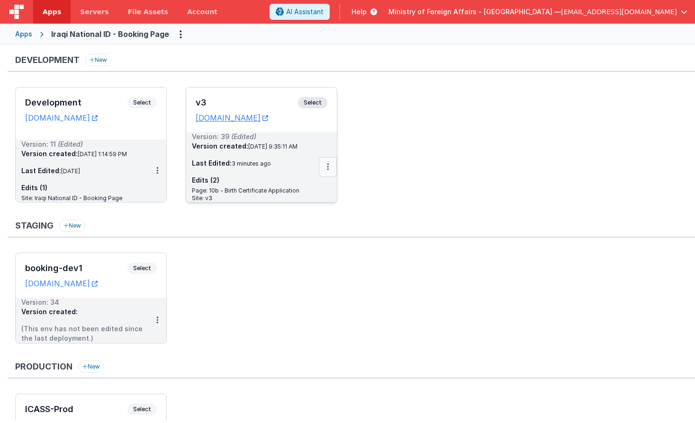
click at [328, 167] on icon at bounding box center [328, 167] width 2 height 0
click at [300, 222] on link "Deploy..." at bounding box center [294, 222] width 83 height 17
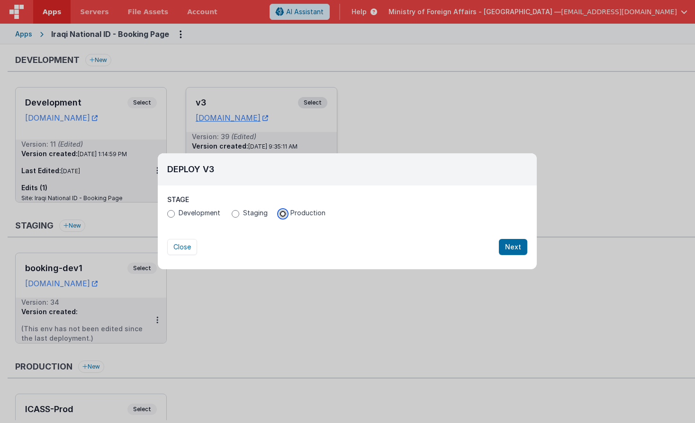
click at [285, 214] on input "Production" at bounding box center [283, 214] width 8 height 8
radio input "true"
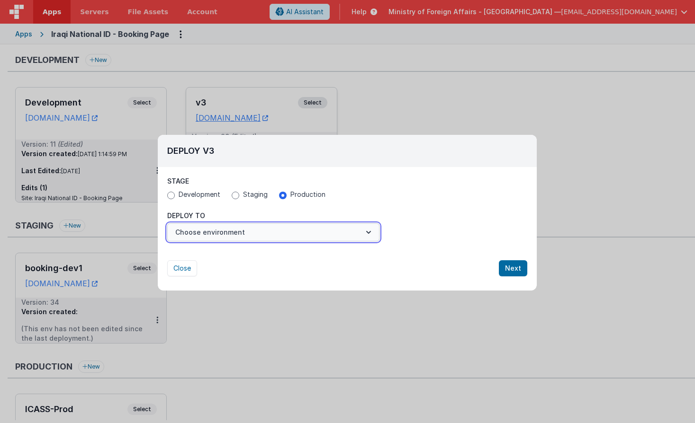
click at [264, 233] on button "Choose environment" at bounding box center [273, 232] width 212 height 18
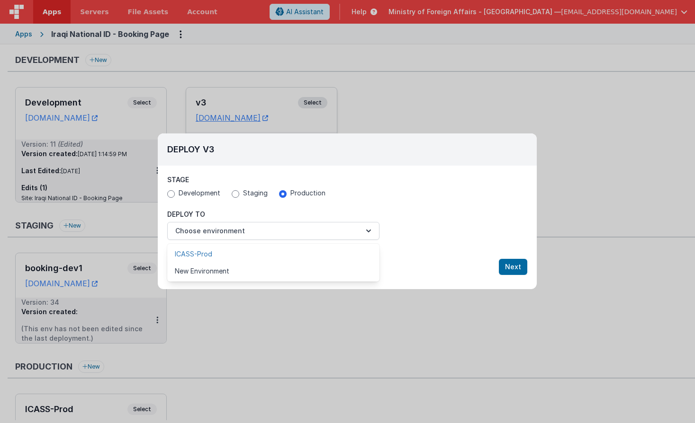
click at [254, 253] on link "ICASS-Prod" at bounding box center [273, 254] width 212 height 17
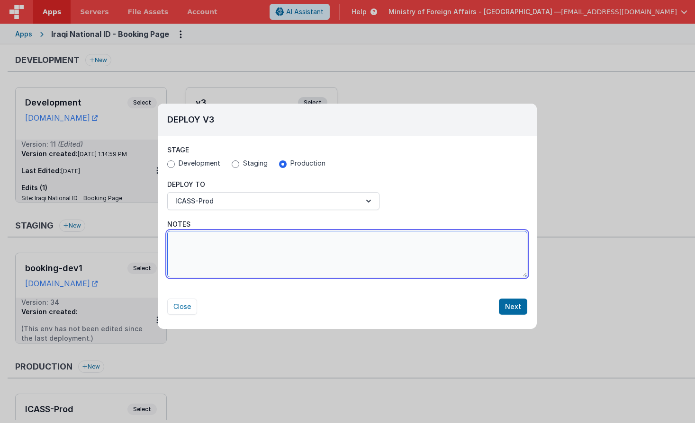
click at [255, 255] on textarea "Notes" at bounding box center [347, 254] width 360 height 46
type textarea "added pictures of id's to birth form"
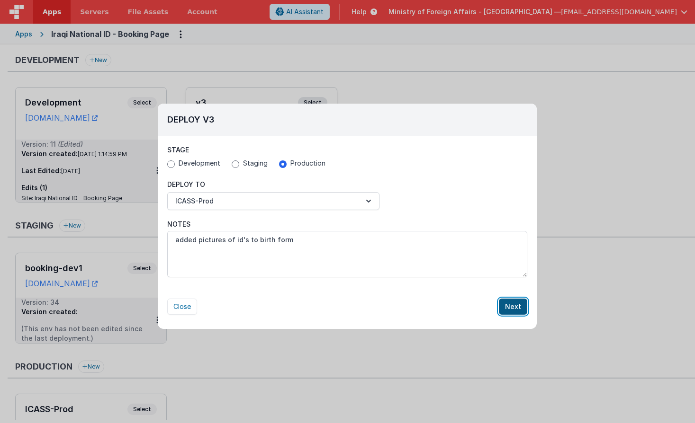
click at [513, 309] on button "Next" at bounding box center [513, 307] width 28 height 16
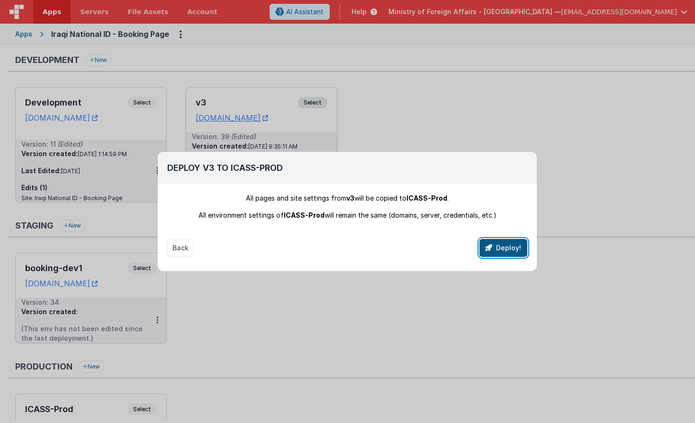
click at [495, 247] on button "Deploy!" at bounding box center [503, 248] width 48 height 18
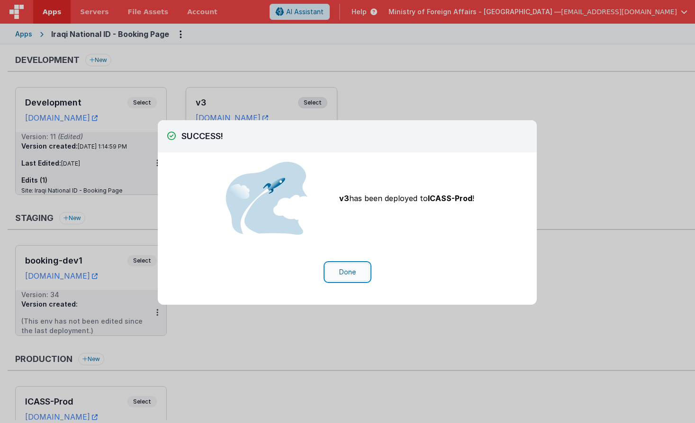
click at [362, 270] on button "Done" at bounding box center [347, 272] width 44 height 18
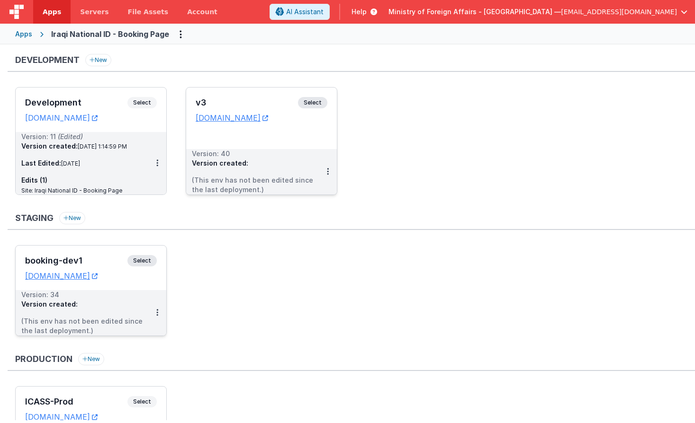
click at [144, 263] on span "Select" at bounding box center [141, 260] width 29 height 11
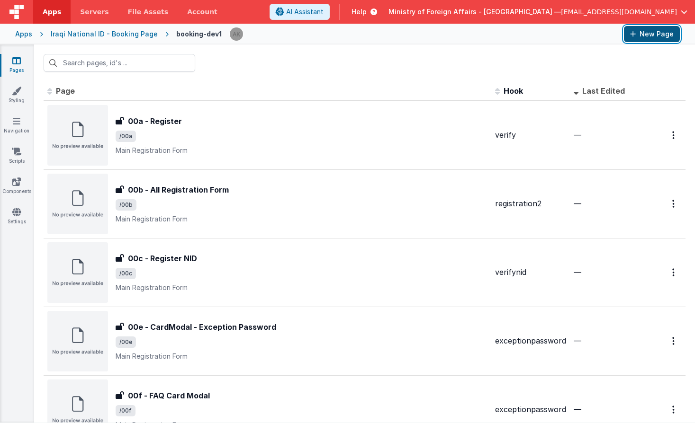
click at [652, 33] on button "New Page" at bounding box center [652, 34] width 56 height 16
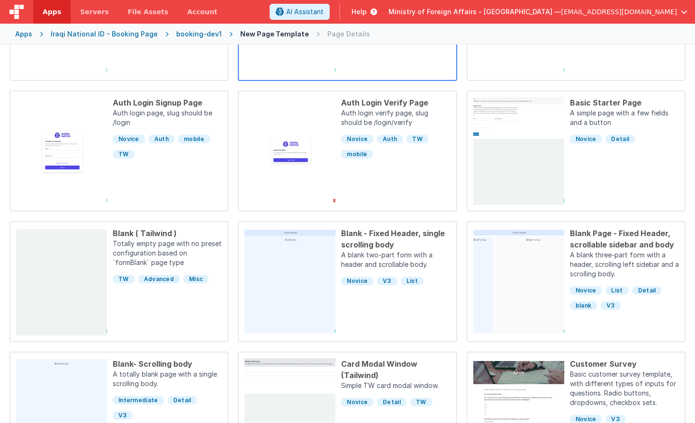
scroll to position [179, 0]
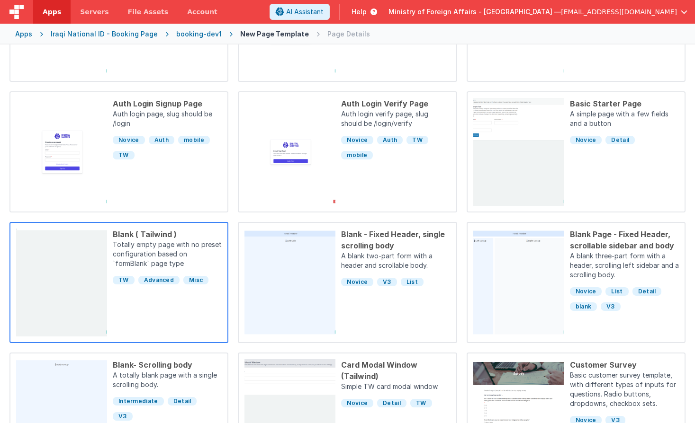
click at [156, 250] on p "Totally empty page with no preset configuration based on `formBlank` page type" at bounding box center [167, 255] width 109 height 30
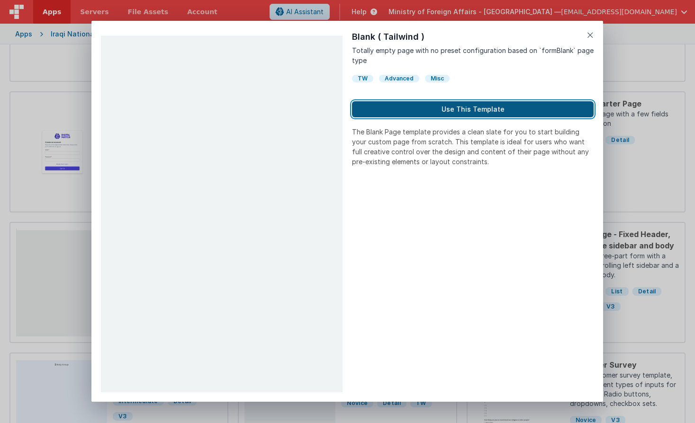
click at [459, 112] on button "Use This Template" at bounding box center [472, 109] width 241 height 16
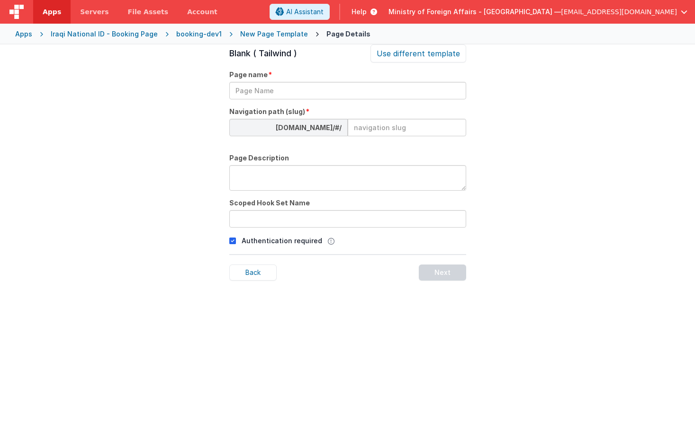
scroll to position [32, 0]
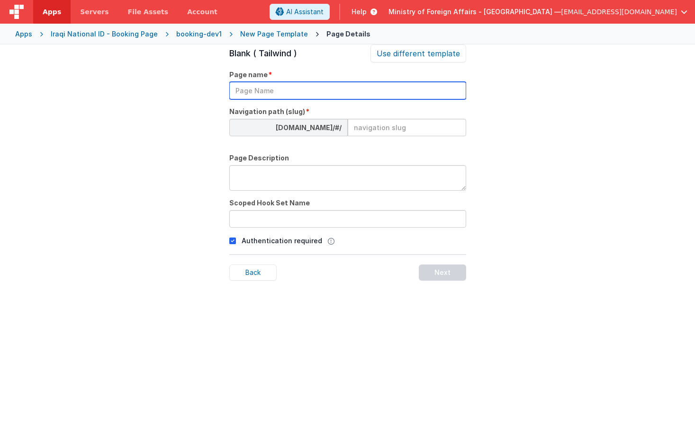
click at [320, 93] on input "text" at bounding box center [347, 91] width 237 height 18
type input "How to use email"
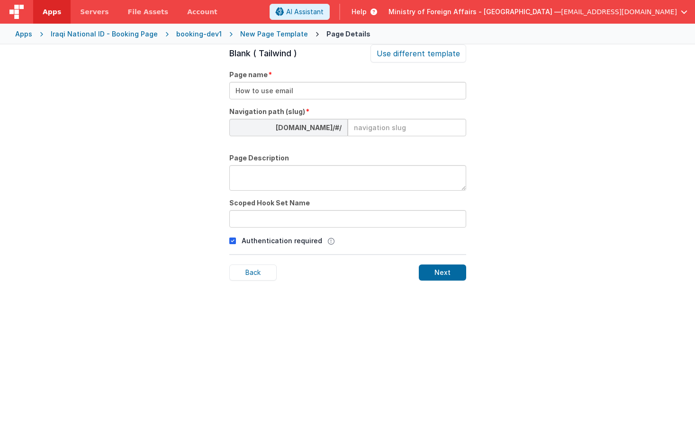
click at [365, 130] on input at bounding box center [407, 128] width 118 height 18
type input "email"
click at [284, 244] on p "Authentication required" at bounding box center [281, 241] width 80 height 10
click at [233, 243] on icon at bounding box center [232, 240] width 7 height 11
click at [435, 279] on div "Next" at bounding box center [442, 273] width 47 height 16
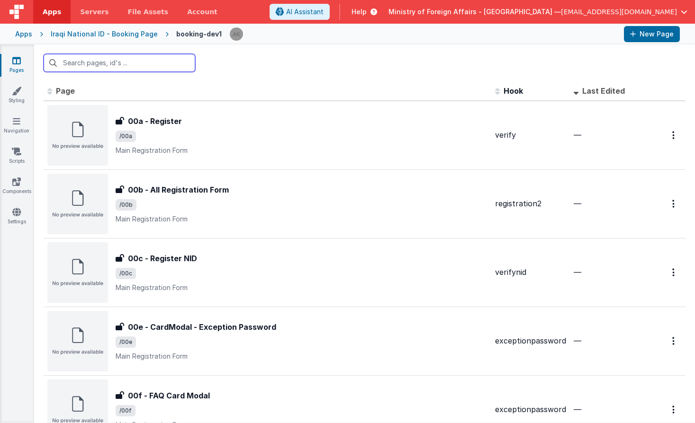
click at [160, 65] on input "text" at bounding box center [120, 63] width 152 height 18
click at [148, 65] on input "text" at bounding box center [120, 63] width 152 height 18
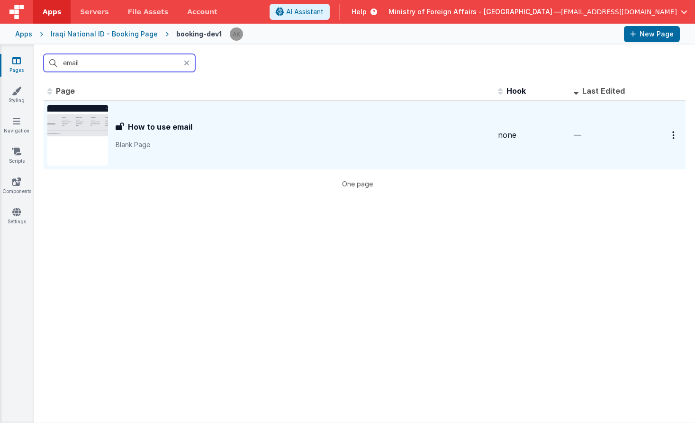
type input "email"
click at [96, 127] on img at bounding box center [77, 135] width 61 height 61
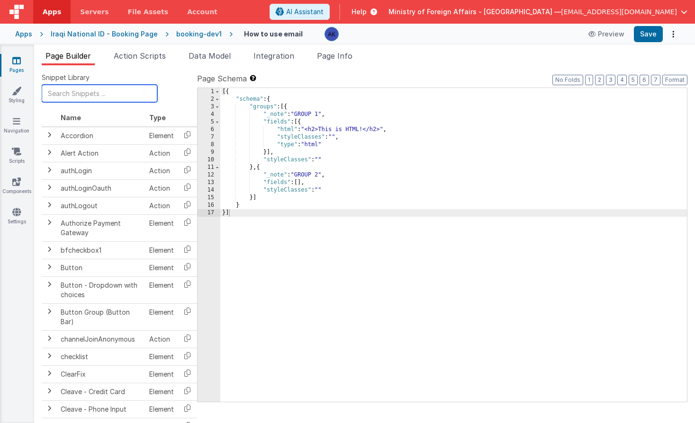
click at [99, 98] on input "text" at bounding box center [100, 94] width 116 height 18
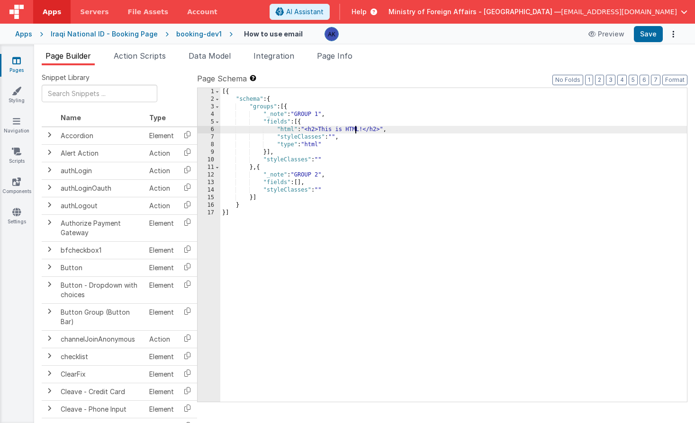
click at [356, 126] on div "[{ "schema" : { "groups" : [{ "_note" : "GROUP 1" , "fields" : [{ "html" : "<h2…" at bounding box center [453, 252] width 466 height 329
drag, startPoint x: 307, startPoint y: 129, endPoint x: 381, endPoint y: 131, distance: 73.9
click at [381, 131] on div "[{ "schema" : { "groups" : [{ "_note" : "GROUP 1" , "fields" : [{ "html" : "<h2…" at bounding box center [453, 252] width 466 height 329
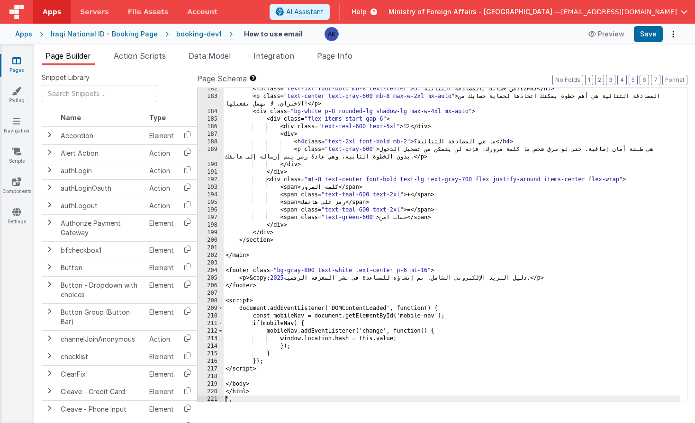
scroll to position [1640, 0]
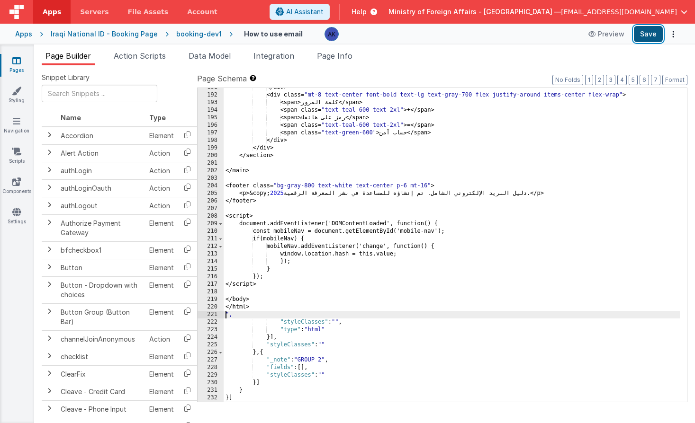
click at [646, 32] on button "Save" at bounding box center [647, 34] width 29 height 16
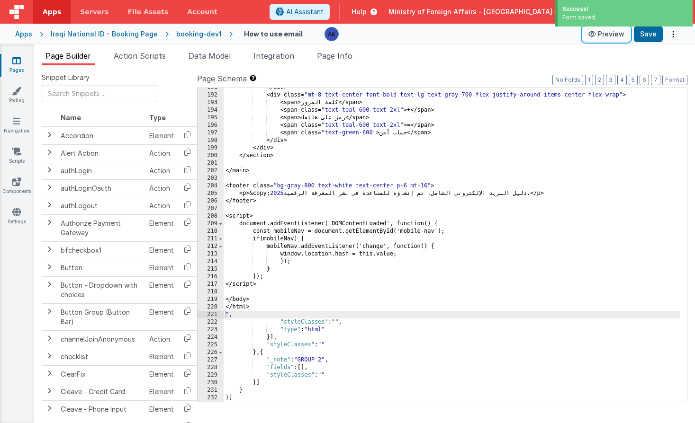
click at [601, 36] on button "Preview" at bounding box center [605, 34] width 47 height 15
